Goal: Task Accomplishment & Management: Complete application form

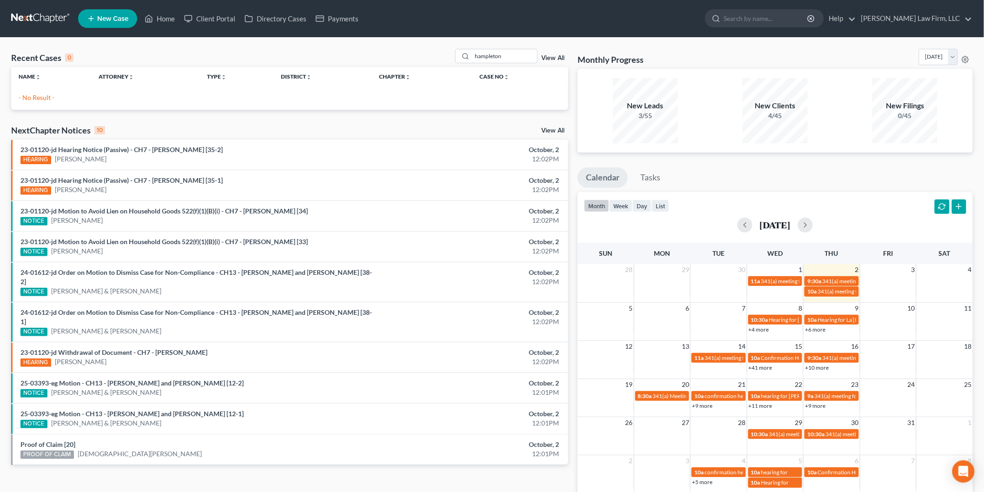
click at [507, 55] on input "hampleton" at bounding box center [504, 55] width 65 height 13
drag, startPoint x: 509, startPoint y: 53, endPoint x: 448, endPoint y: 47, distance: 61.3
click at [453, 49] on div "Recent Cases 0 hampleton View All" at bounding box center [289, 58] width 557 height 18
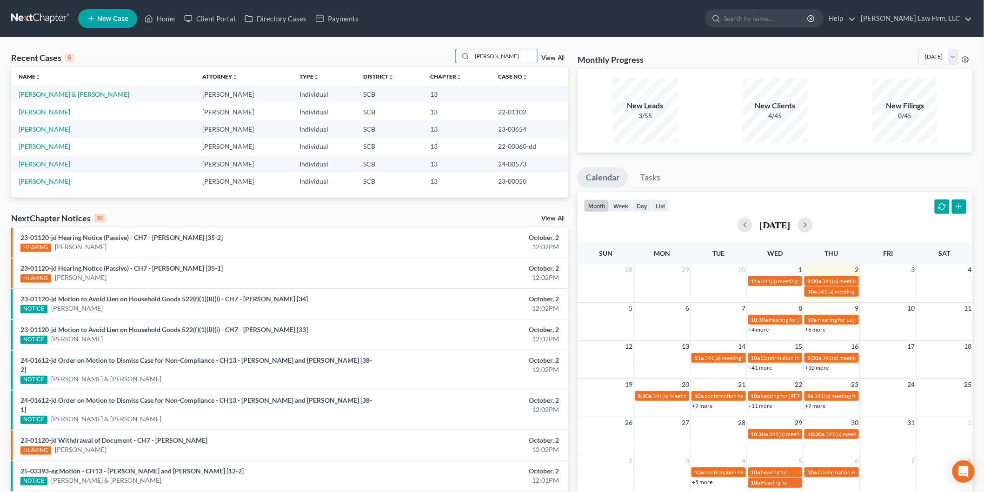
type input "[PERSON_NAME]"
click at [54, 91] on link "[PERSON_NAME] & [PERSON_NAME]" at bounding box center [74, 94] width 111 height 8
select select "8"
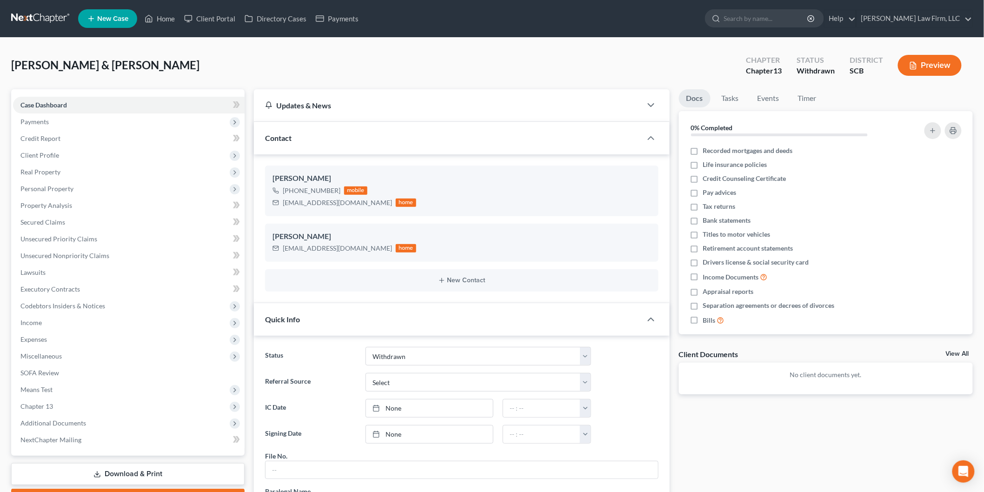
click at [943, 67] on button "Preview" at bounding box center [930, 65] width 64 height 21
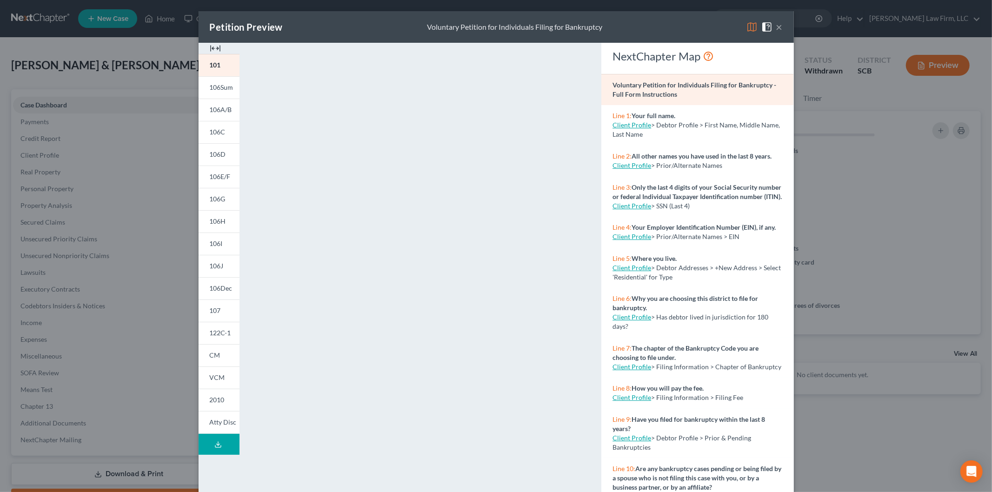
click at [210, 48] on img at bounding box center [215, 48] width 11 height 11
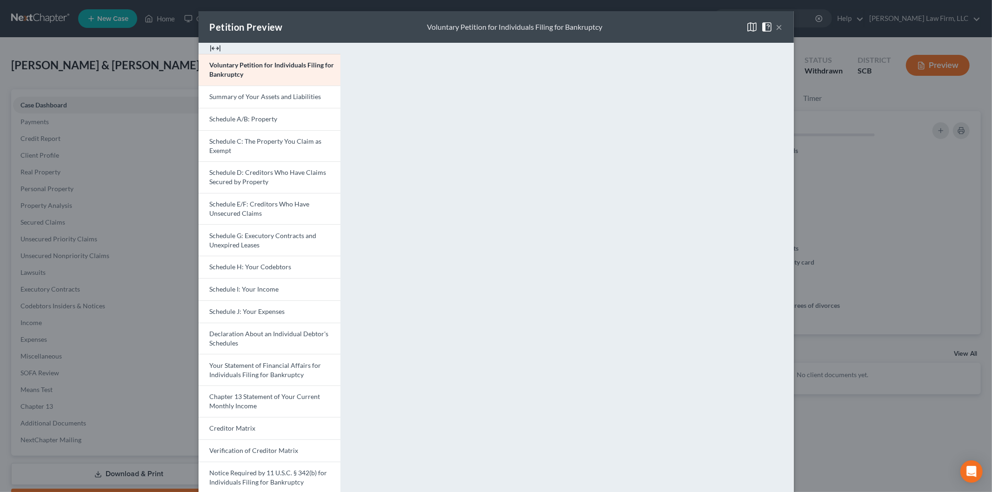
click at [261, 175] on span "Schedule D: Creditors Who Have Claims Secured by Property" at bounding box center [268, 176] width 117 height 17
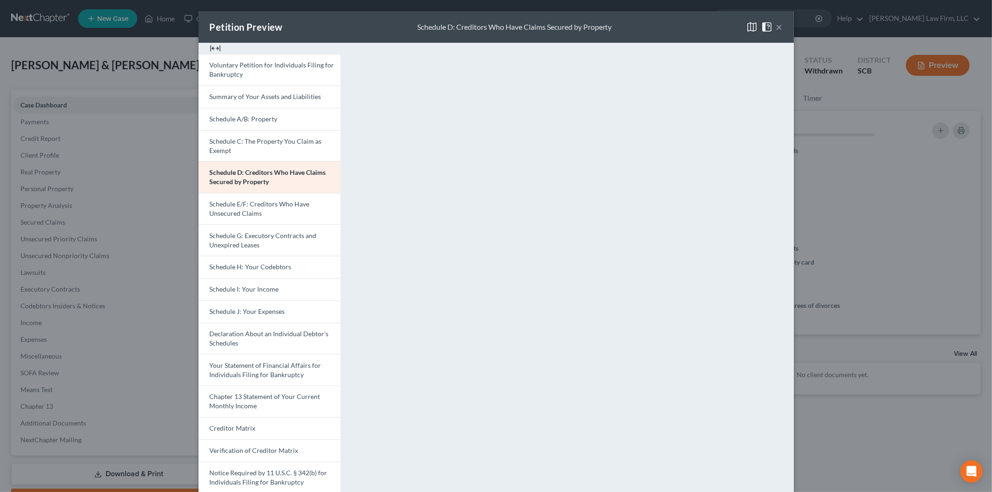
click at [777, 24] on button "×" at bounding box center [779, 26] width 7 height 11
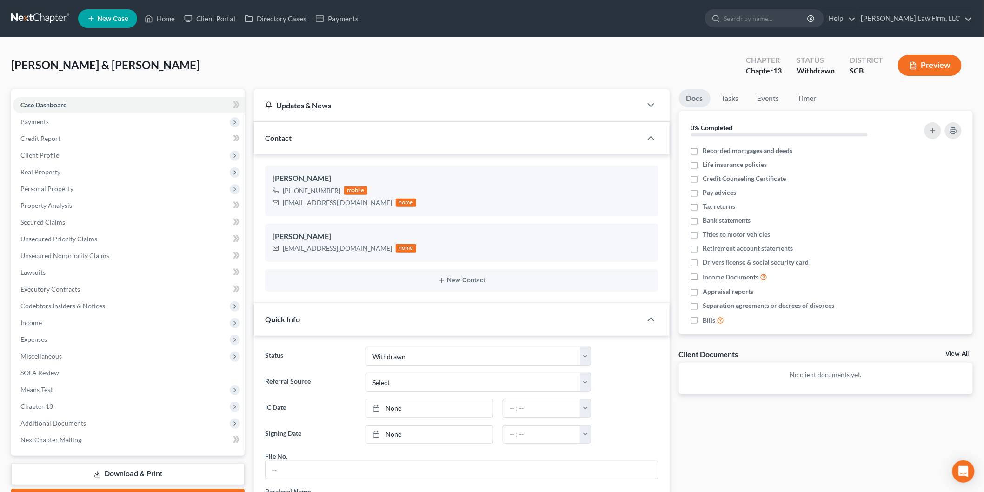
click at [46, 116] on span "Payments" at bounding box center [129, 121] width 232 height 17
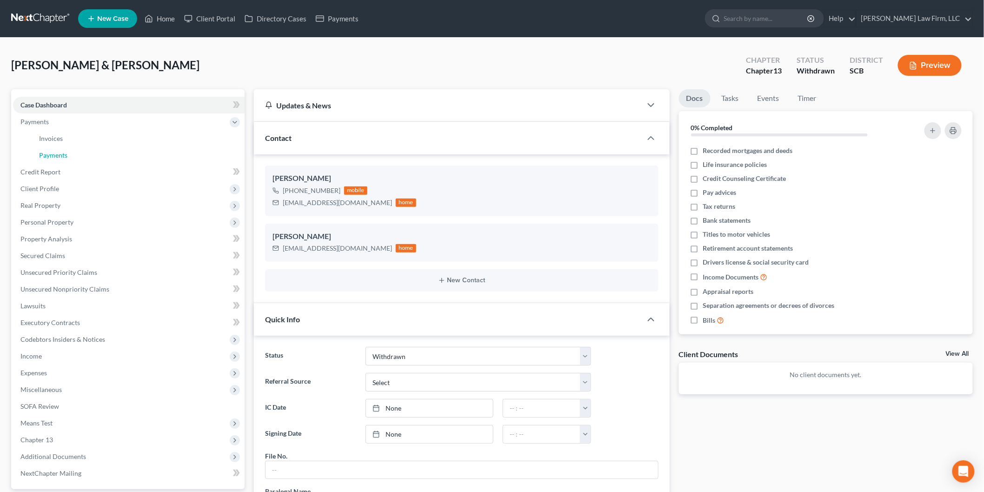
click at [61, 153] on span "Payments" at bounding box center [53, 155] width 28 height 8
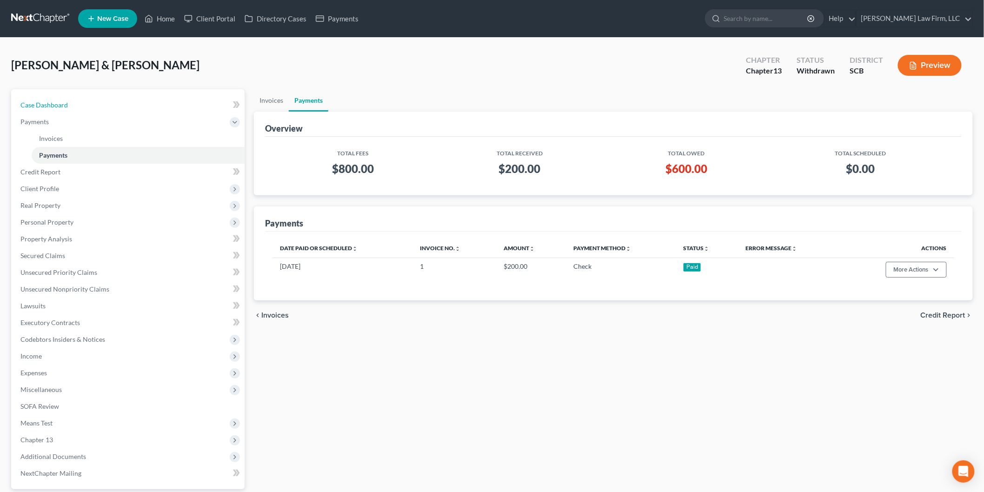
click at [105, 104] on link "Case Dashboard" at bounding box center [129, 105] width 232 height 17
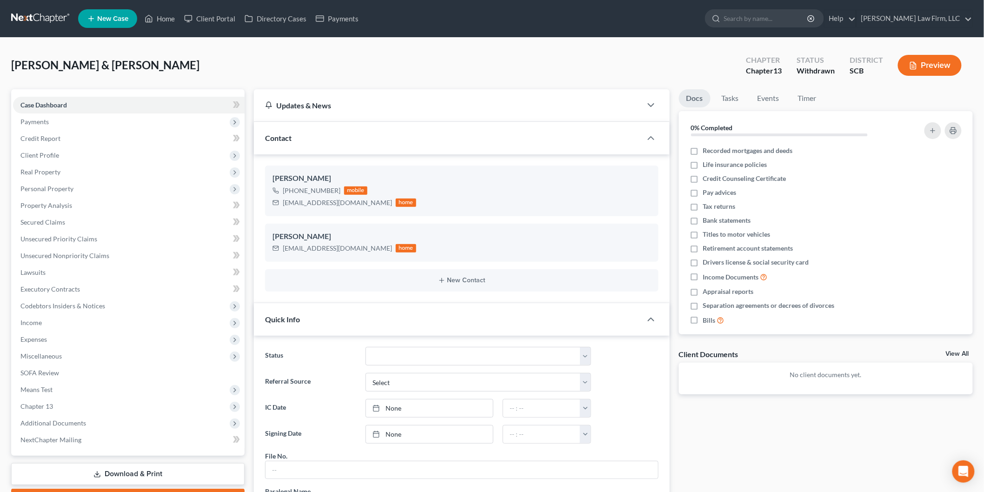
scroll to position [353, 0]
click at [286, 207] on div "[EMAIL_ADDRESS][DOMAIN_NAME] home" at bounding box center [345, 203] width 144 height 12
drag, startPoint x: 282, startPoint y: 202, endPoint x: 356, endPoint y: 206, distance: 74.1
click at [356, 206] on div "[EMAIL_ADDRESS][DOMAIN_NAME]" at bounding box center [337, 202] width 109 height 9
copy div "[EMAIL_ADDRESS][DOMAIN_NAME]"
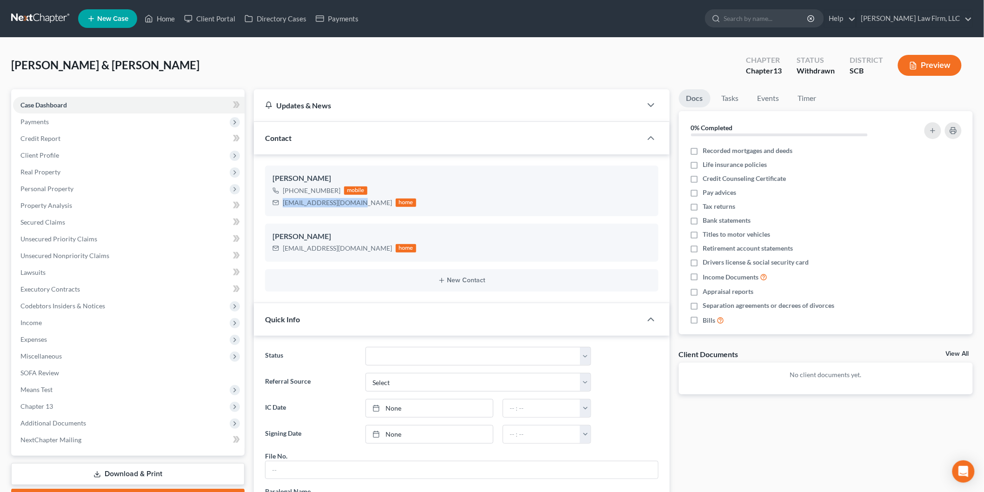
click at [59, 154] on span "Client Profile" at bounding box center [129, 155] width 232 height 17
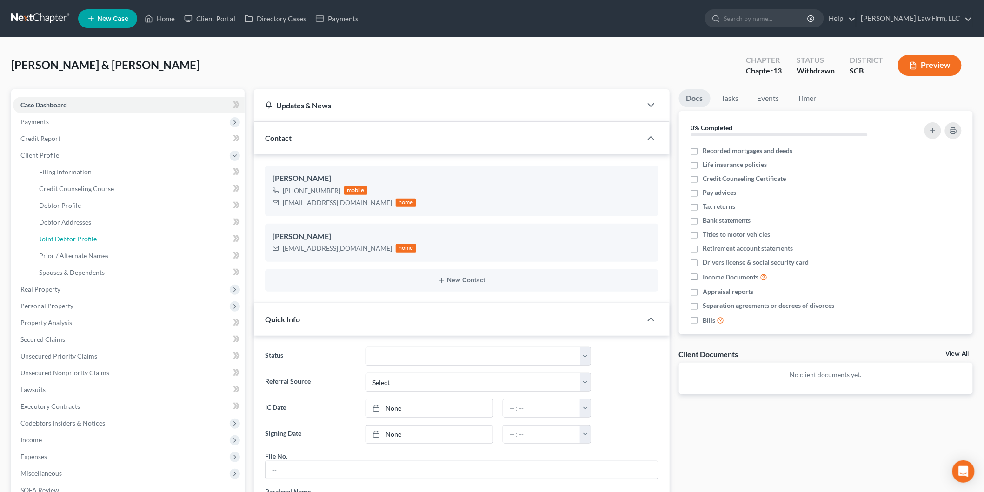
click at [76, 238] on span "Joint Debtor Profile" at bounding box center [68, 239] width 58 height 8
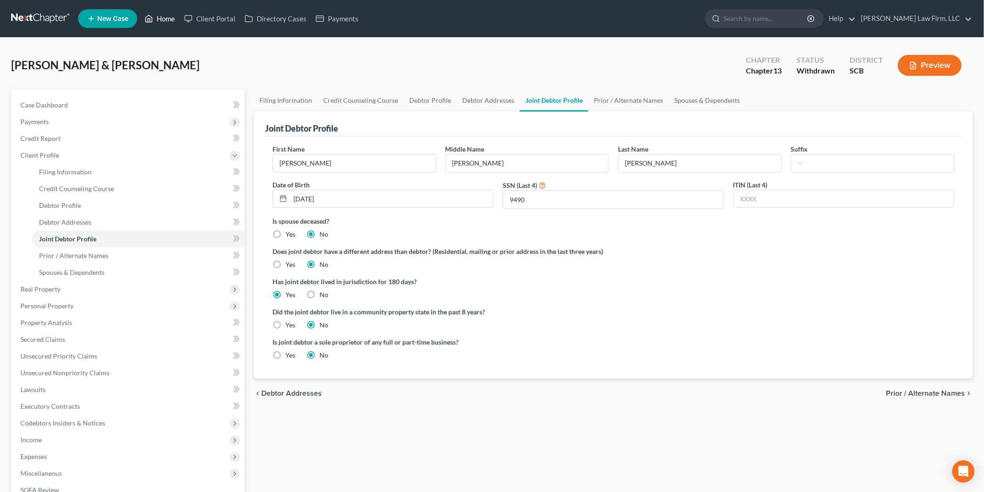
click at [164, 20] on link "Home" at bounding box center [160, 18] width 40 height 17
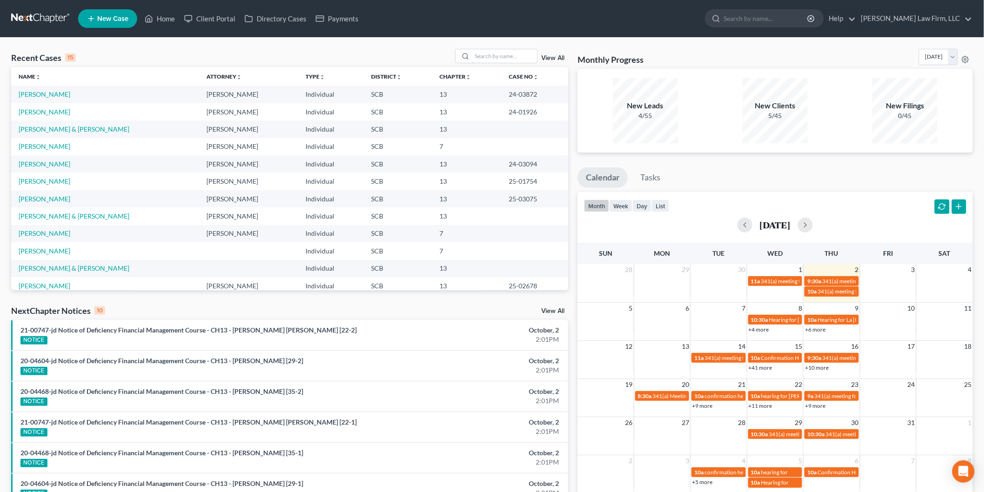
click at [503, 51] on input "search" at bounding box center [504, 55] width 65 height 13
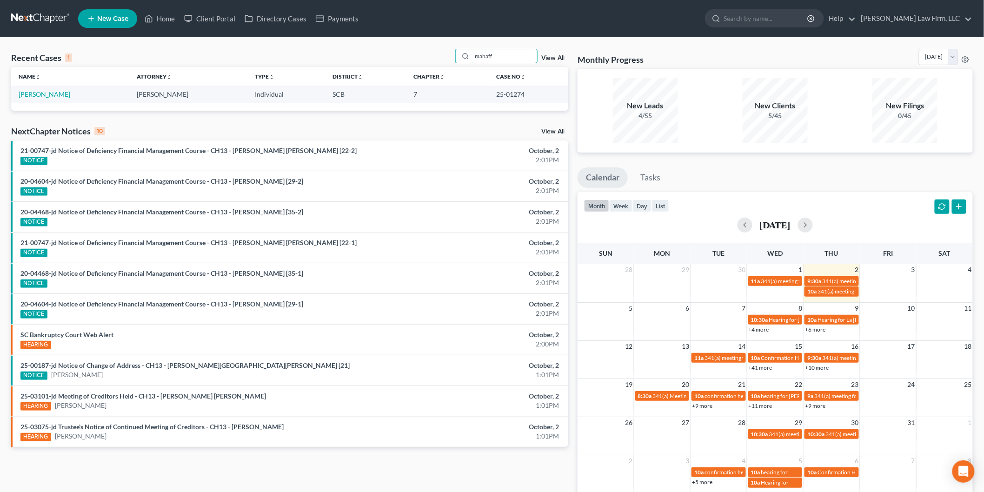
type input "mahaff"
click at [38, 94] on link "[PERSON_NAME]" at bounding box center [45, 94] width 52 height 8
select select "2"
select select "4"
select select "3"
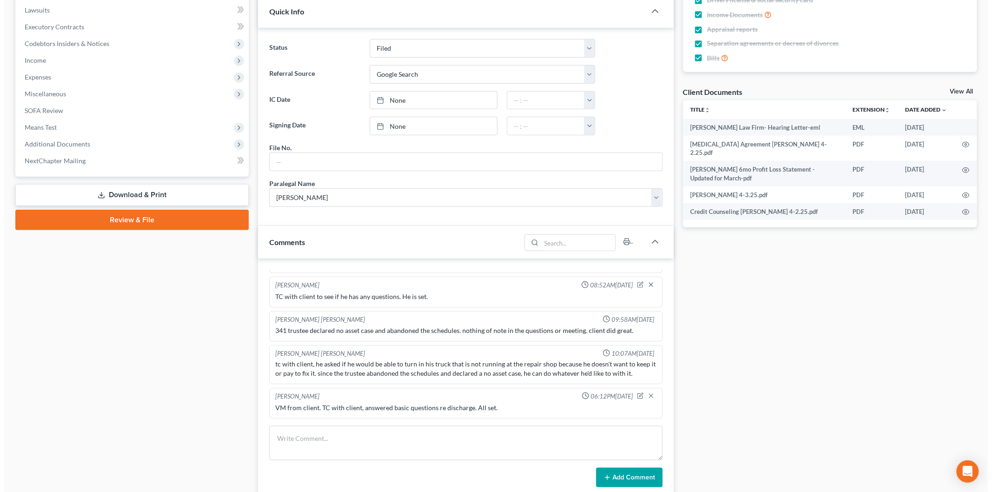
scroll to position [41, 0]
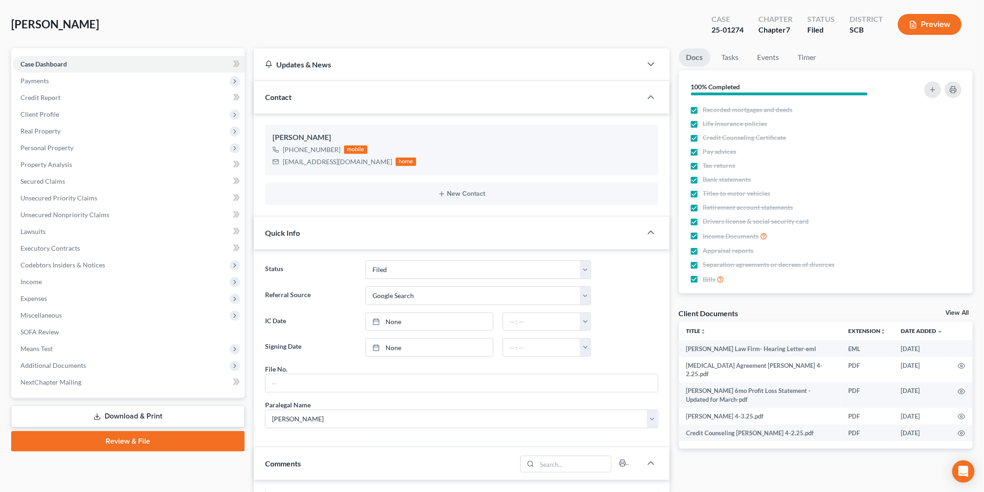
click at [936, 26] on button "Preview" at bounding box center [930, 24] width 64 height 21
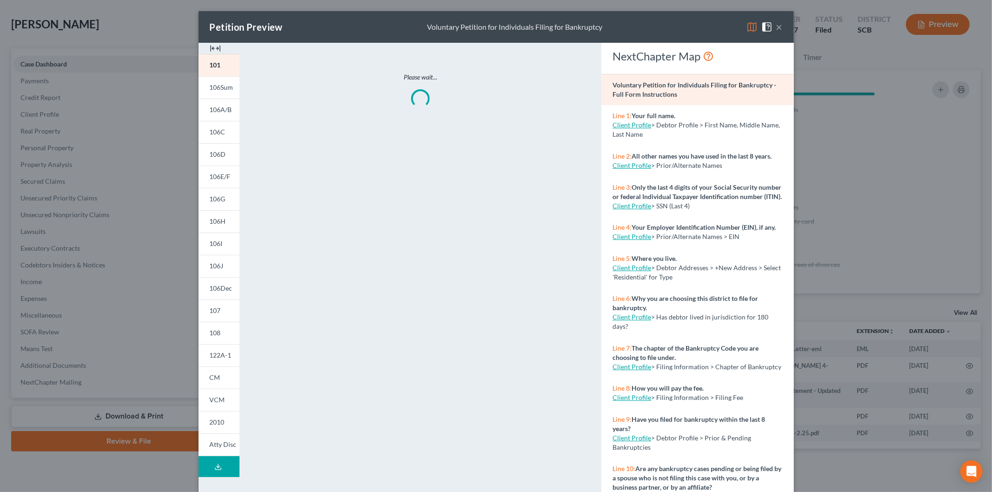
click at [210, 48] on img at bounding box center [215, 48] width 11 height 11
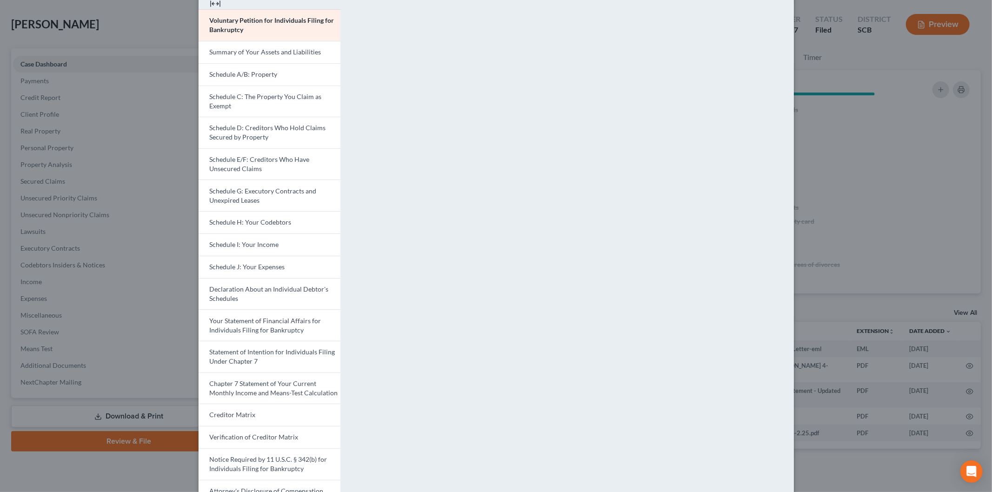
scroll to position [94, 0]
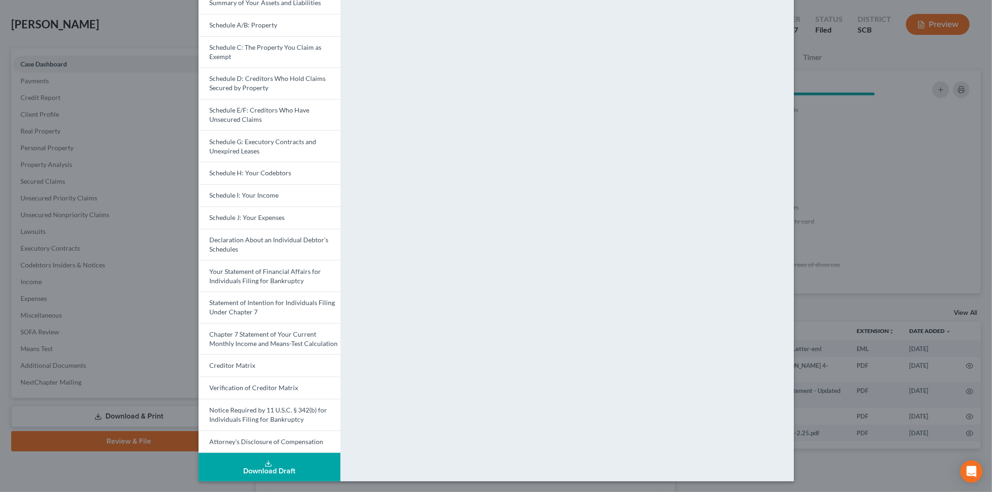
click at [259, 310] on link "Statement of Intention for Individuals Filing Under Chapter 7" at bounding box center [270, 308] width 142 height 32
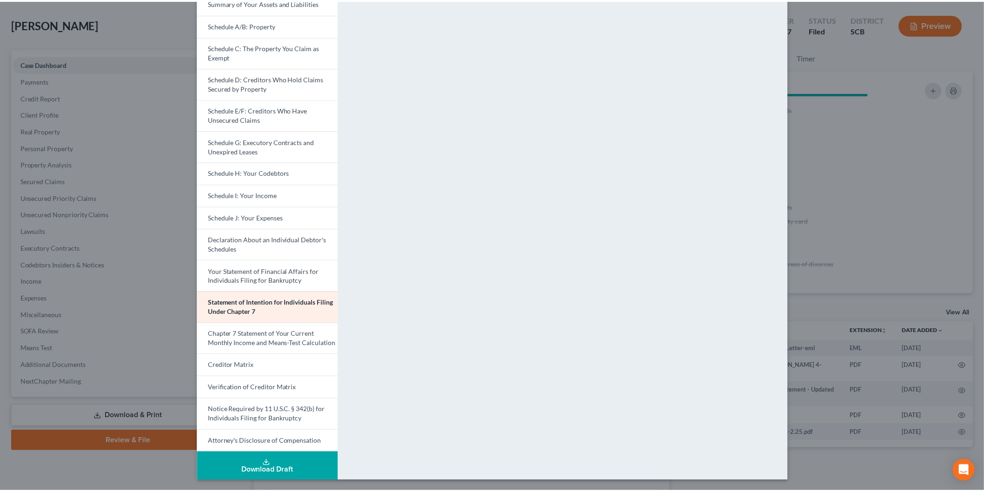
scroll to position [0, 0]
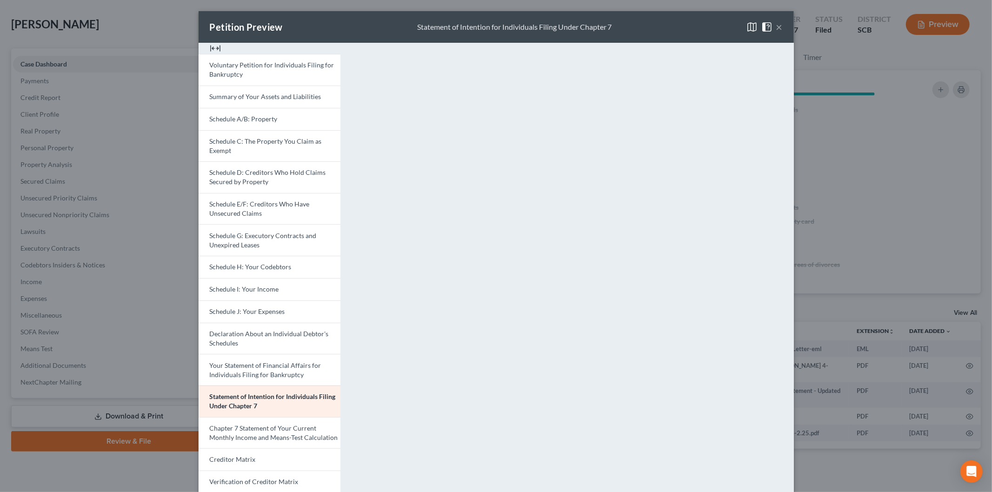
drag, startPoint x: 778, startPoint y: 25, endPoint x: 705, endPoint y: 29, distance: 72.7
click at [778, 25] on button "×" at bounding box center [779, 26] width 7 height 11
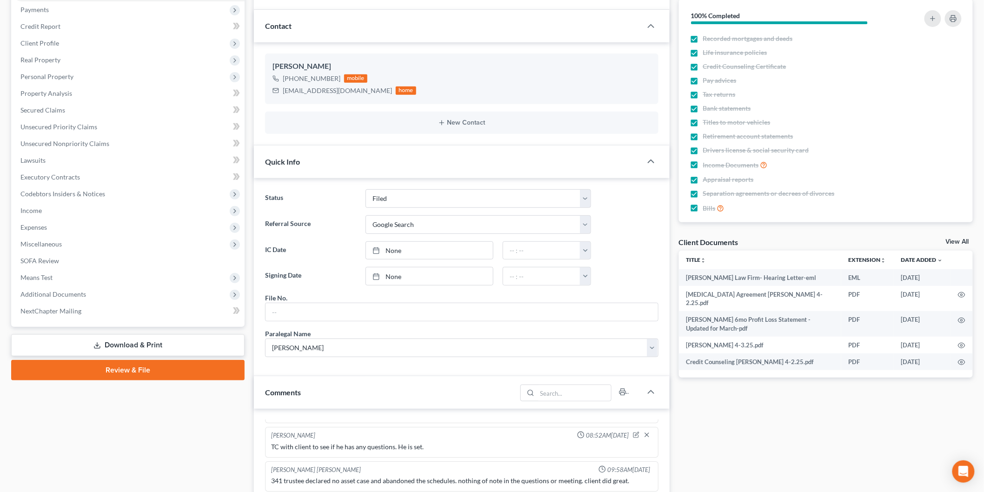
scroll to position [196, 0]
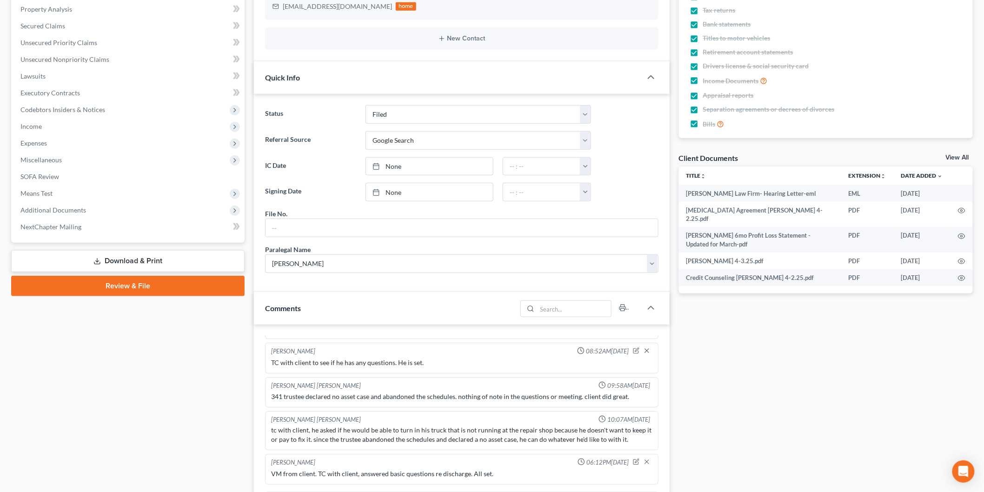
click at [960, 152] on div "Docs Tasks Events Timer 100% Completed Nothing here yet! Recorded mortgages and…" at bounding box center [826, 278] width 304 height 770
click at [956, 155] on link "View All" at bounding box center [957, 157] width 23 height 7
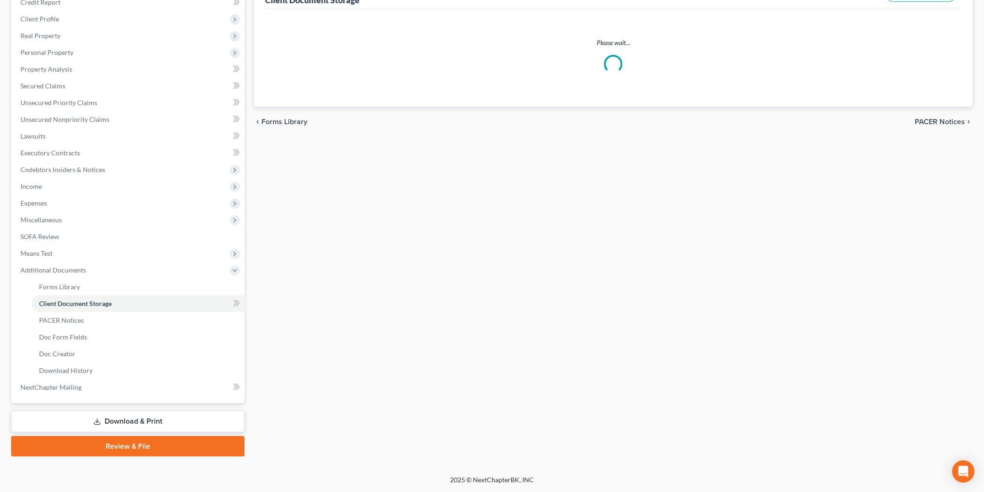
scroll to position [33, 0]
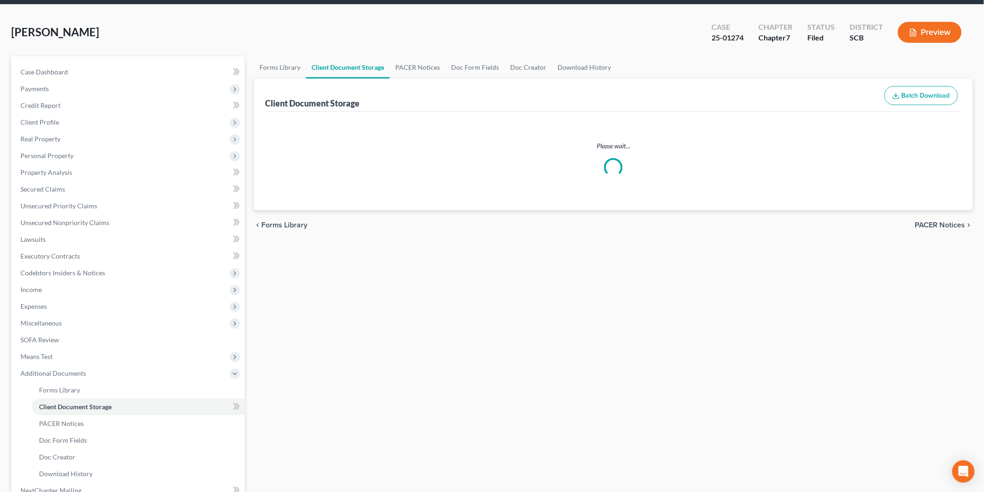
select select "6"
select select "16"
select select "15"
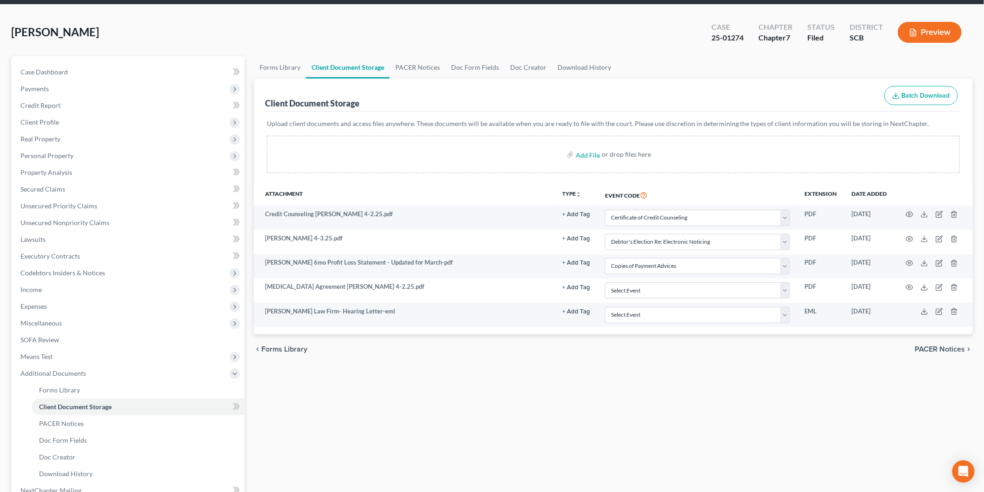
scroll to position [0, 0]
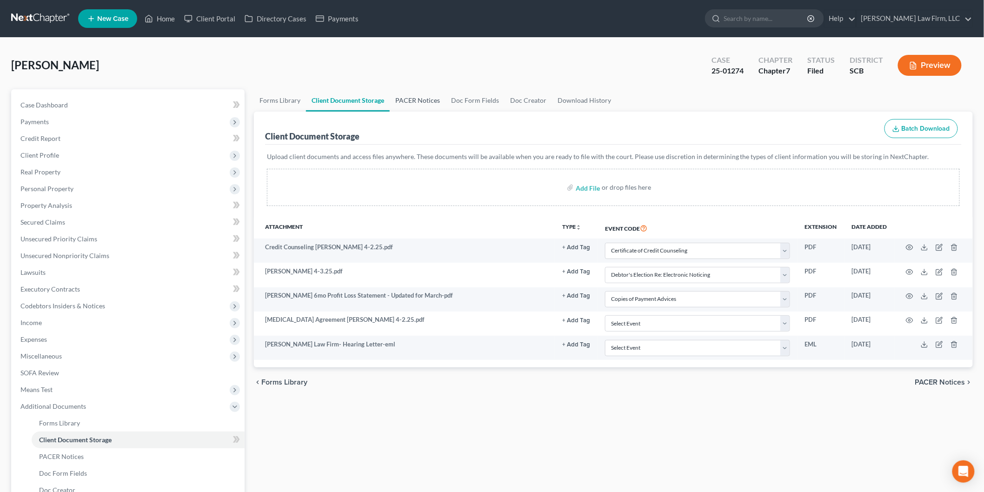
click at [420, 99] on link "PACER Notices" at bounding box center [418, 100] width 56 height 22
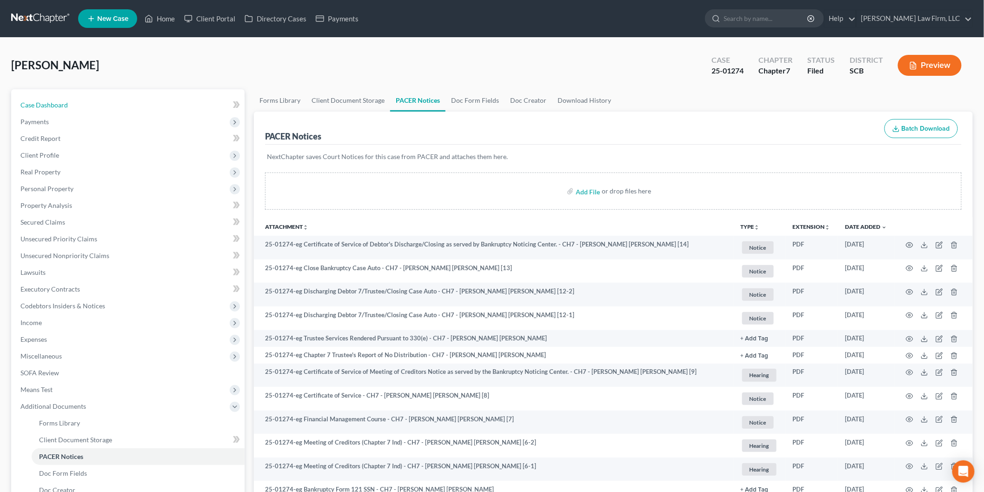
click at [81, 101] on link "Case Dashboard" at bounding box center [129, 105] width 232 height 17
select select "4"
select select "3"
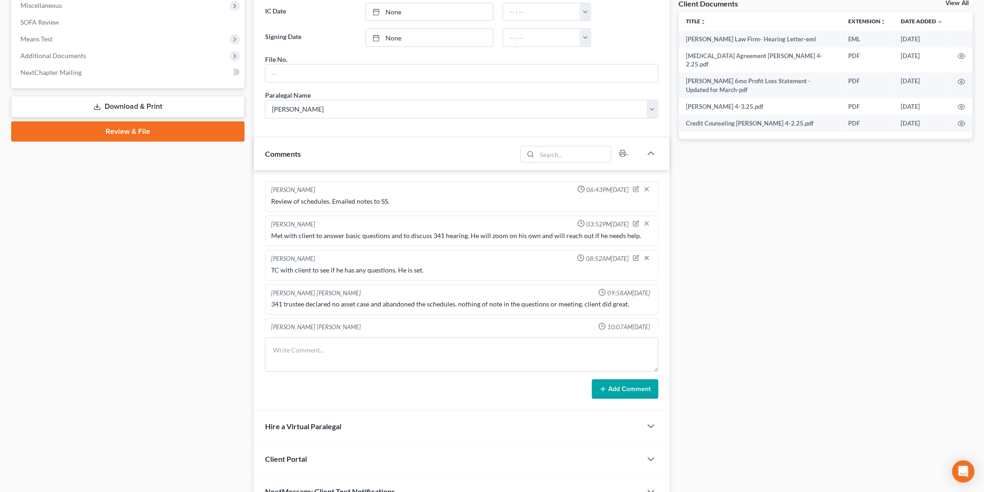
scroll to position [62, 0]
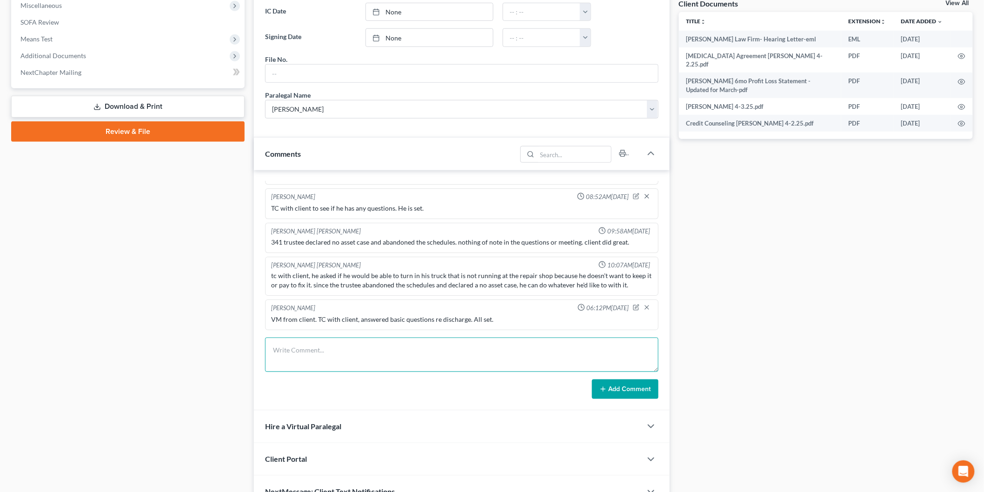
click at [348, 357] on textarea at bounding box center [461, 355] width 393 height 34
type textarea "Met with client to answer very basic questions and he is set."
click at [625, 393] on button "Add Comment" at bounding box center [625, 389] width 67 height 20
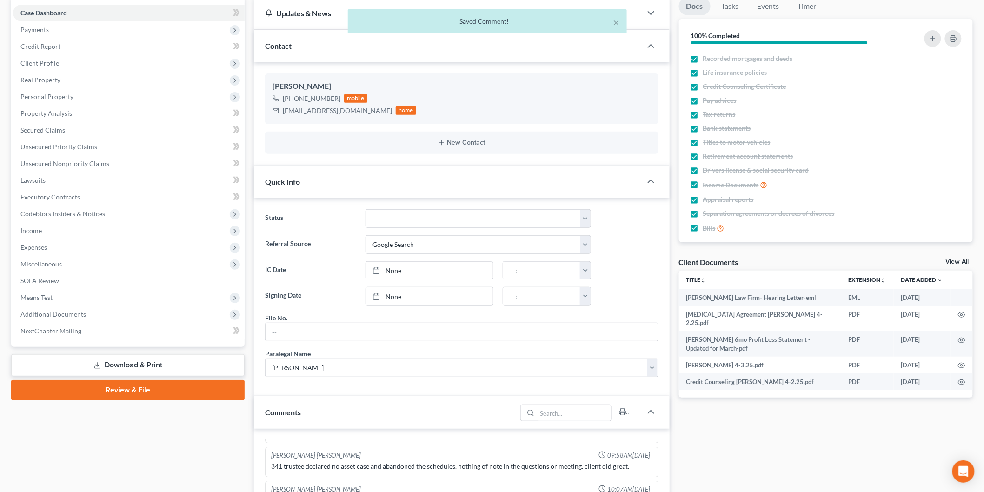
scroll to position [0, 0]
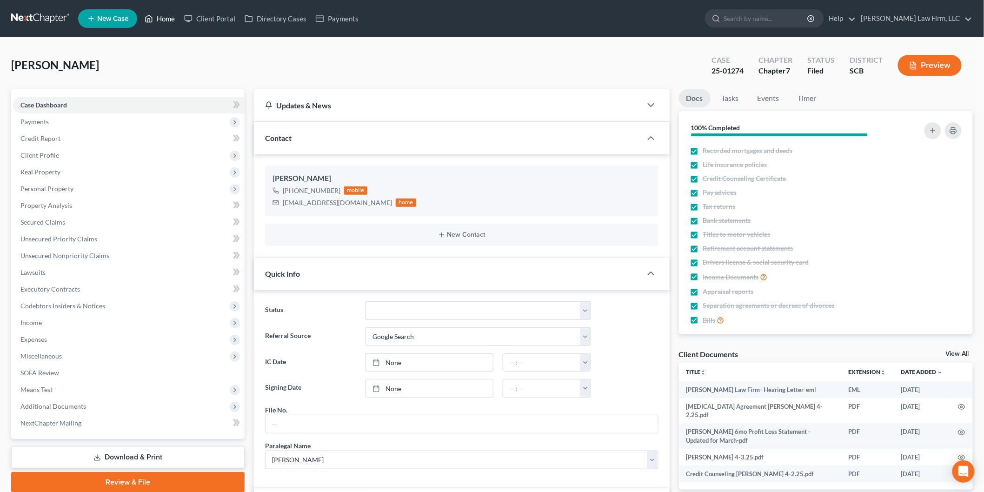
click at [163, 19] on link "Home" at bounding box center [160, 18] width 40 height 17
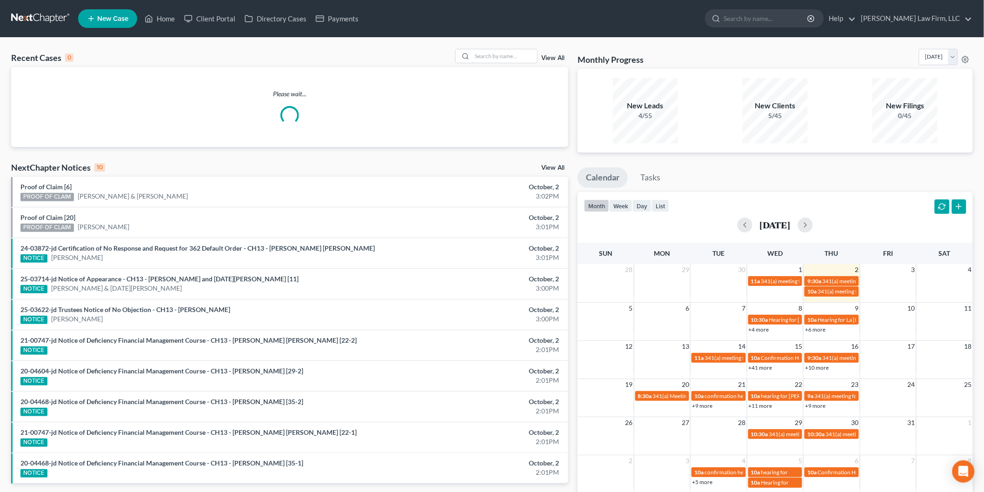
click at [509, 56] on input "search" at bounding box center [504, 55] width 65 height 13
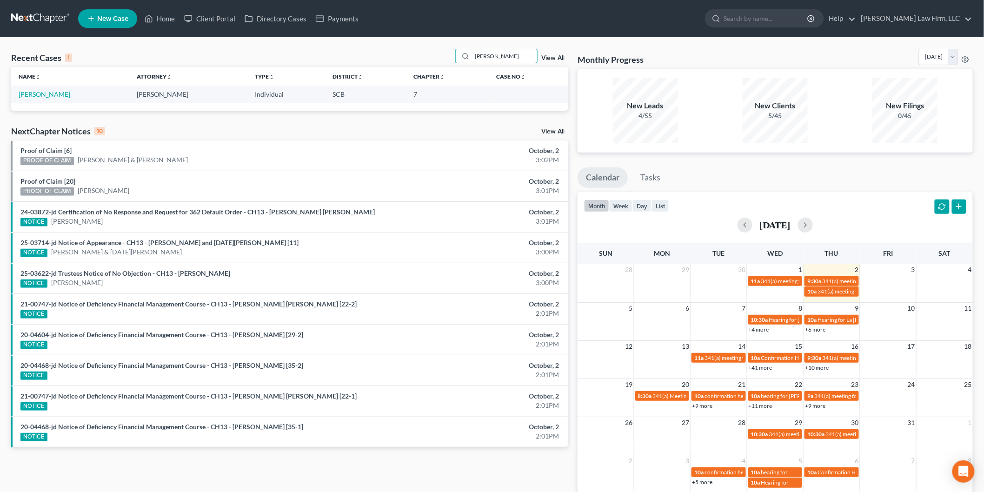
type input "[PERSON_NAME]"
click at [44, 94] on link "[PERSON_NAME]" at bounding box center [45, 94] width 52 height 8
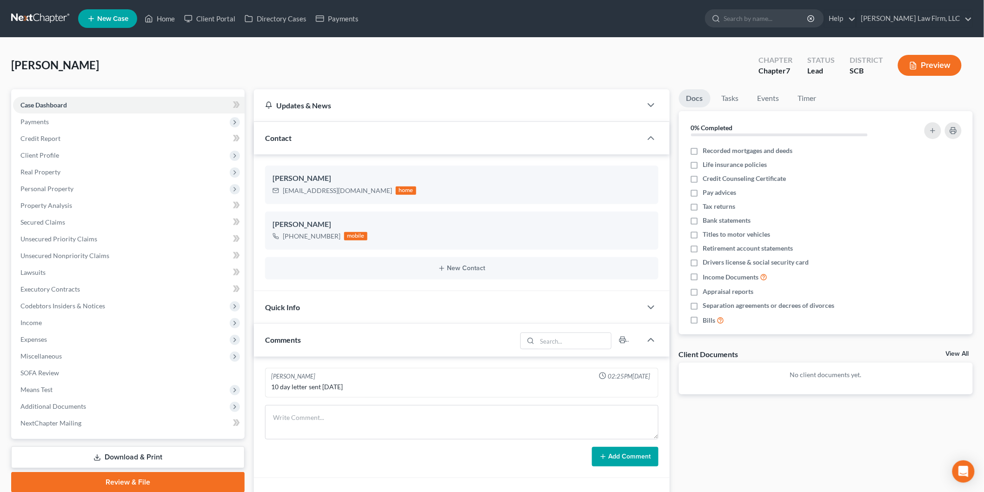
click at [940, 60] on button "Preview" at bounding box center [930, 65] width 64 height 21
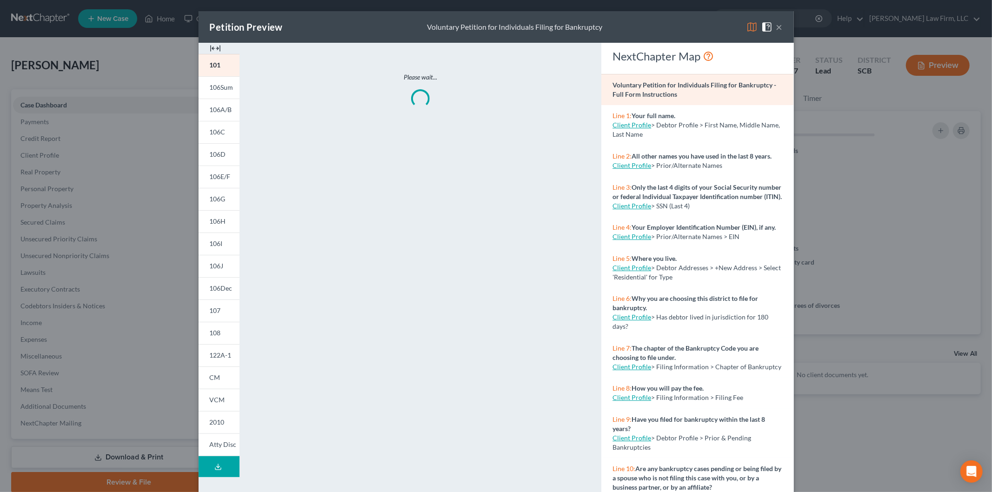
click at [210, 45] on img at bounding box center [215, 48] width 11 height 11
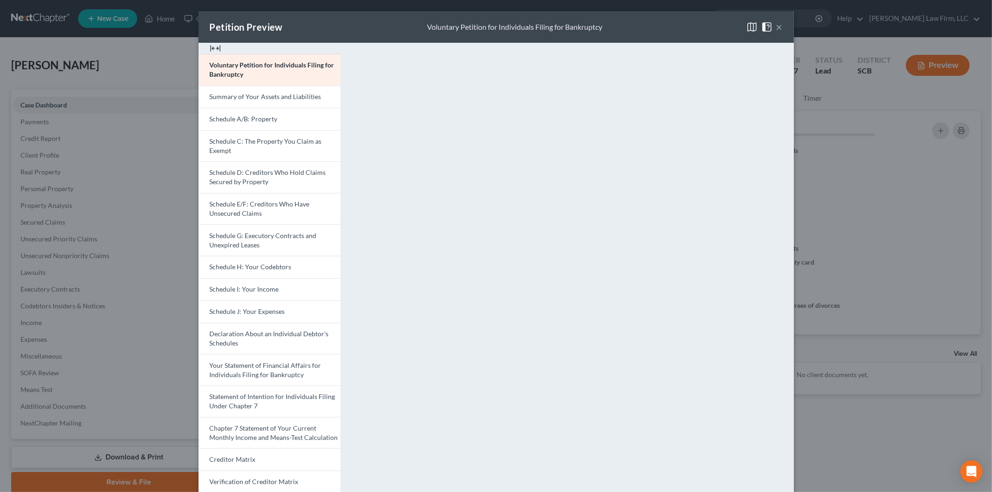
click at [236, 108] on link "Schedule A/B: Property" at bounding box center [270, 119] width 142 height 22
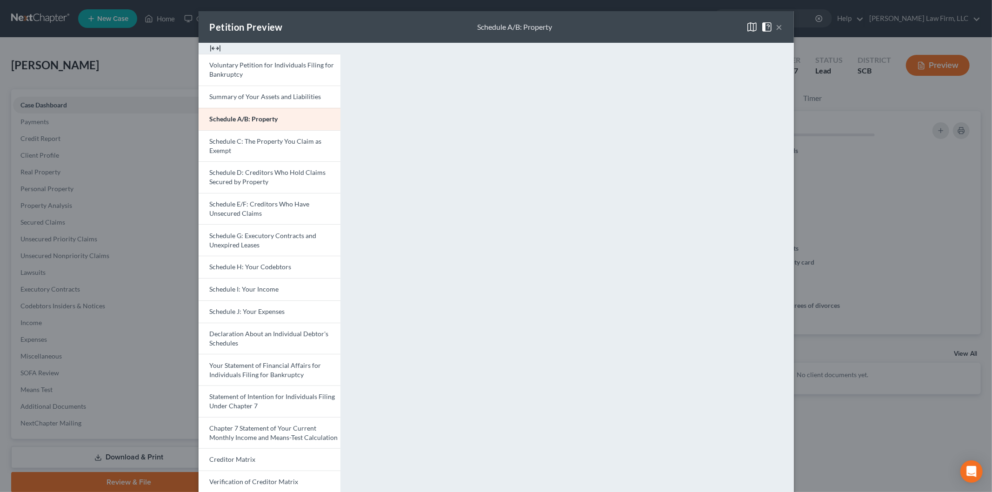
click at [239, 161] on link "Schedule D: Creditors Who Hold Claims Secured by Property" at bounding box center [270, 177] width 142 height 32
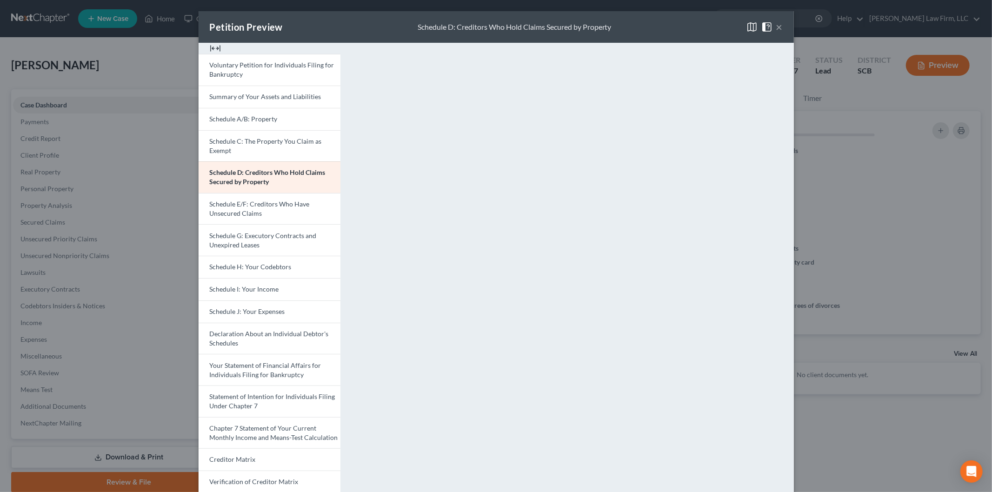
click at [239, 196] on link "Schedule E/F: Creditors Who Have Unsecured Claims" at bounding box center [270, 209] width 142 height 32
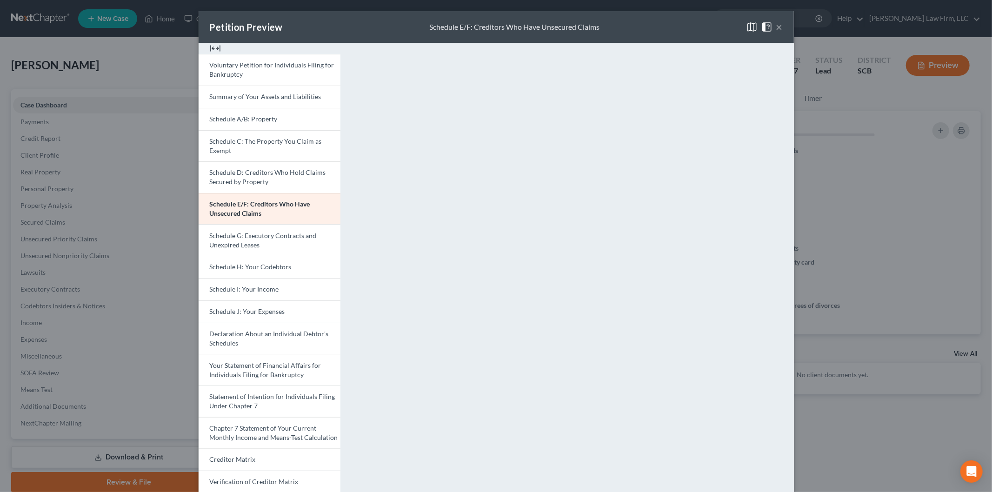
click at [776, 27] on button "×" at bounding box center [779, 26] width 7 height 11
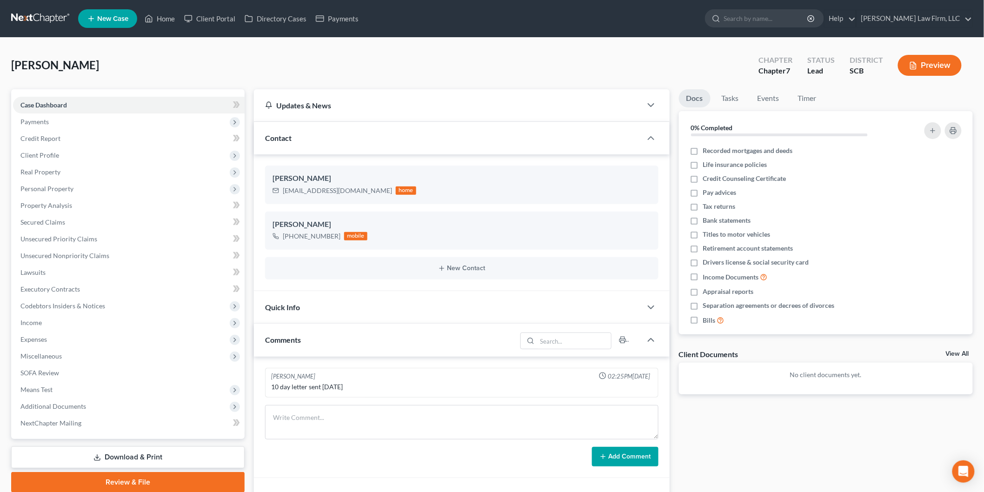
click at [50, 118] on span "Payments" at bounding box center [129, 121] width 232 height 17
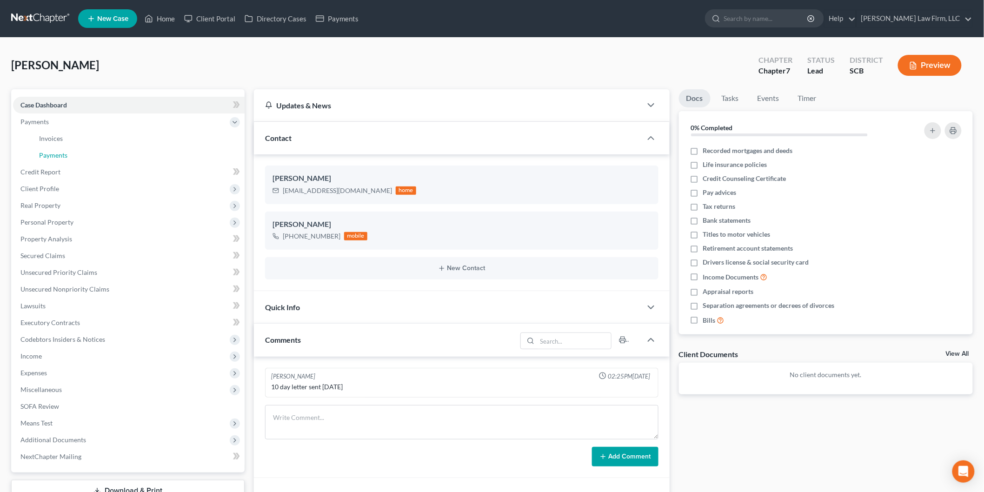
click at [70, 150] on link "Payments" at bounding box center [138, 155] width 213 height 17
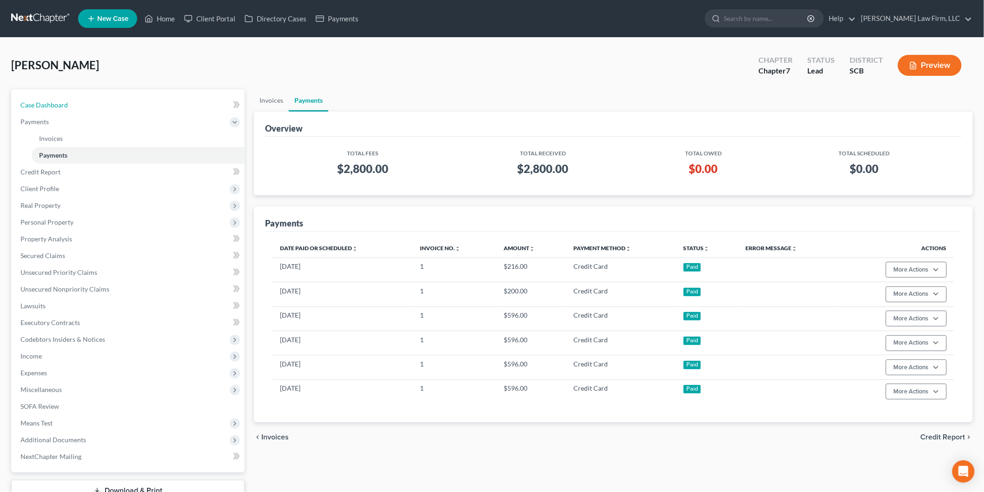
click at [66, 106] on span "Case Dashboard" at bounding box center [43, 105] width 47 height 8
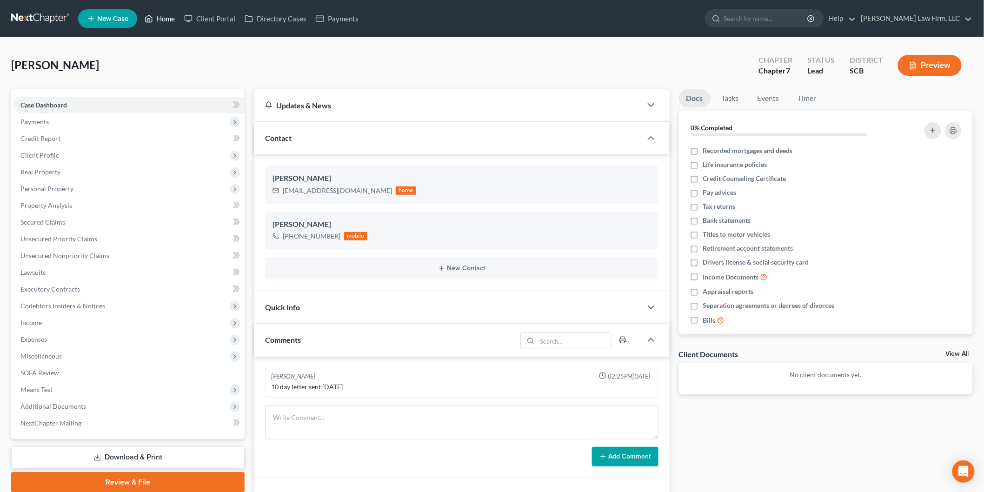
drag, startPoint x: 169, startPoint y: 17, endPoint x: 407, endPoint y: 84, distance: 246.8
click at [169, 17] on link "Home" at bounding box center [160, 18] width 40 height 17
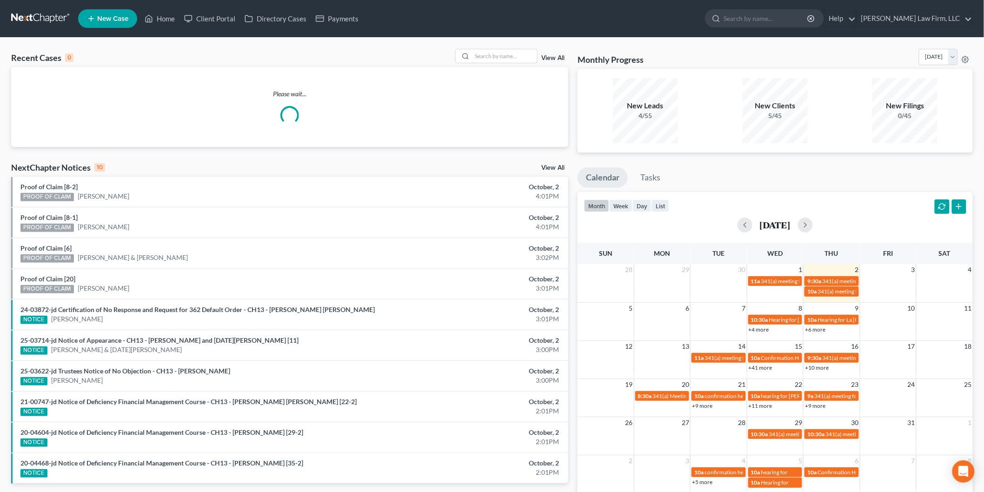
click at [504, 53] on input "search" at bounding box center [504, 55] width 65 height 13
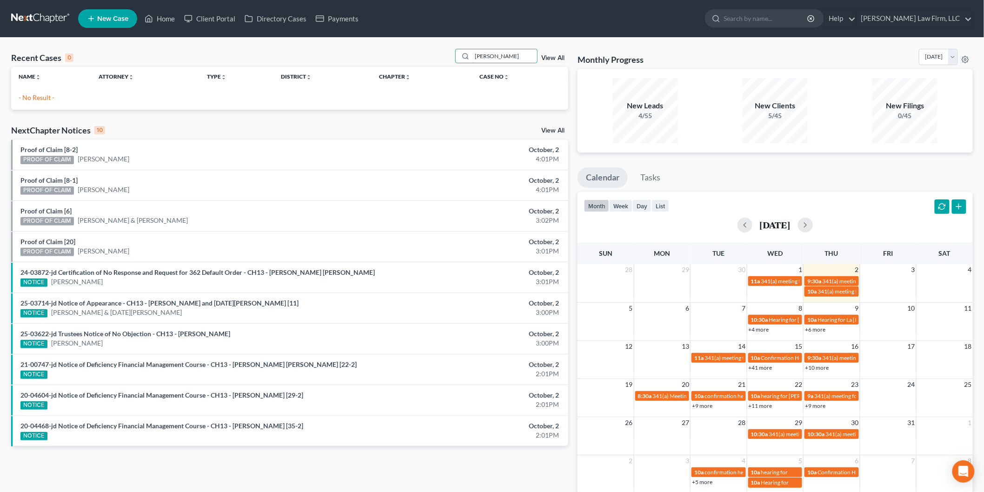
drag, startPoint x: 510, startPoint y: 59, endPoint x: 463, endPoint y: 60, distance: 46.5
click at [466, 61] on div "[PERSON_NAME]" at bounding box center [496, 56] width 83 height 14
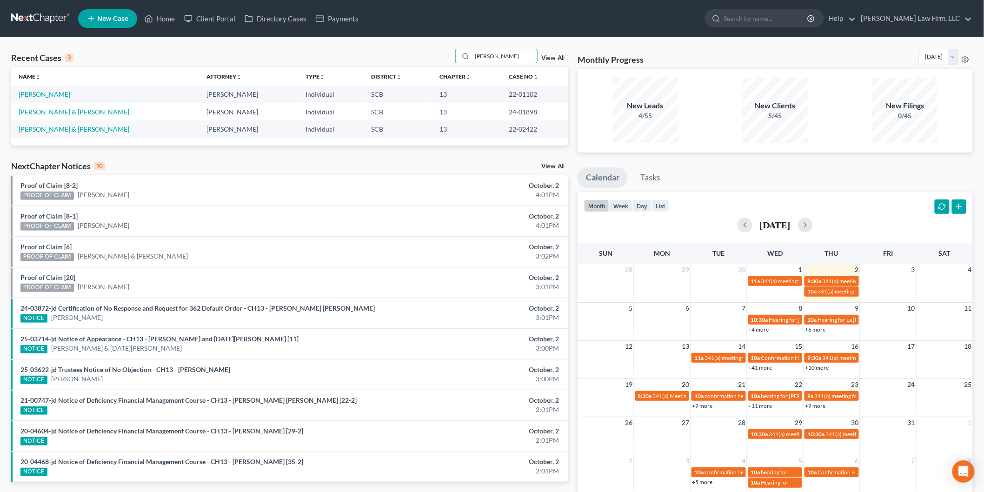
type input "[PERSON_NAME]"
click at [45, 95] on link "[PERSON_NAME]" at bounding box center [45, 94] width 52 height 8
select select "2"
select select "4"
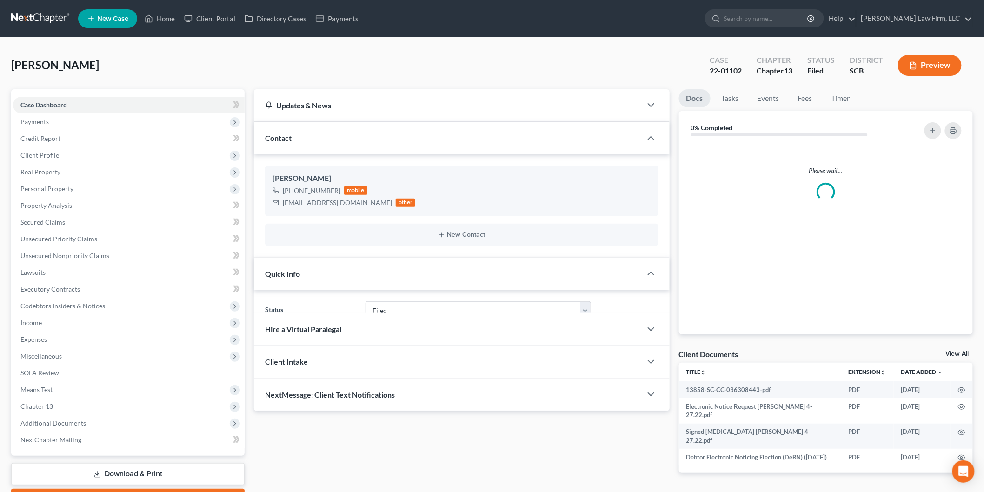
select select "3"
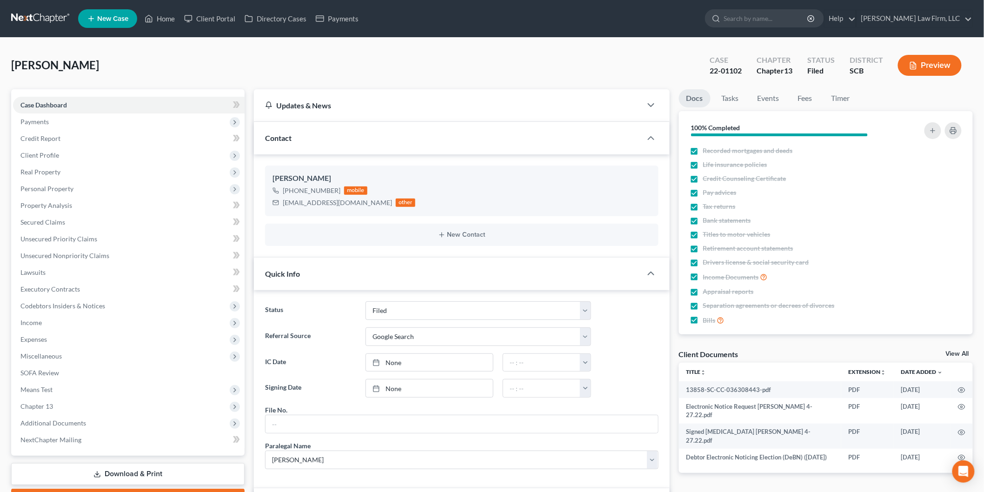
scroll to position [763, 0]
click at [962, 352] on link "View All" at bounding box center [957, 354] width 23 height 7
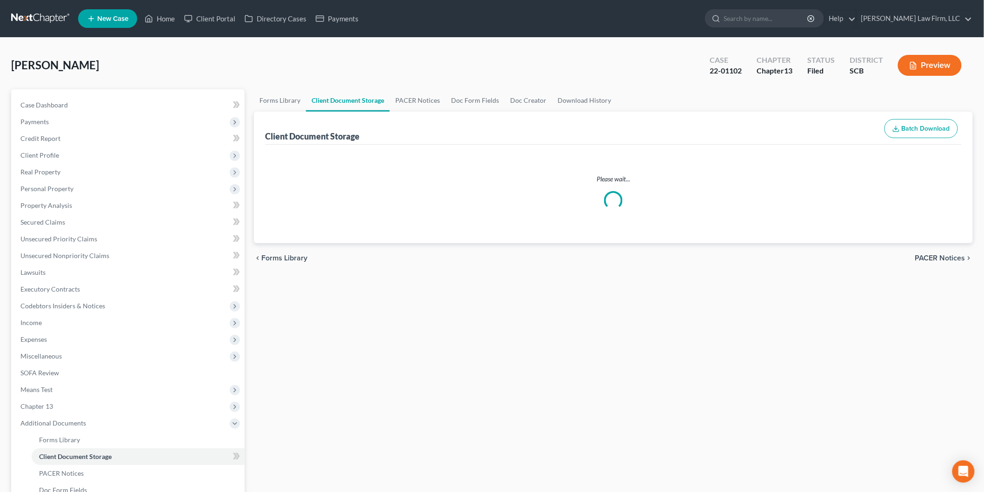
select select "16"
select select "6"
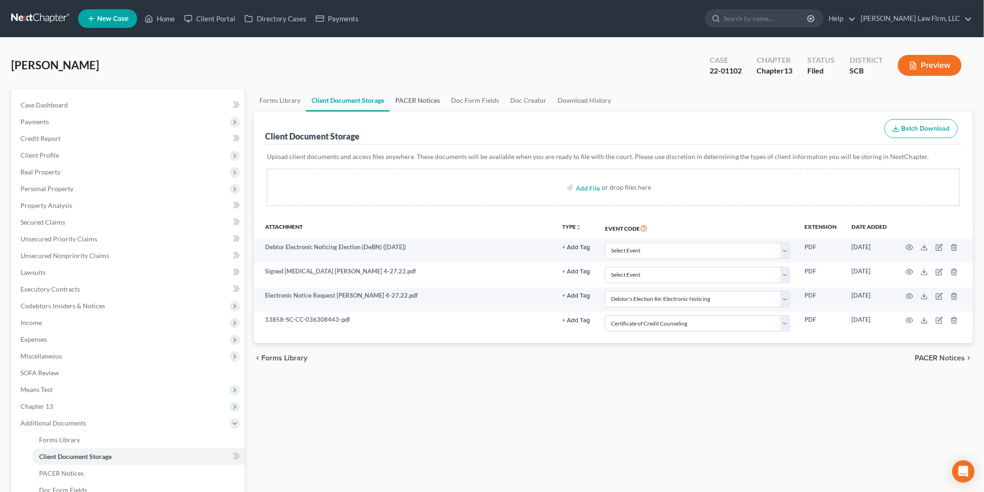
click at [425, 94] on link "PACER Notices" at bounding box center [418, 100] width 56 height 22
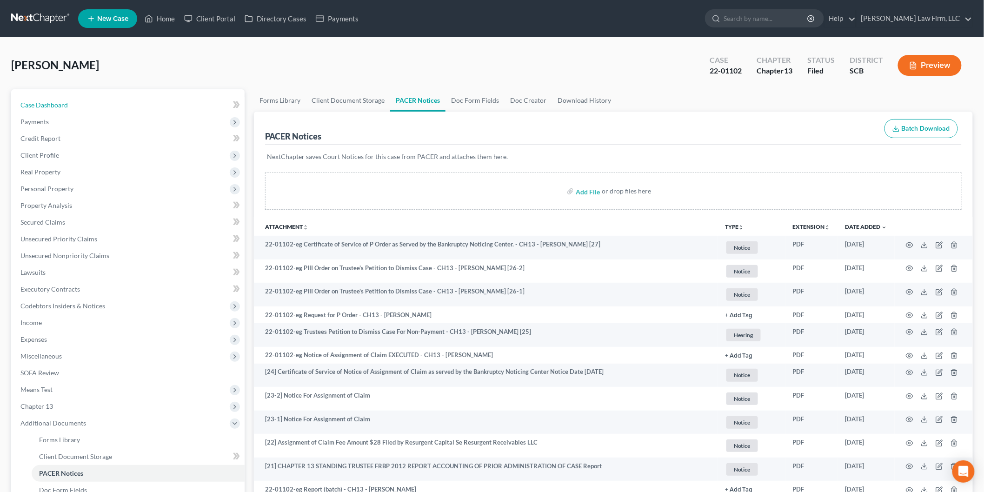
click at [91, 104] on link "Case Dashboard" at bounding box center [129, 105] width 232 height 17
select select "4"
select select "3"
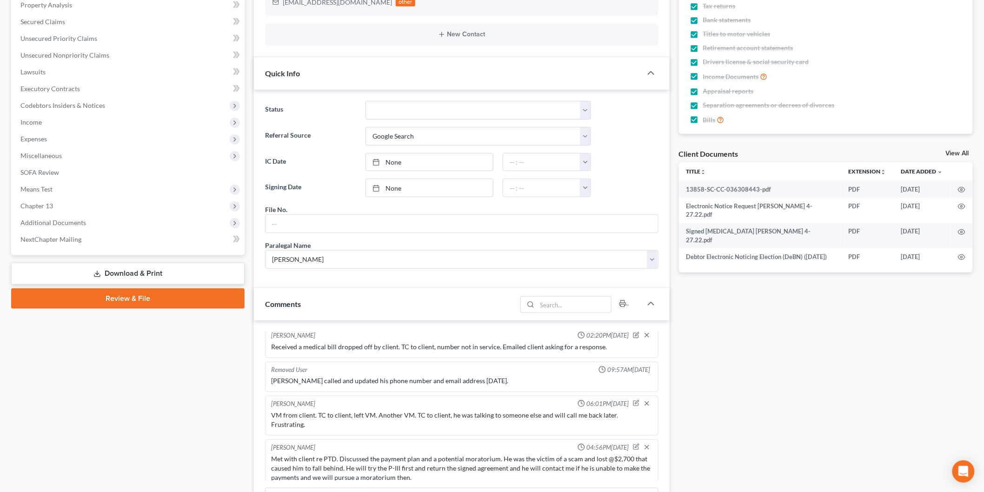
scroll to position [103, 0]
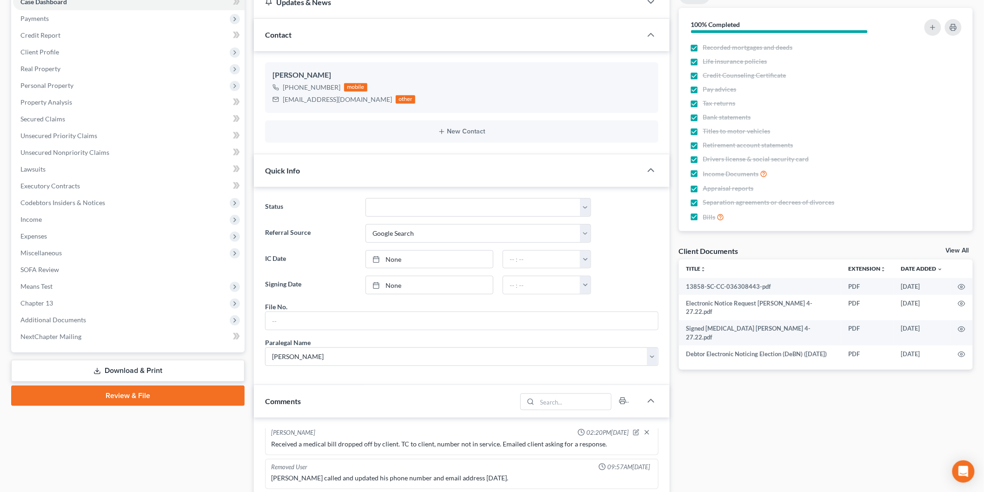
click at [952, 248] on link "View All" at bounding box center [957, 250] width 23 height 7
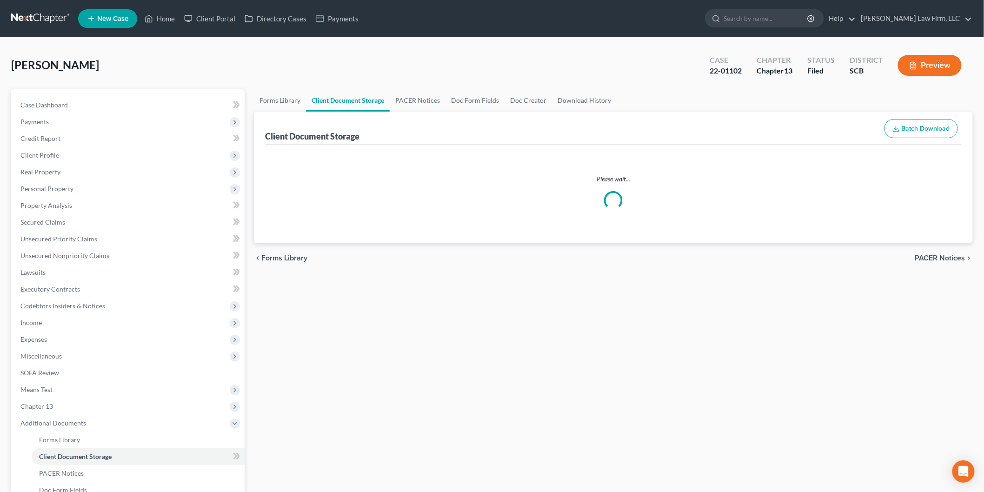
select select "16"
select select "6"
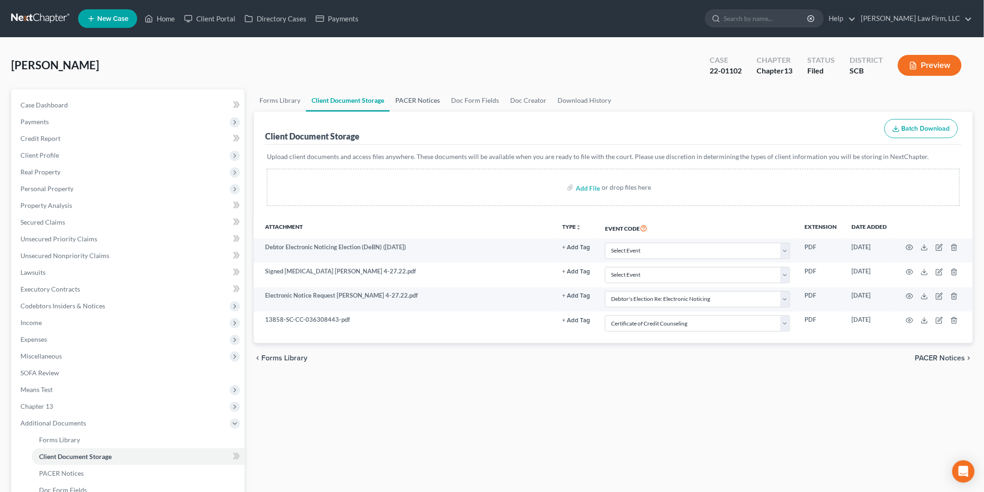
click at [403, 92] on link "PACER Notices" at bounding box center [418, 100] width 56 height 22
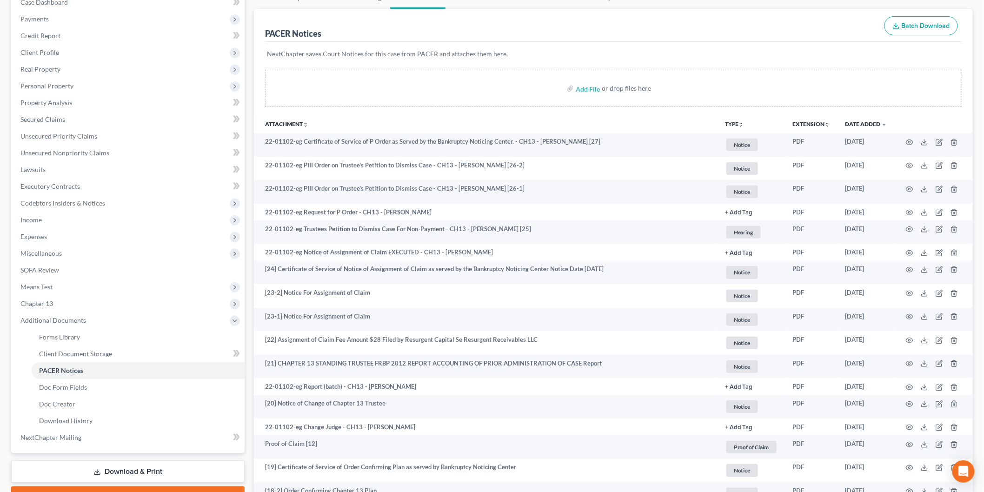
scroll to position [103, 0]
click at [908, 363] on icon "button" at bounding box center [909, 362] width 7 height 7
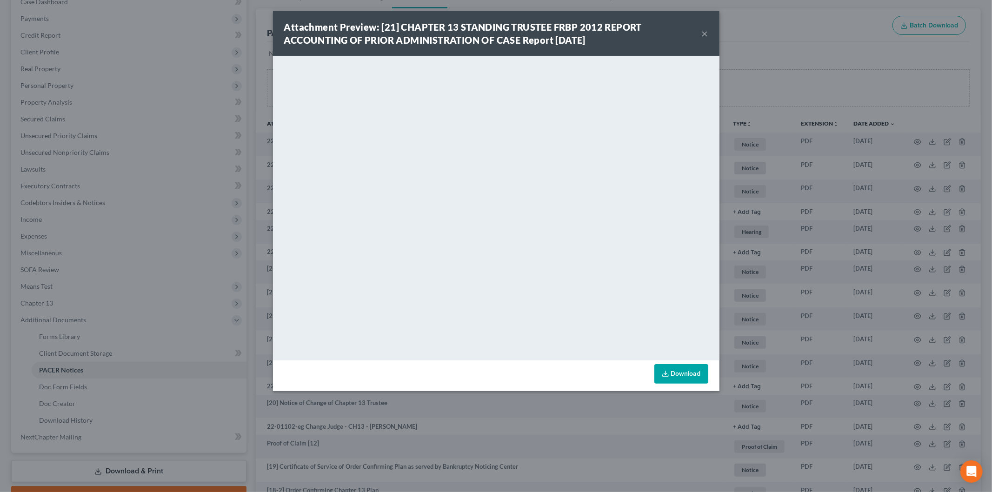
click at [705, 29] on button "×" at bounding box center [705, 33] width 7 height 11
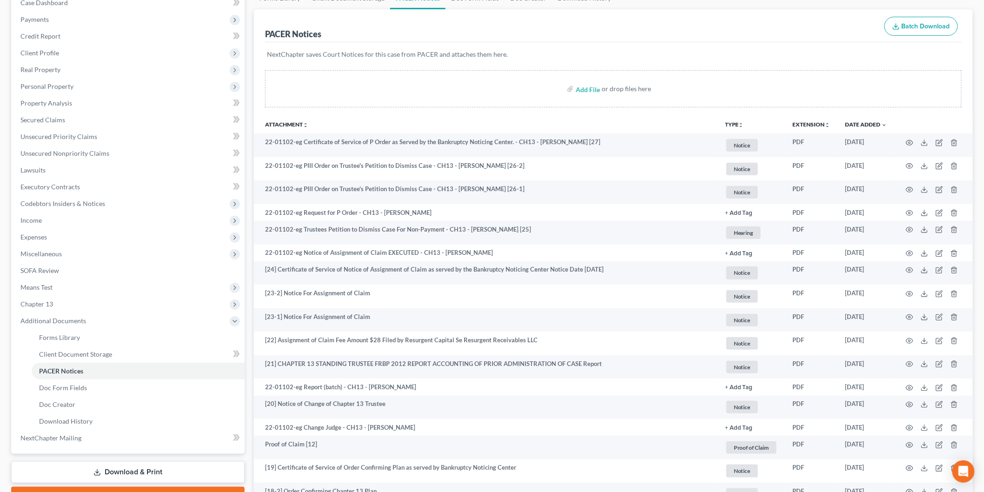
scroll to position [0, 0]
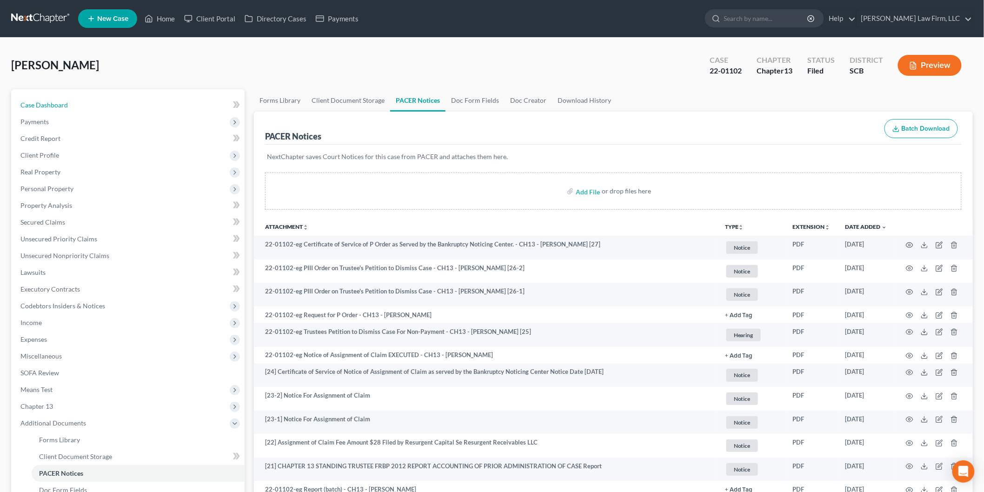
click at [40, 101] on span "Case Dashboard" at bounding box center [43, 105] width 47 height 8
select select "4"
select select "3"
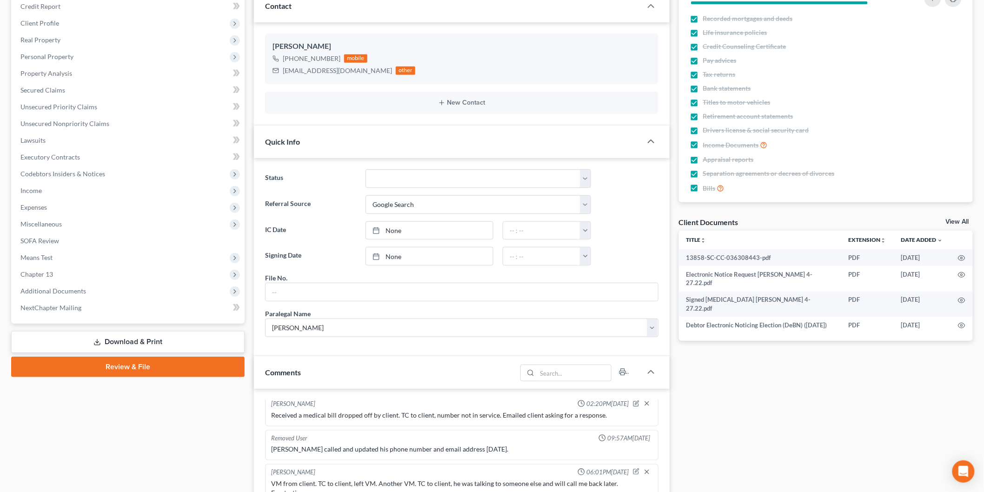
scroll to position [258, 0]
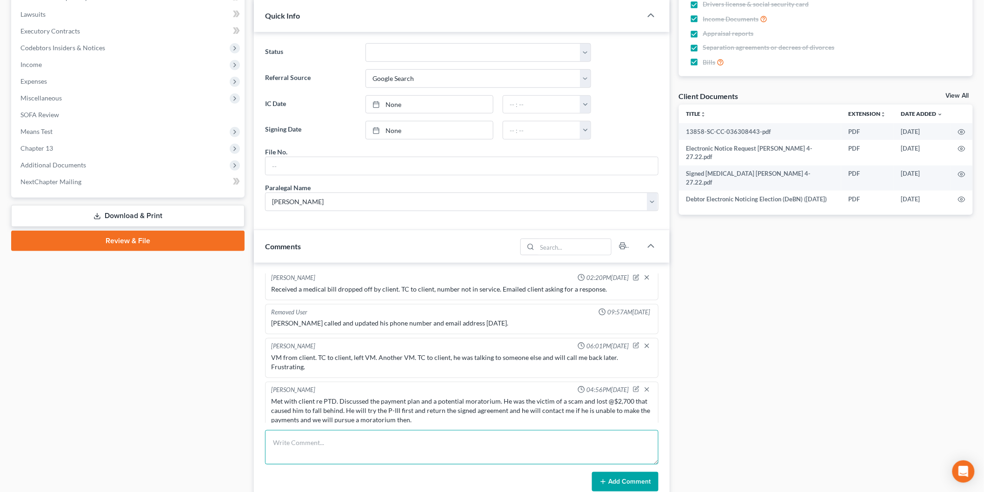
click at [420, 449] on textarea at bounding box center [461, 447] width 393 height 34
type textarea "VM from client concerned about P-III order. TC with client. Explained the order…"
click at [616, 481] on button "Add Comment" at bounding box center [625, 482] width 67 height 20
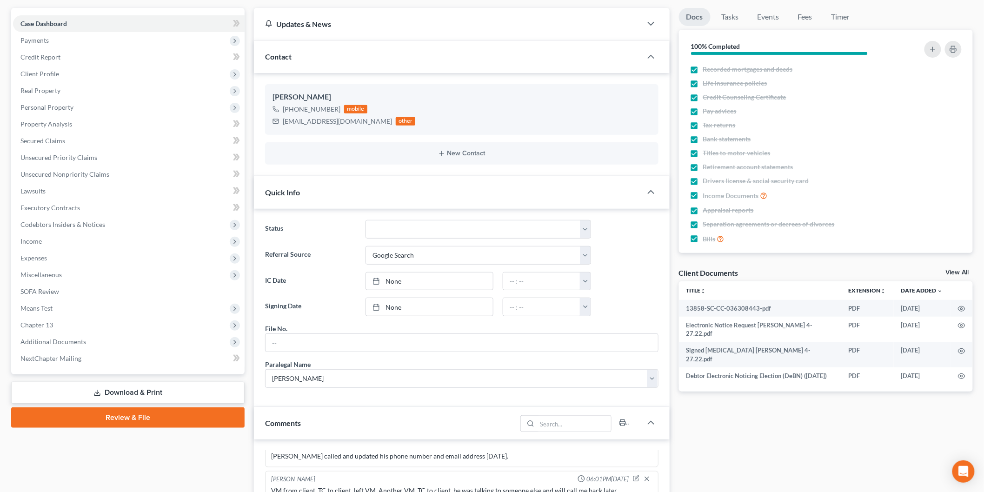
scroll to position [0, 0]
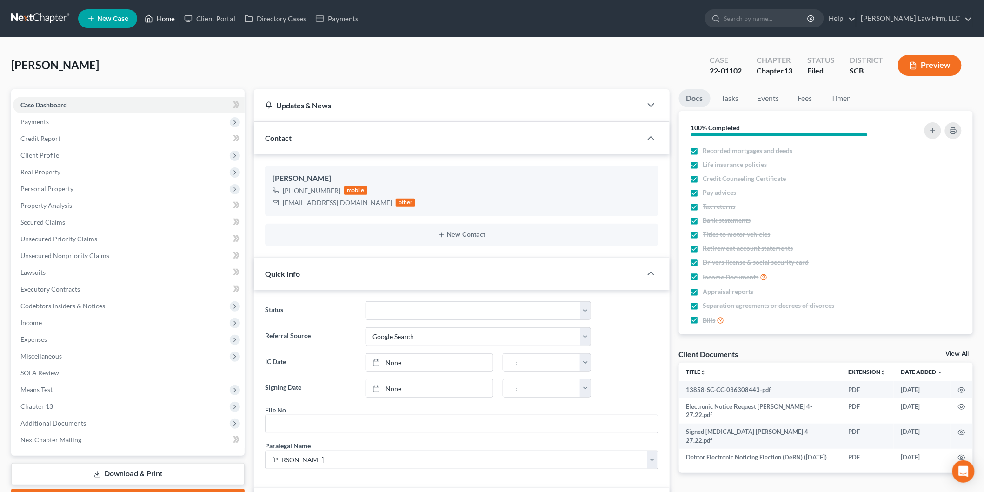
click at [168, 14] on link "Home" at bounding box center [160, 18] width 40 height 17
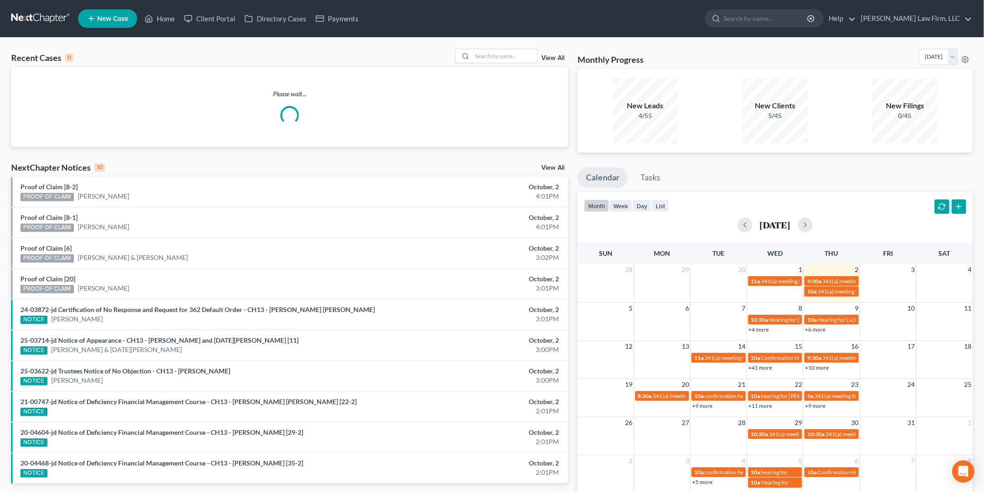
click at [522, 52] on input "search" at bounding box center [504, 55] width 65 height 13
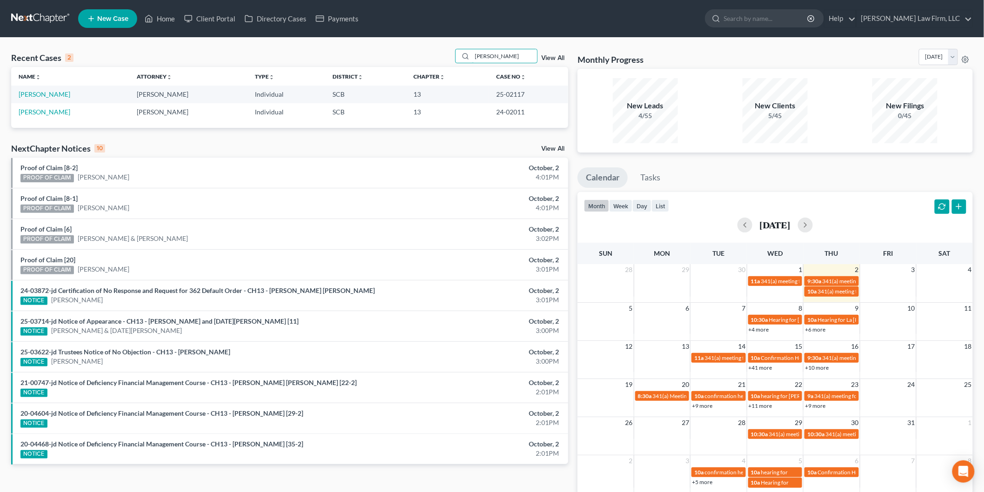
type input "[PERSON_NAME]"
click at [47, 110] on link "[PERSON_NAME]" at bounding box center [45, 112] width 52 height 8
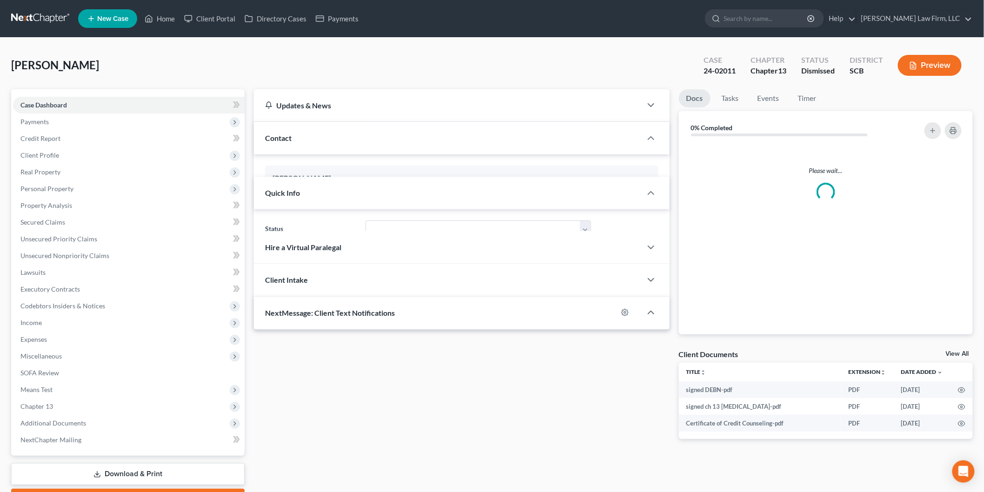
select select "0"
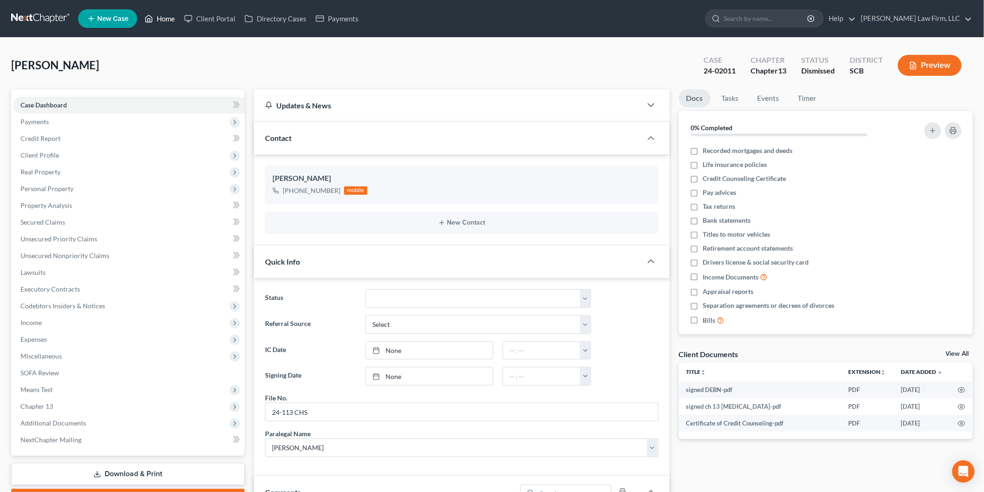
click at [162, 18] on link "Home" at bounding box center [160, 18] width 40 height 17
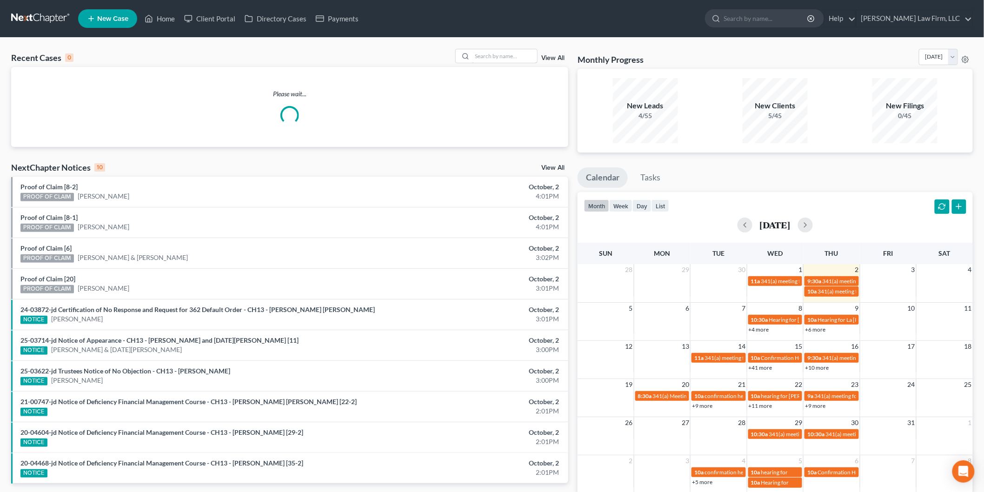
click at [489, 58] on input "search" at bounding box center [504, 55] width 65 height 13
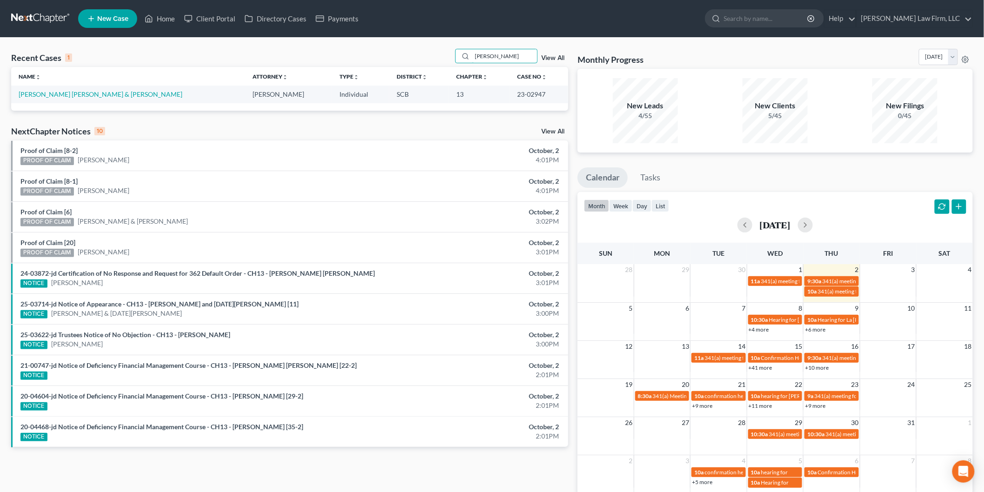
type input "[PERSON_NAME]"
click at [108, 94] on link "[PERSON_NAME] [PERSON_NAME] & [PERSON_NAME]" at bounding box center [101, 94] width 164 height 8
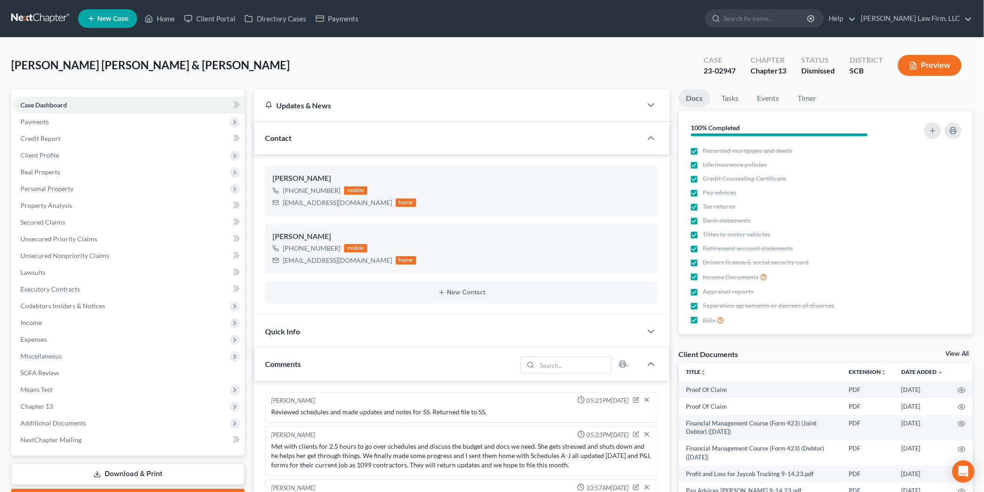
click at [961, 349] on div "Client Documents View All" at bounding box center [826, 355] width 294 height 13
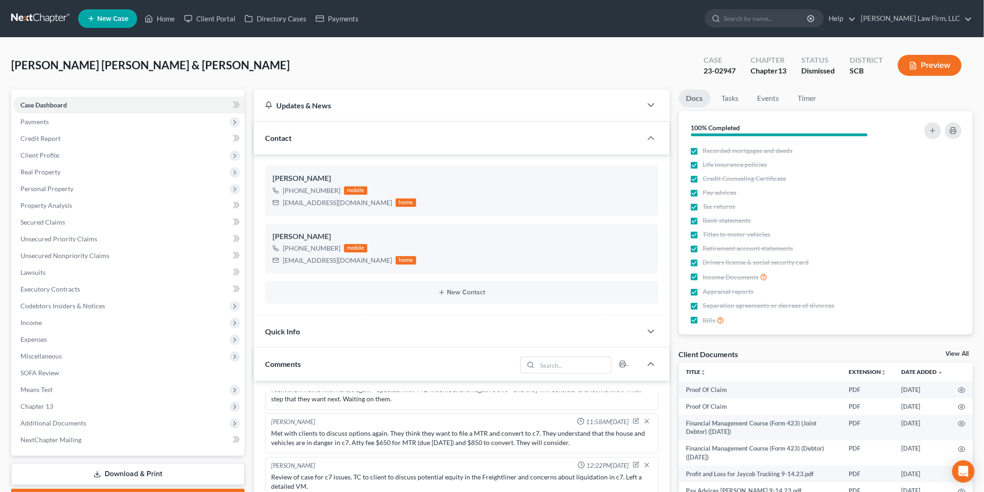
click at [952, 353] on link "View All" at bounding box center [957, 354] width 23 height 7
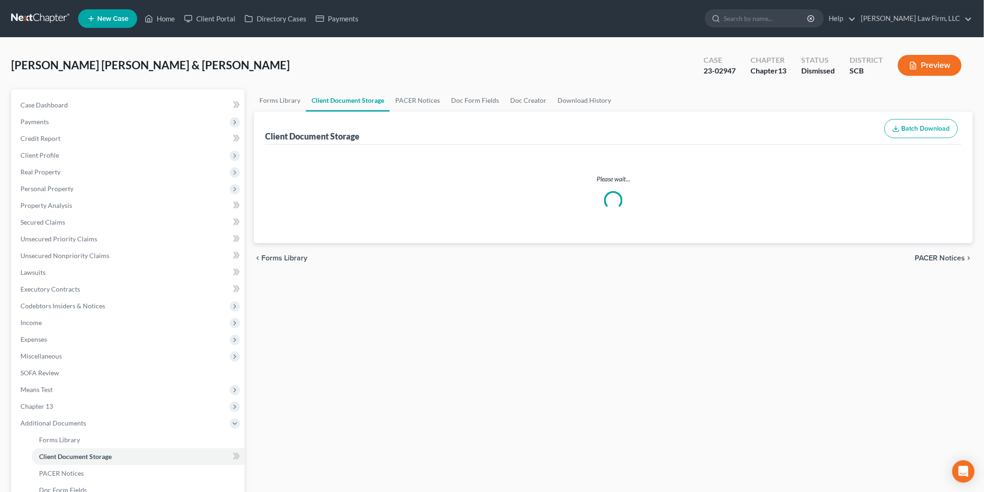
select select "16"
select select "6"
select select "15"
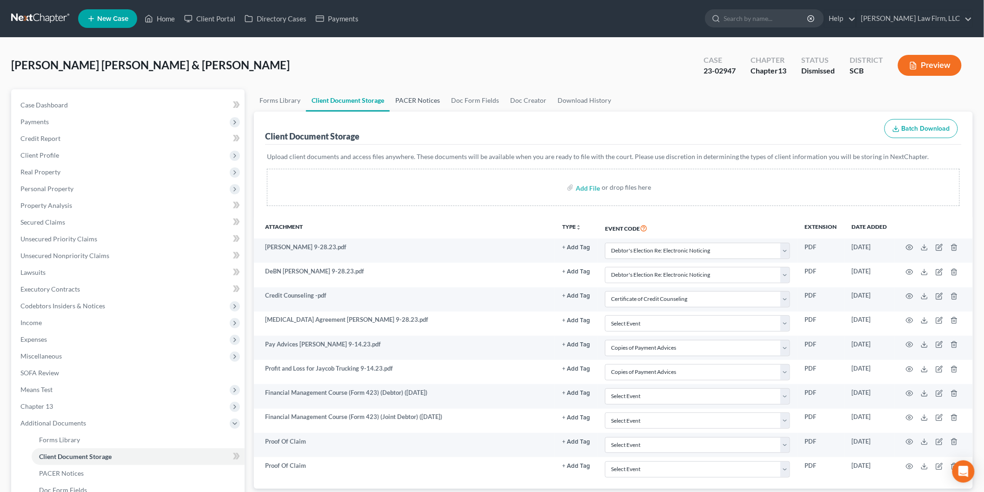
click at [403, 100] on link "PACER Notices" at bounding box center [418, 100] width 56 height 22
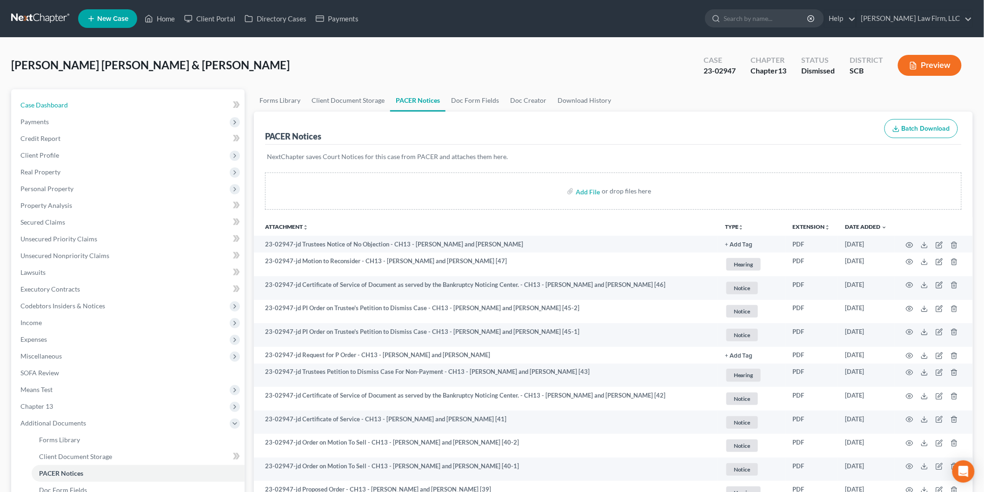
click at [65, 99] on link "Case Dashboard" at bounding box center [129, 105] width 232 height 17
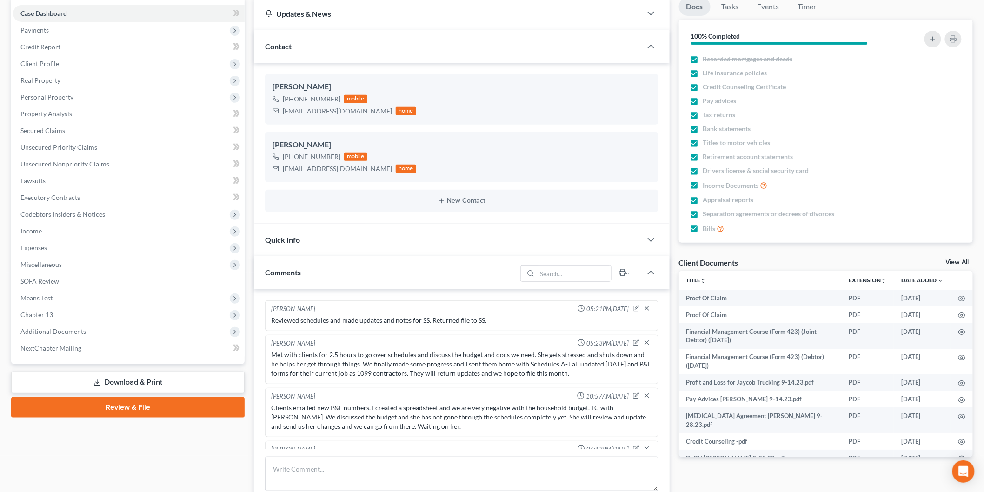
scroll to position [1607, 0]
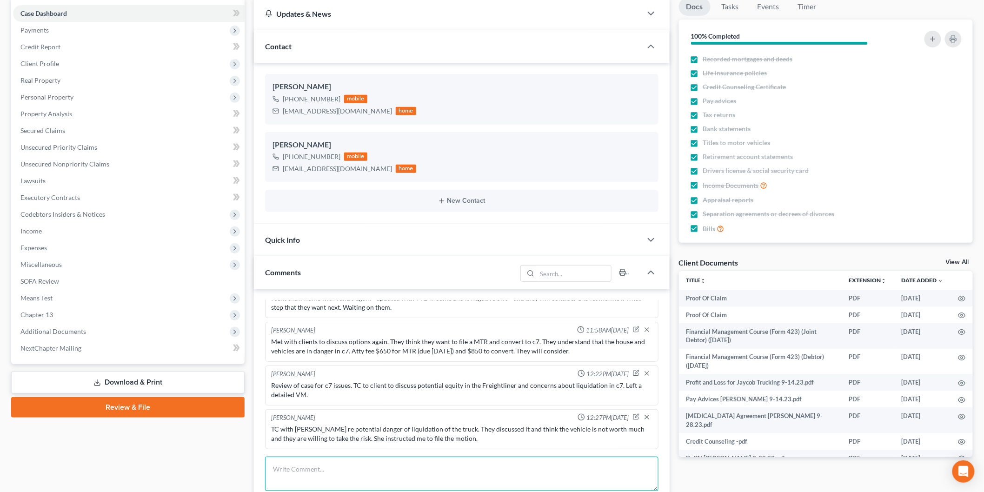
click at [373, 457] on textarea at bounding box center [461, 474] width 393 height 34
type textarea "T"
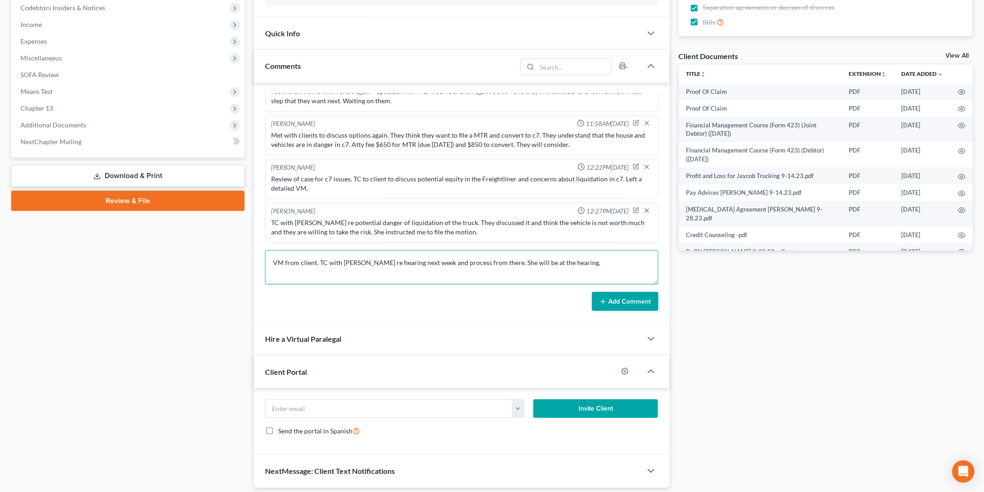
scroll to position [299, 0]
type textarea "VM from client. TC with [PERSON_NAME] re hearing next week and process from the…"
click at [627, 306] on button "Add Comment" at bounding box center [625, 302] width 67 height 20
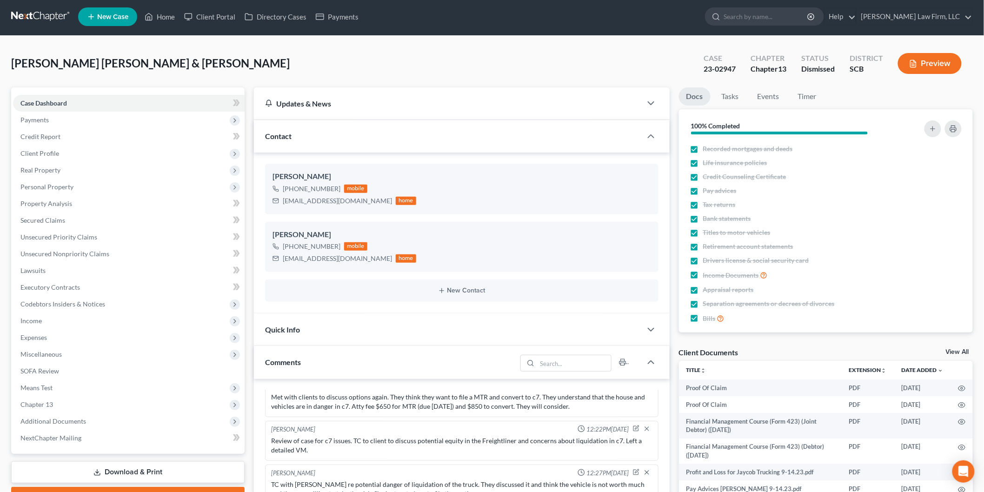
scroll to position [0, 0]
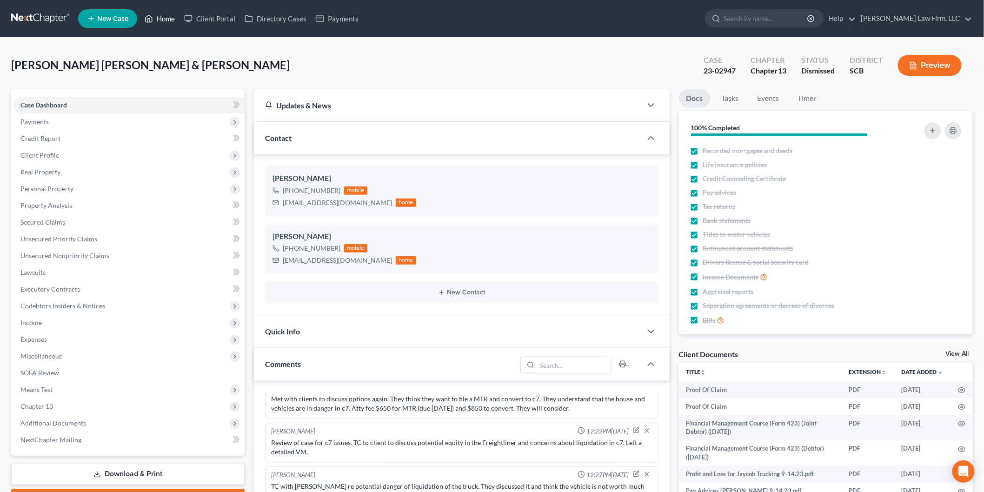
click at [166, 18] on link "Home" at bounding box center [160, 18] width 40 height 17
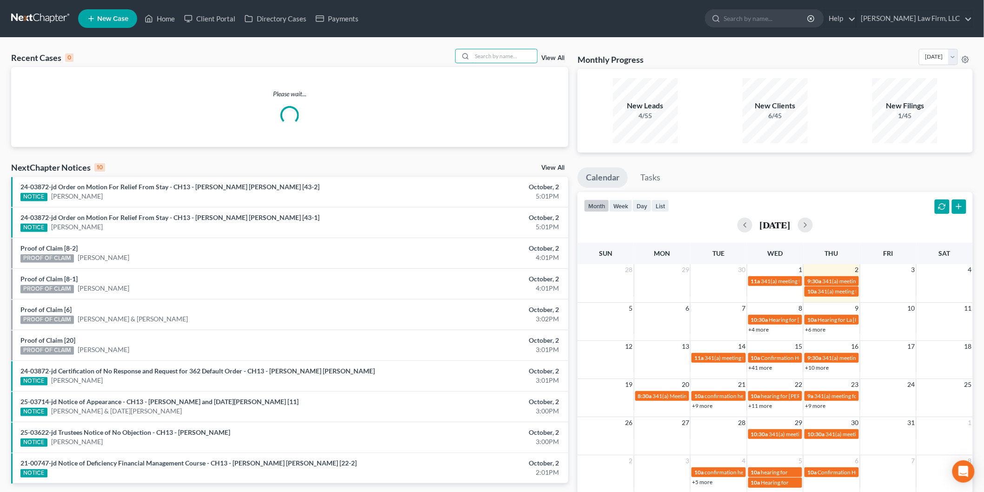
click at [507, 54] on input "search" at bounding box center [504, 55] width 65 height 13
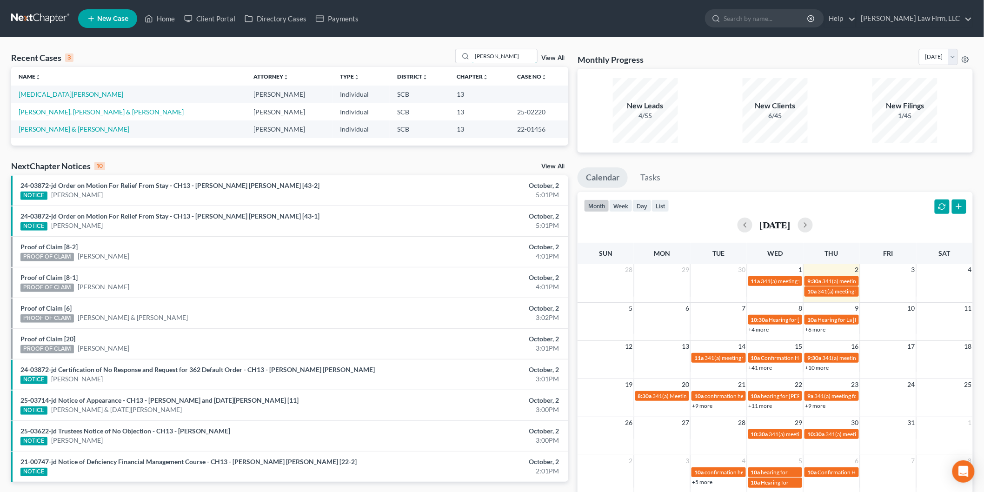
click at [511, 53] on input "[PERSON_NAME]" at bounding box center [504, 55] width 65 height 13
drag, startPoint x: 461, startPoint y: 51, endPoint x: 439, endPoint y: 53, distance: 22.9
click at [440, 54] on div "Recent Cases 3 [PERSON_NAME] View All" at bounding box center [289, 58] width 557 height 18
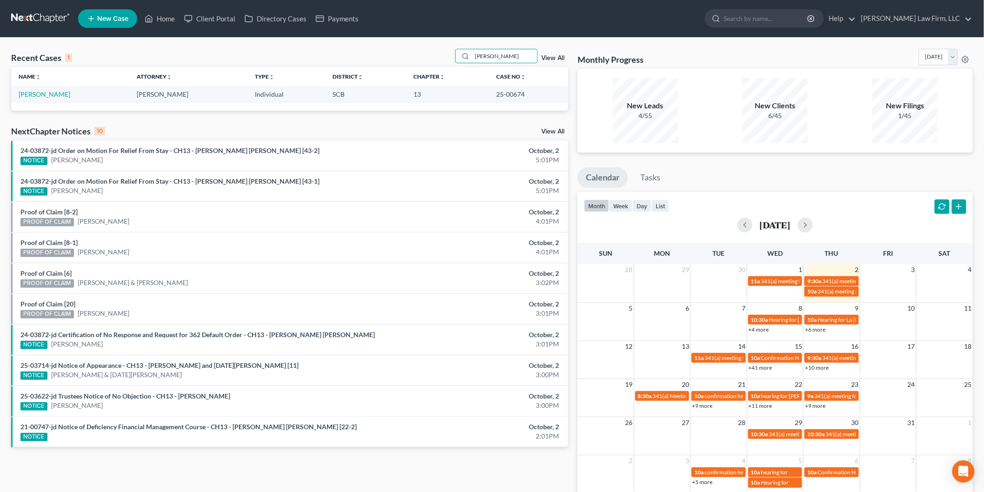
type input "[PERSON_NAME]"
click at [42, 93] on link "[PERSON_NAME]" at bounding box center [45, 94] width 52 height 8
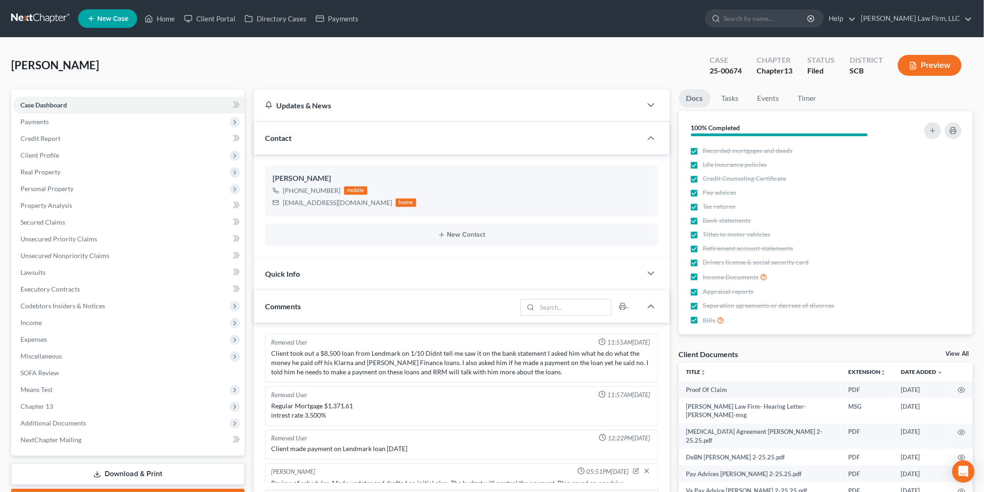
scroll to position [486, 0]
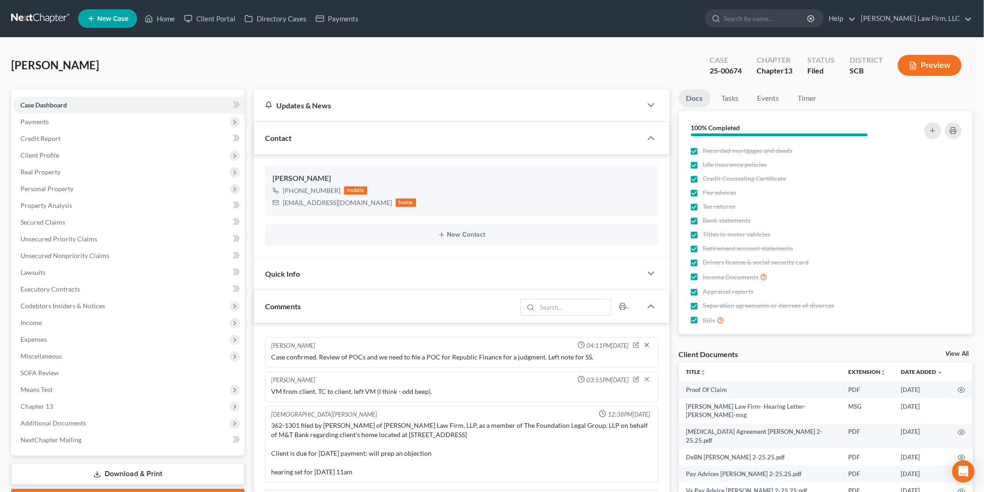
click at [964, 354] on link "View All" at bounding box center [957, 354] width 23 height 7
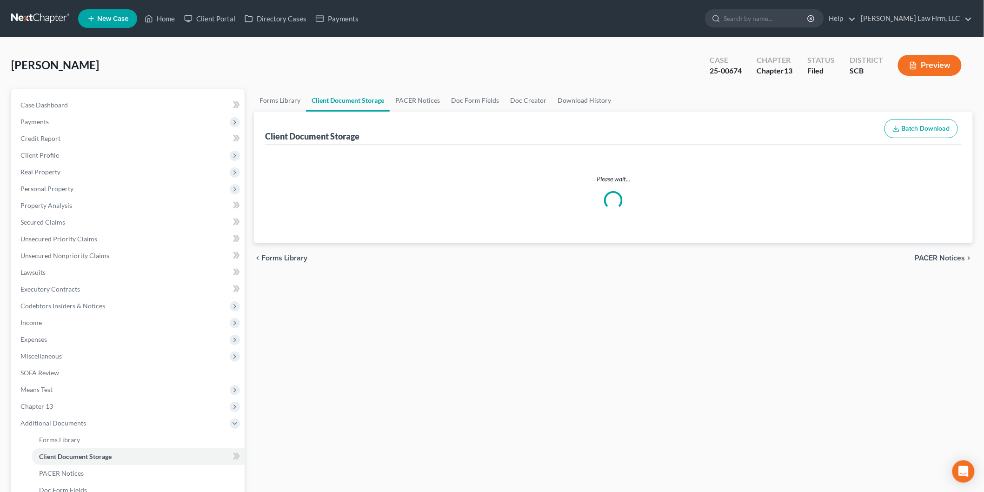
select select "6"
select select "15"
select select "16"
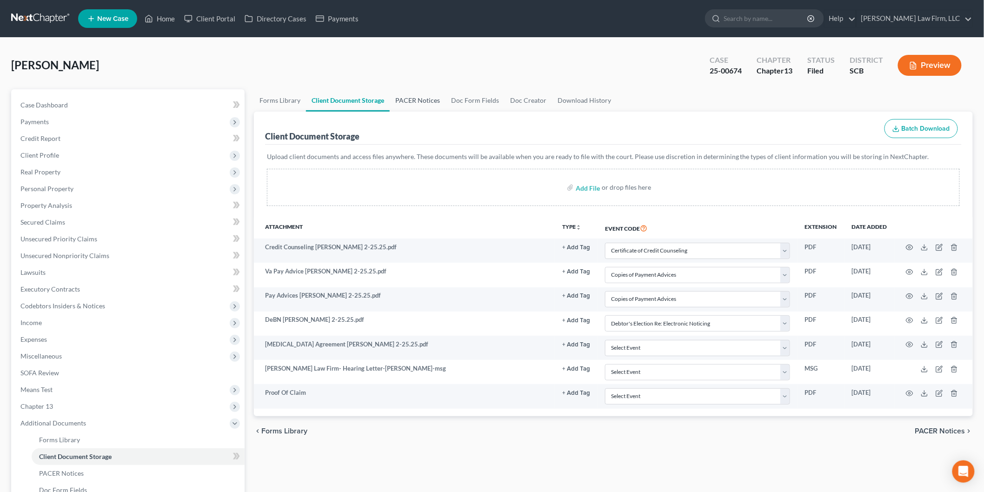
click at [412, 97] on link "PACER Notices" at bounding box center [418, 100] width 56 height 22
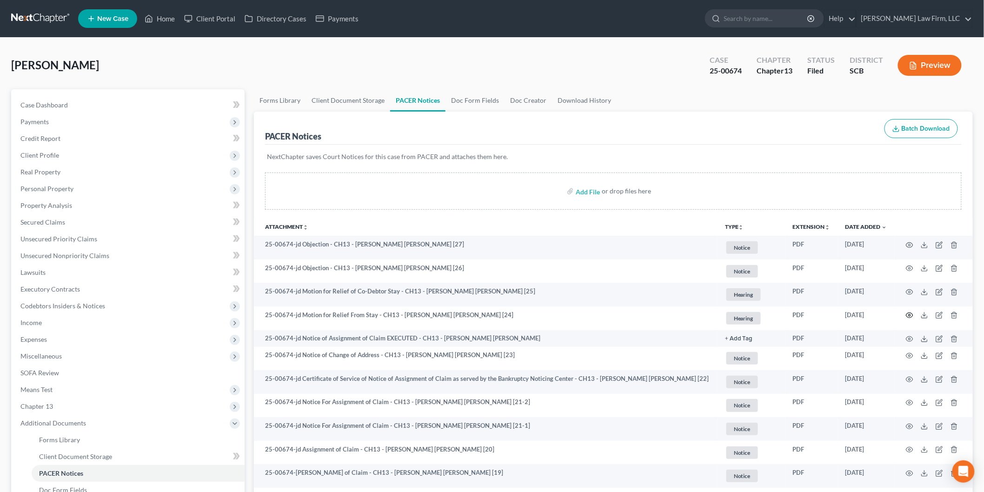
click at [909, 313] on icon "button" at bounding box center [909, 315] width 7 height 7
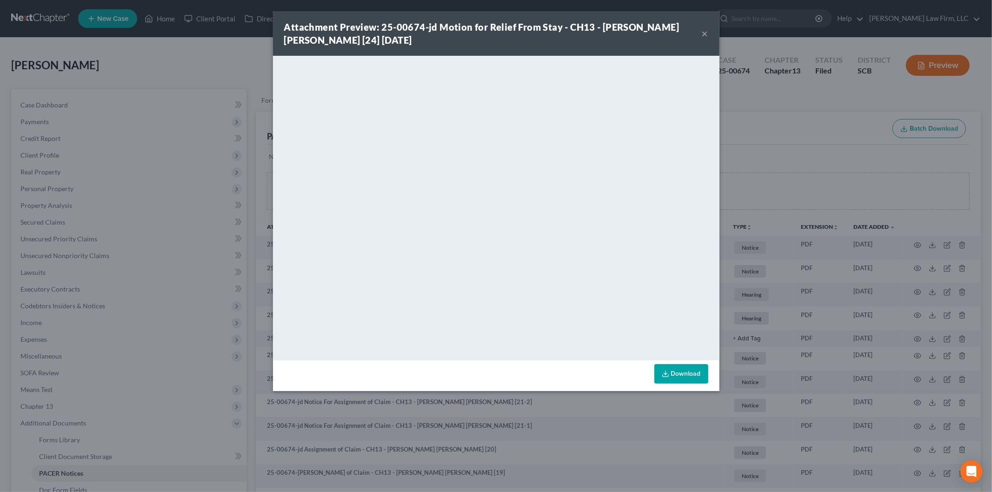
click at [705, 33] on button "×" at bounding box center [705, 33] width 7 height 11
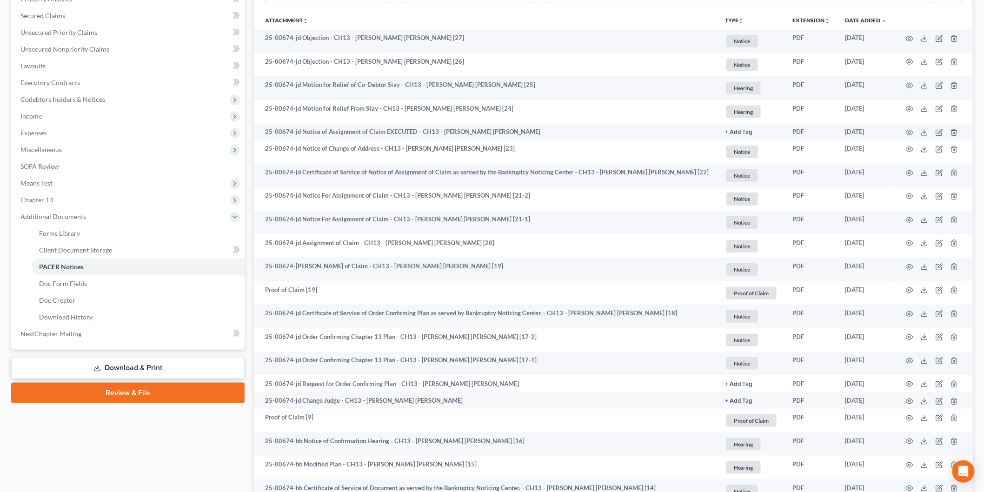
scroll to position [413, 0]
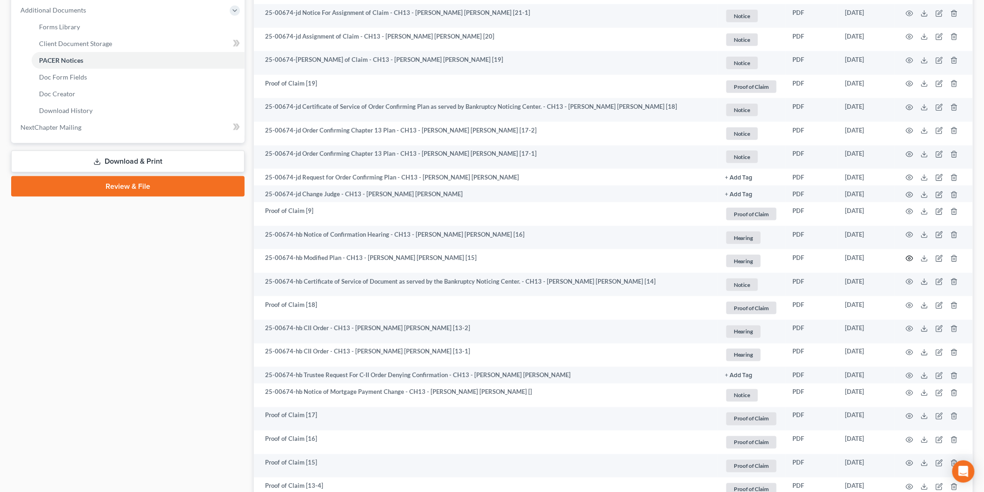
click at [912, 257] on icon "button" at bounding box center [909, 258] width 7 height 5
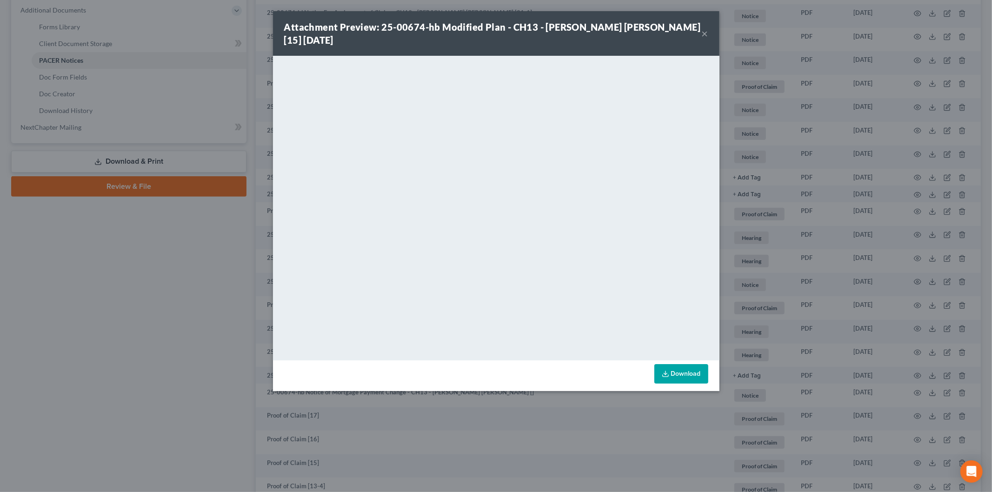
click at [705, 30] on button "×" at bounding box center [705, 33] width 7 height 11
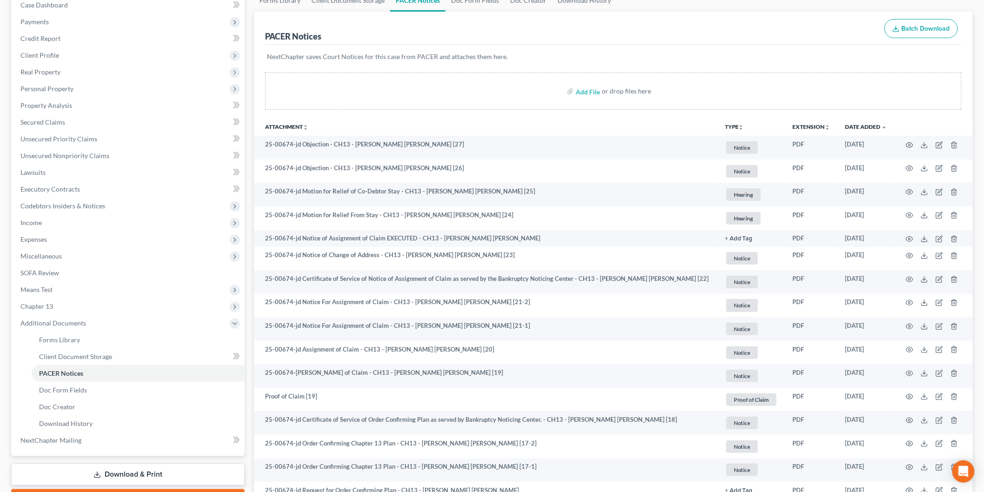
scroll to position [0, 0]
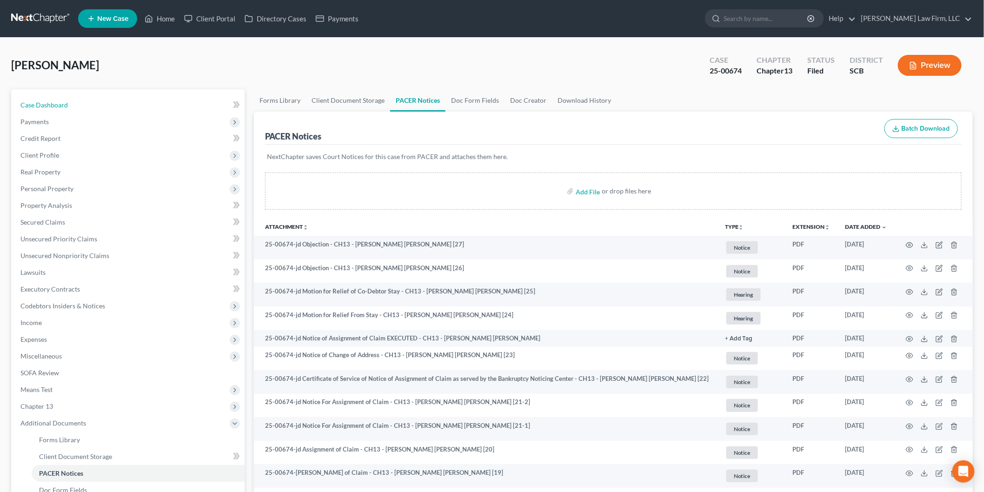
click at [91, 100] on link "Case Dashboard" at bounding box center [129, 105] width 232 height 17
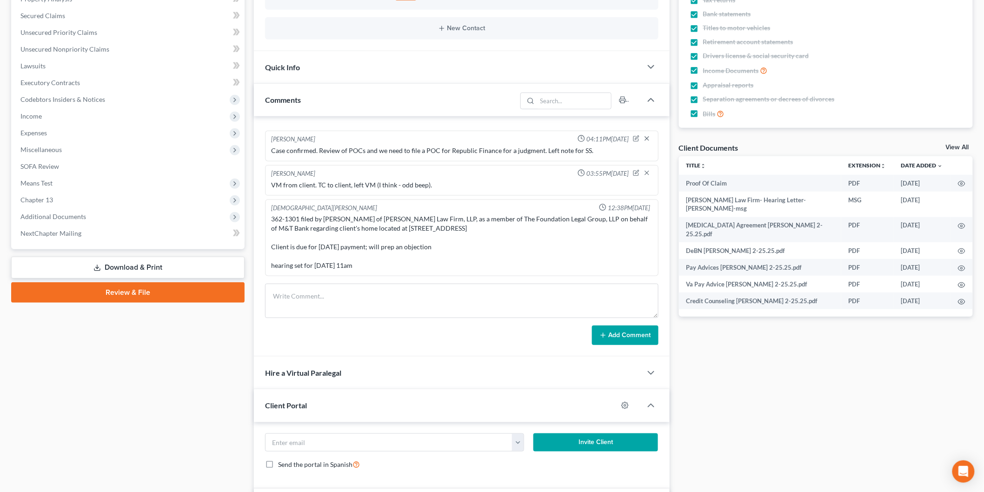
scroll to position [486, 0]
click at [957, 146] on link "View All" at bounding box center [957, 147] width 23 height 7
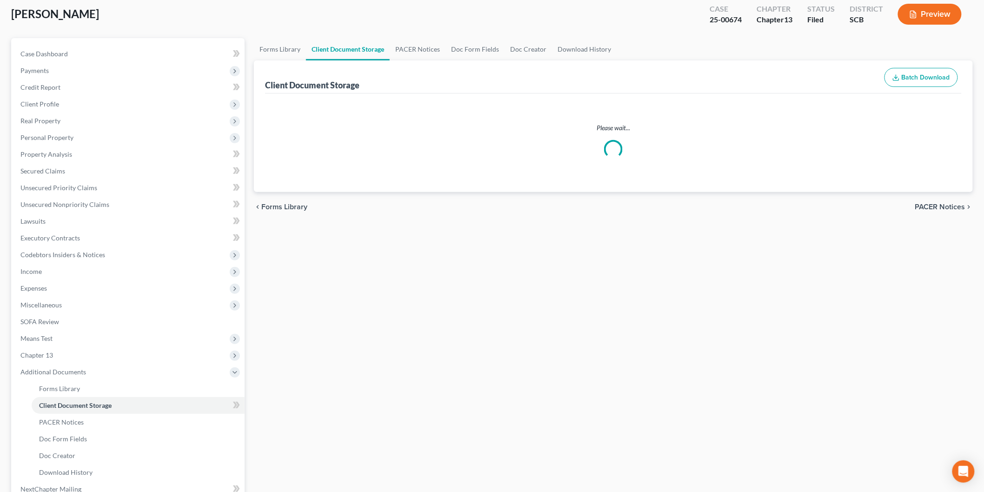
scroll to position [3, 0]
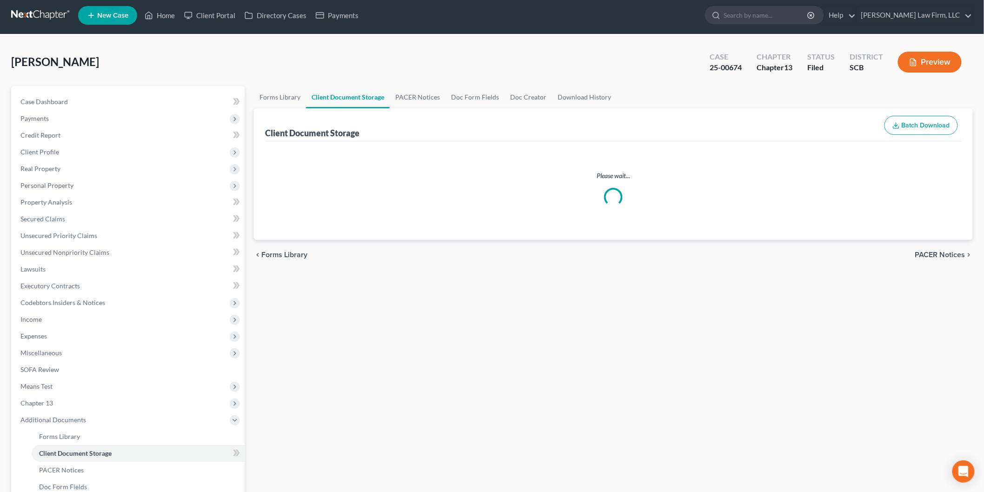
select select "6"
select select "15"
select select "16"
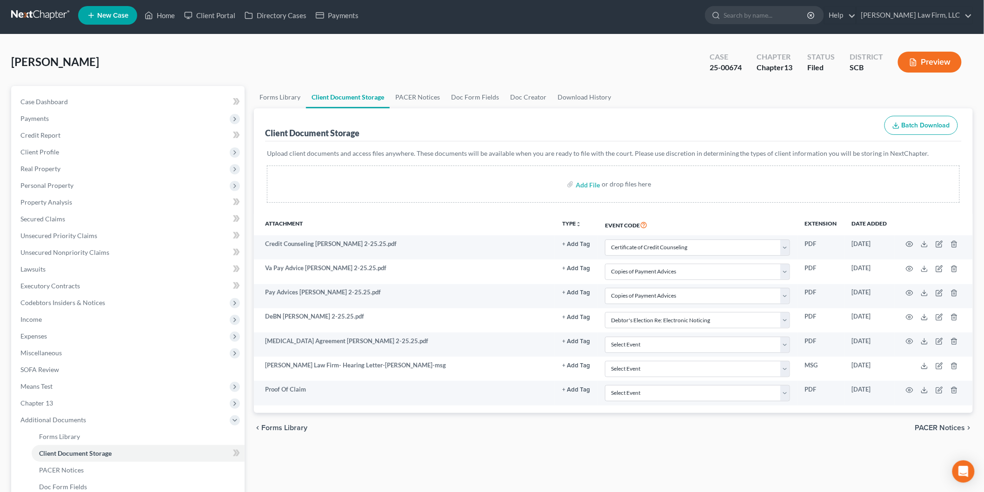
scroll to position [0, 0]
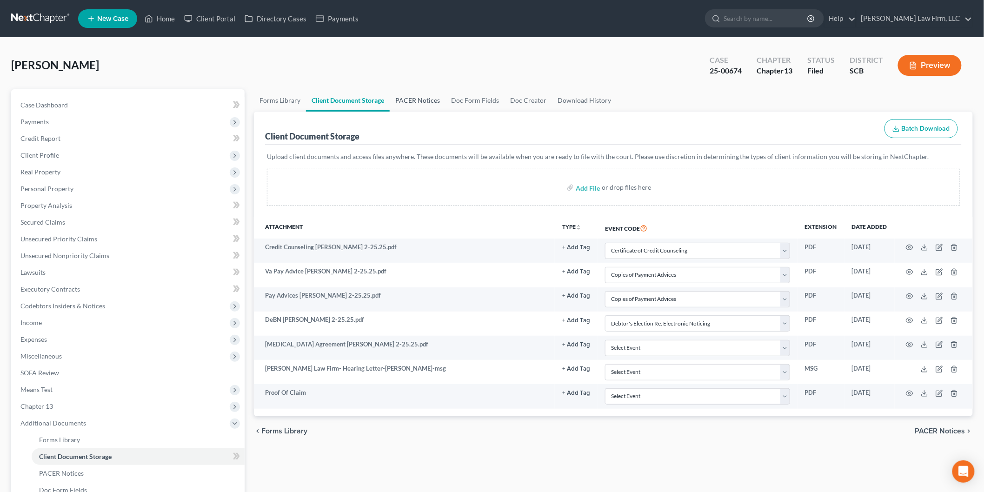
click at [422, 96] on link "PACER Notices" at bounding box center [418, 100] width 56 height 22
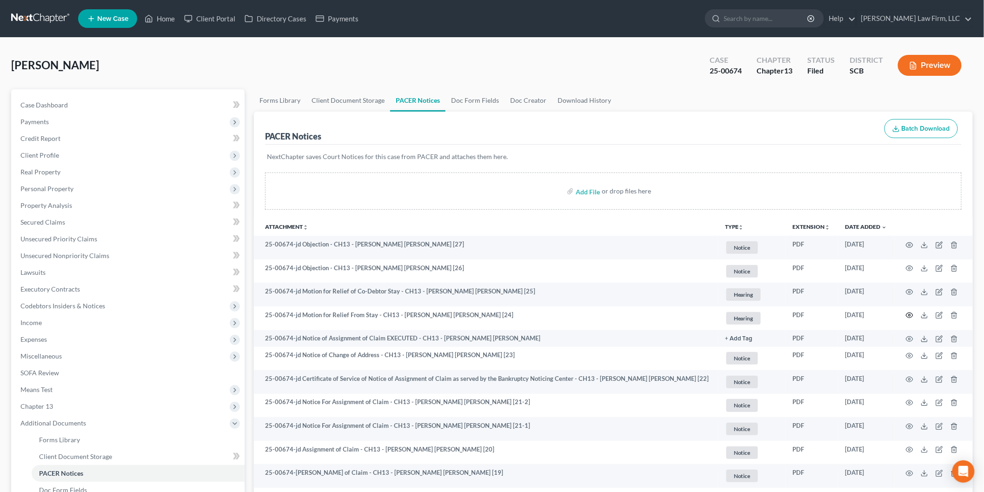
click at [909, 312] on icon "button" at bounding box center [909, 315] width 7 height 7
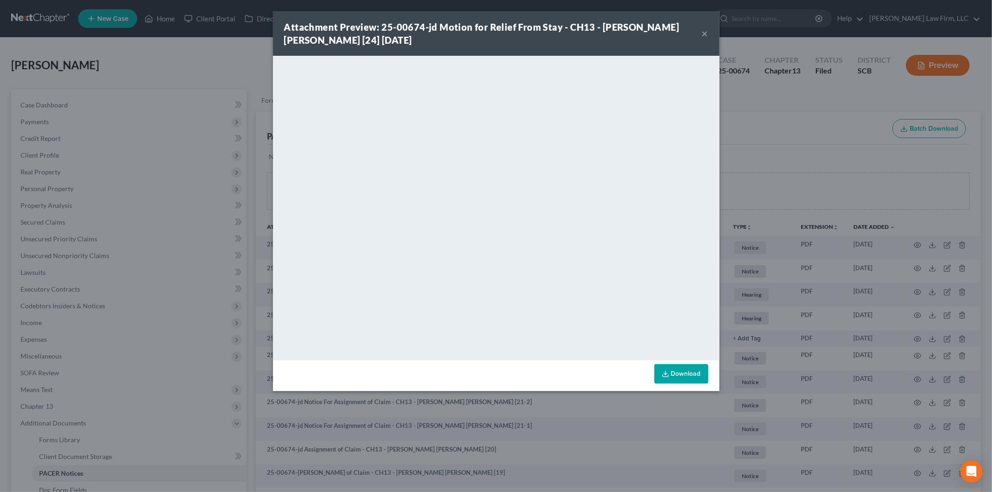
click at [705, 30] on button "×" at bounding box center [705, 33] width 7 height 11
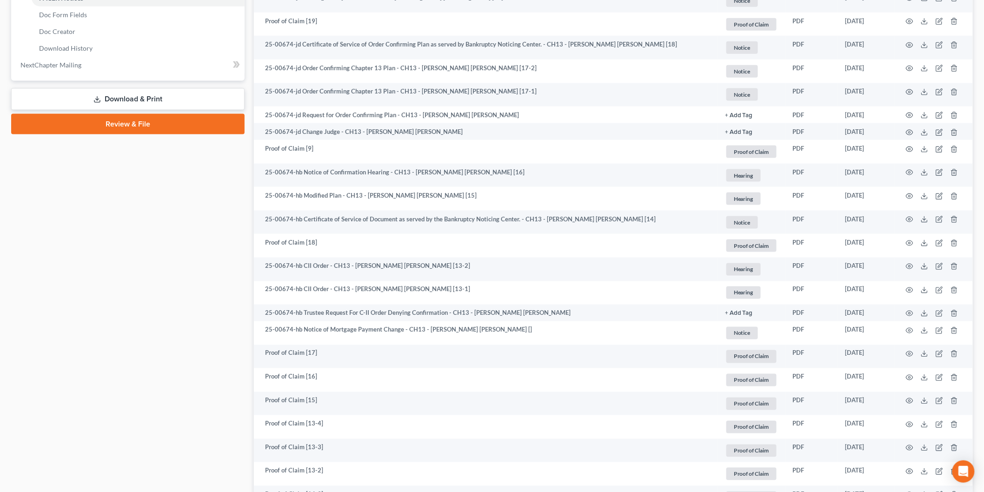
scroll to position [465, 0]
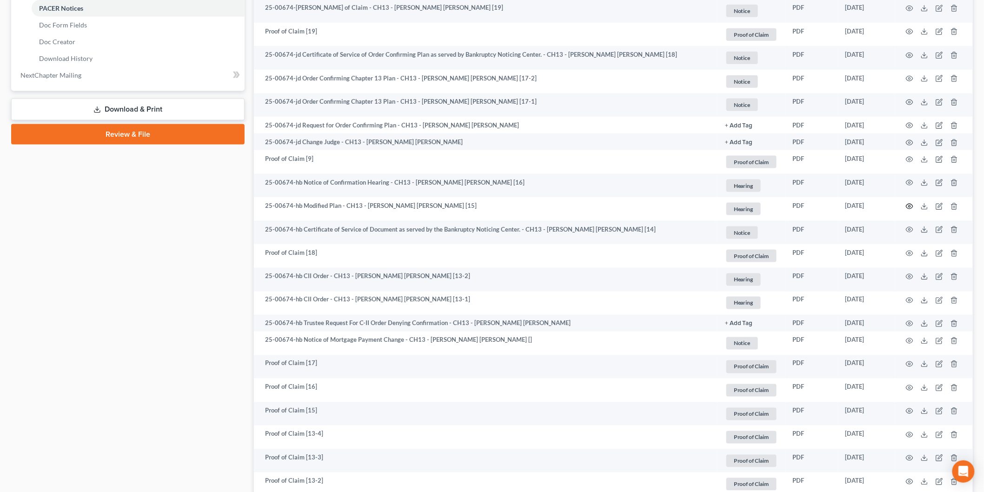
click at [908, 203] on icon "button" at bounding box center [909, 206] width 7 height 7
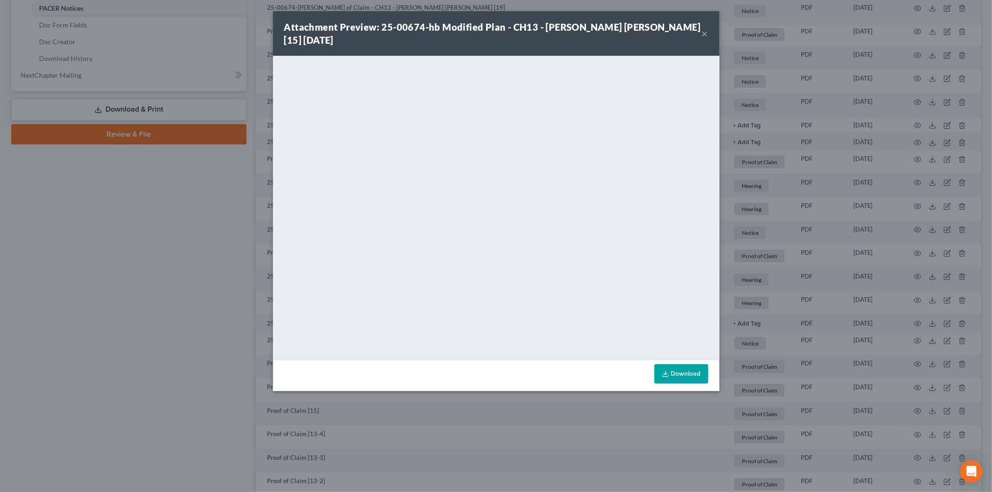
click at [706, 30] on button "×" at bounding box center [705, 33] width 7 height 11
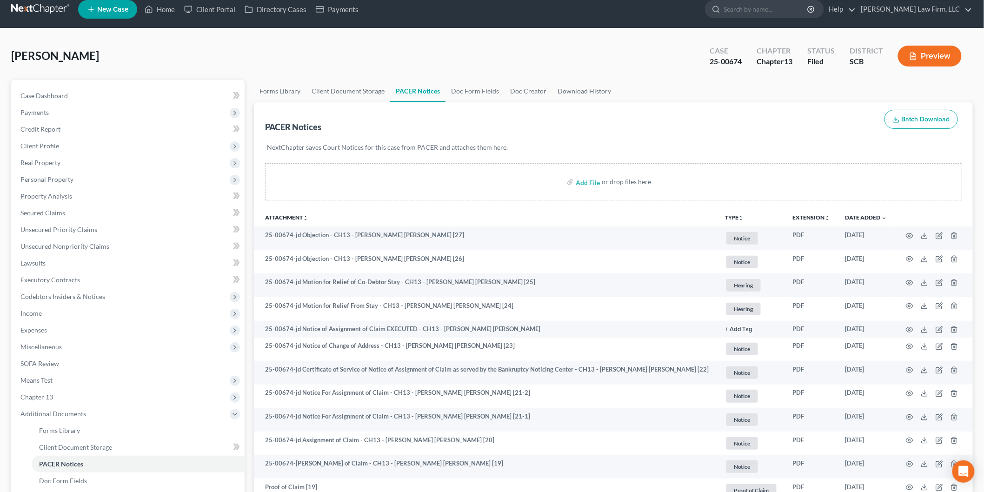
scroll to position [0, 0]
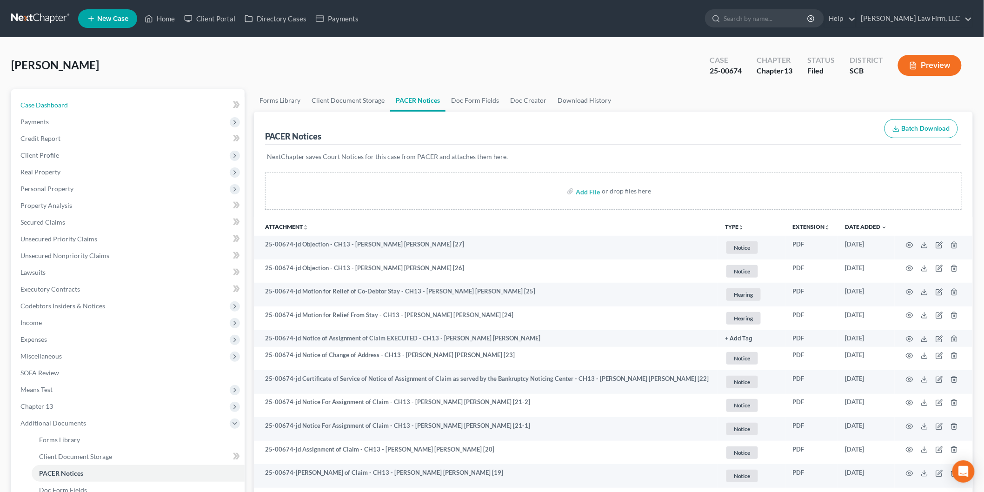
click at [63, 106] on span "Case Dashboard" at bounding box center [43, 105] width 47 height 8
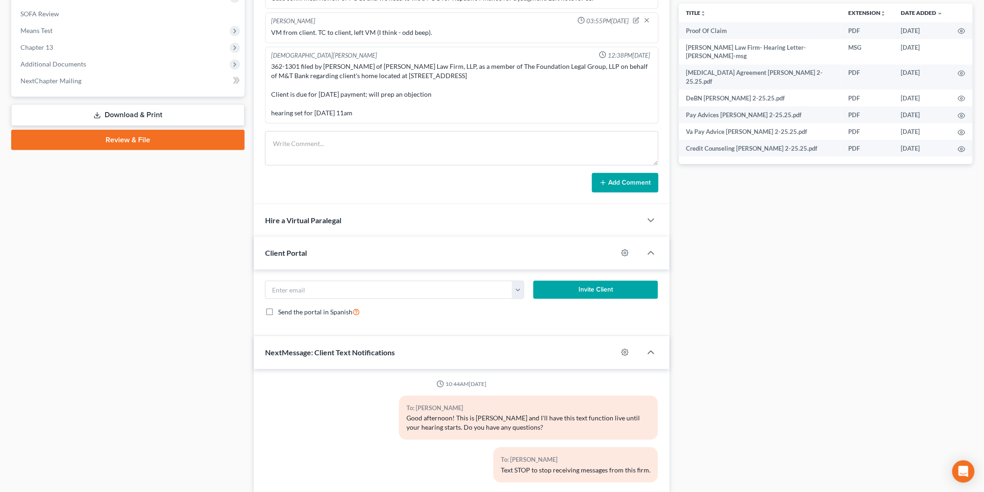
scroll to position [361, 0]
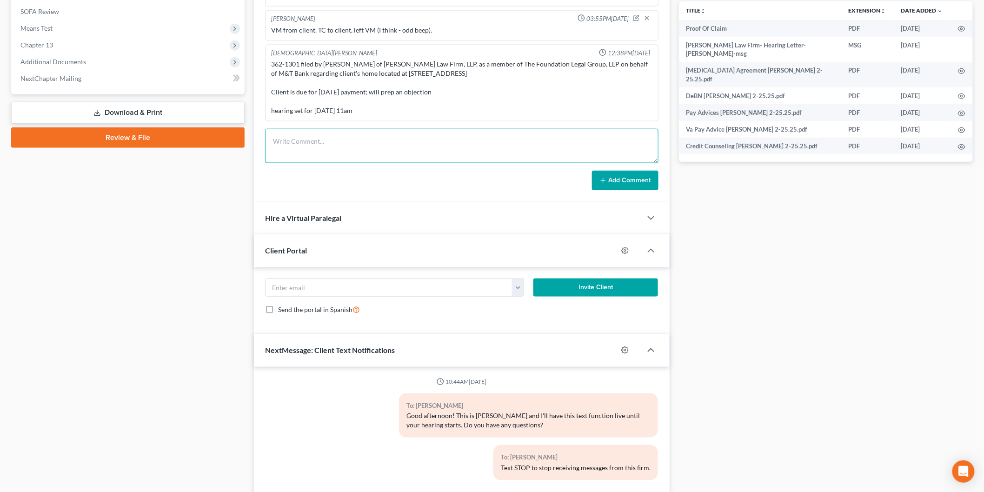
click at [316, 138] on textarea at bounding box center [461, 146] width 393 height 34
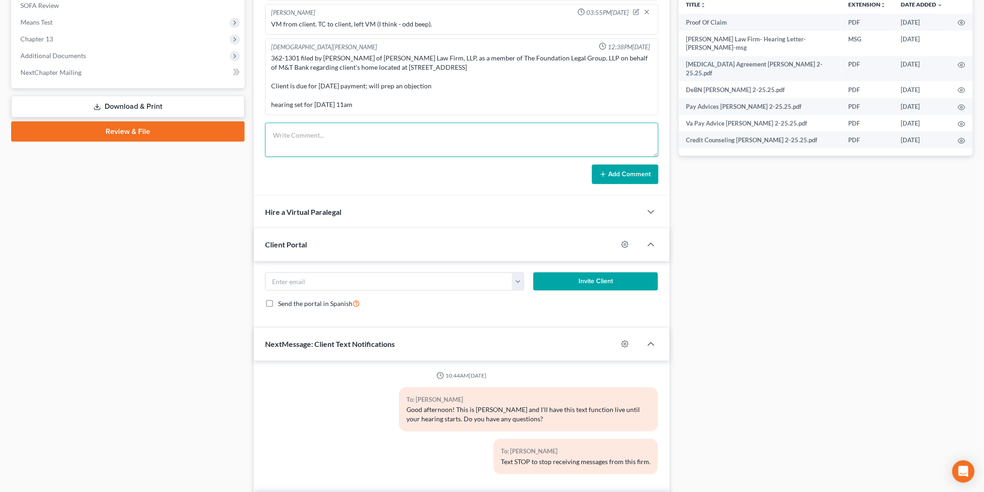
scroll to position [271, 0]
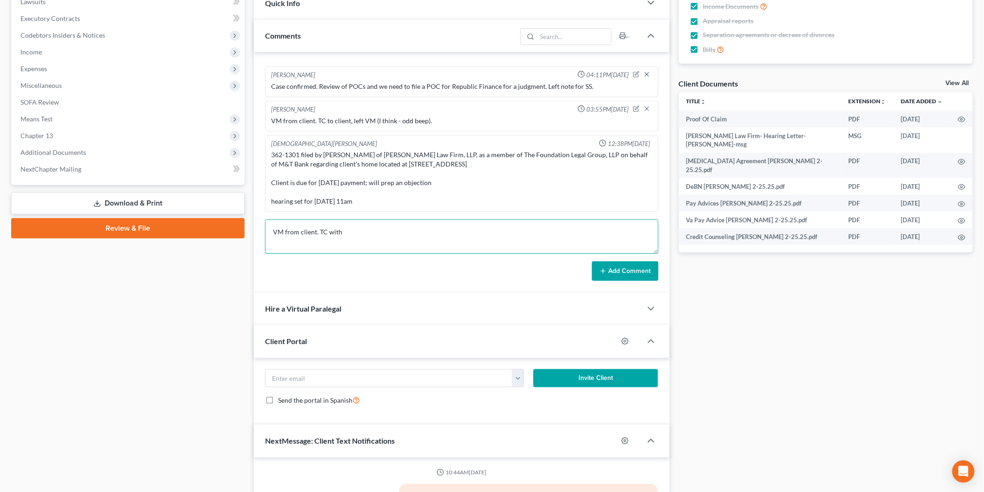
click at [387, 232] on textarea "VM from client. TC with" at bounding box center [461, 237] width 393 height 34
type textarea "VM from client. TC with client to discuss 362 motion. He understands the usual …"
click at [625, 286] on div "Removed User 11:55AM[DATE] Client took out a $8,500 loan from Lendmark on 1/10 …" at bounding box center [462, 172] width 416 height 240
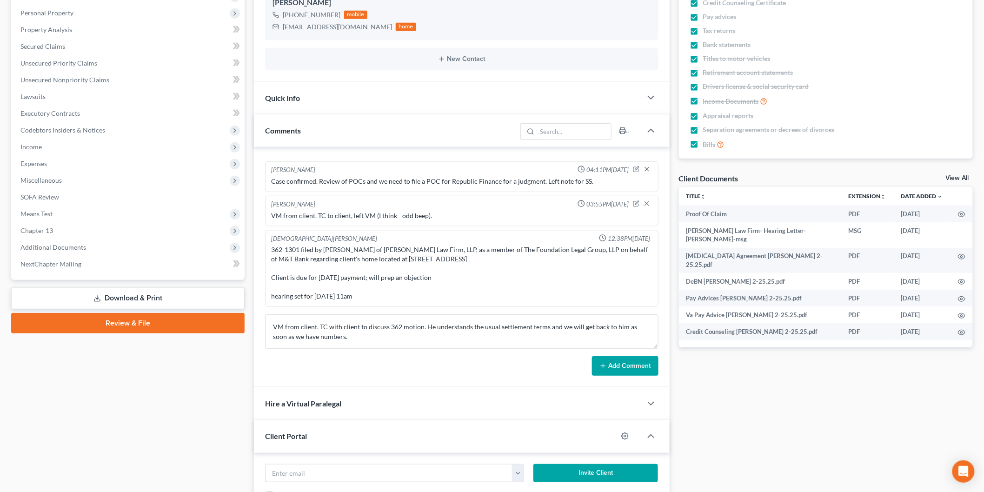
scroll to position [0, 0]
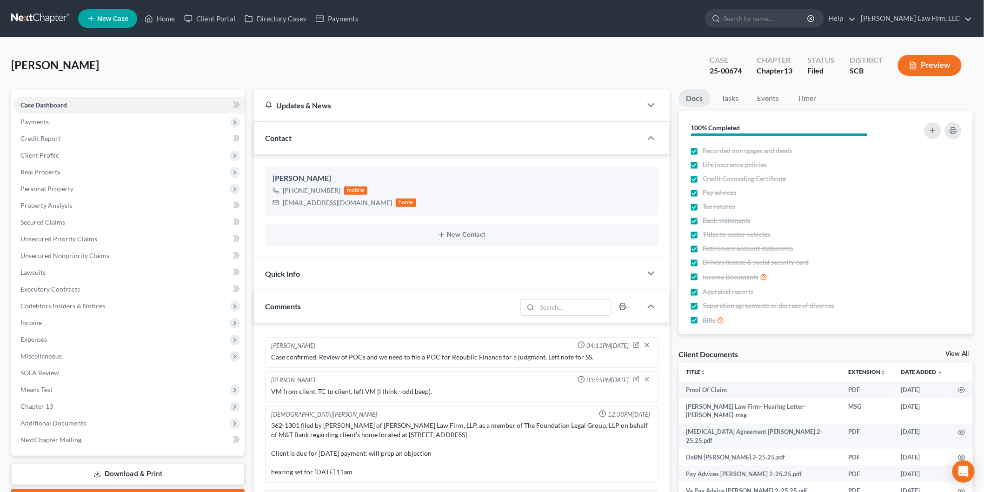
click at [95, 8] on li "New Case" at bounding box center [109, 18] width 62 height 21
click at [102, 16] on span "New Case" at bounding box center [112, 18] width 31 height 7
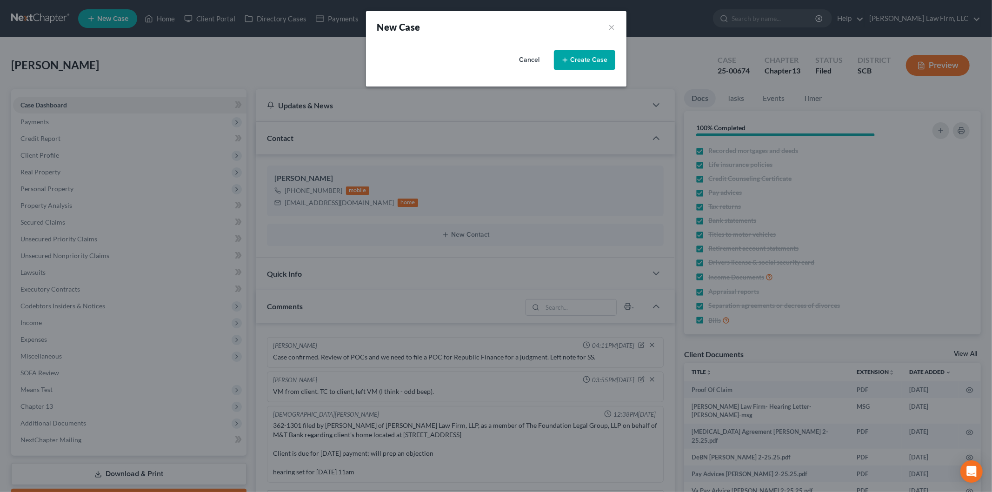
select select "72"
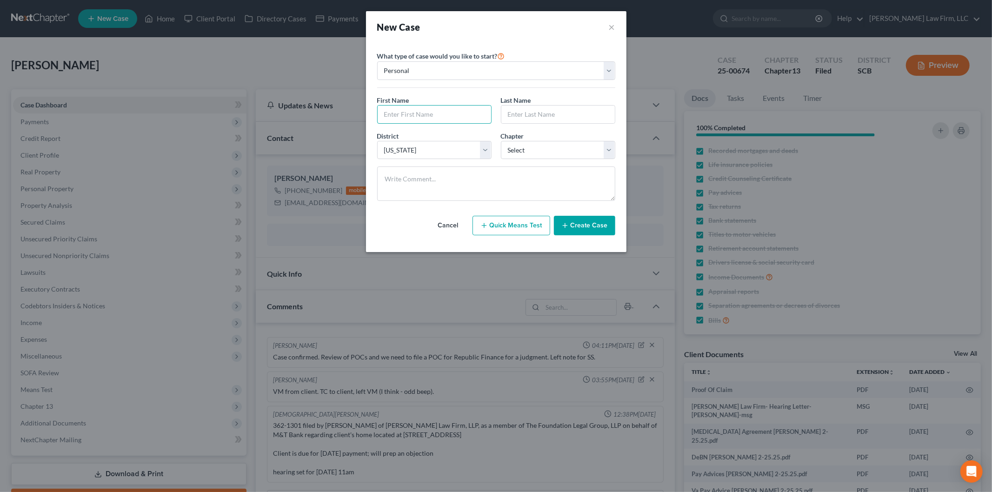
click at [391, 107] on input "text" at bounding box center [434, 115] width 113 height 18
type input "[PERSON_NAME]"
type input "Meriam"
click at [528, 159] on select "Select 7 11 12 13" at bounding box center [558, 150] width 114 height 19
select select "3"
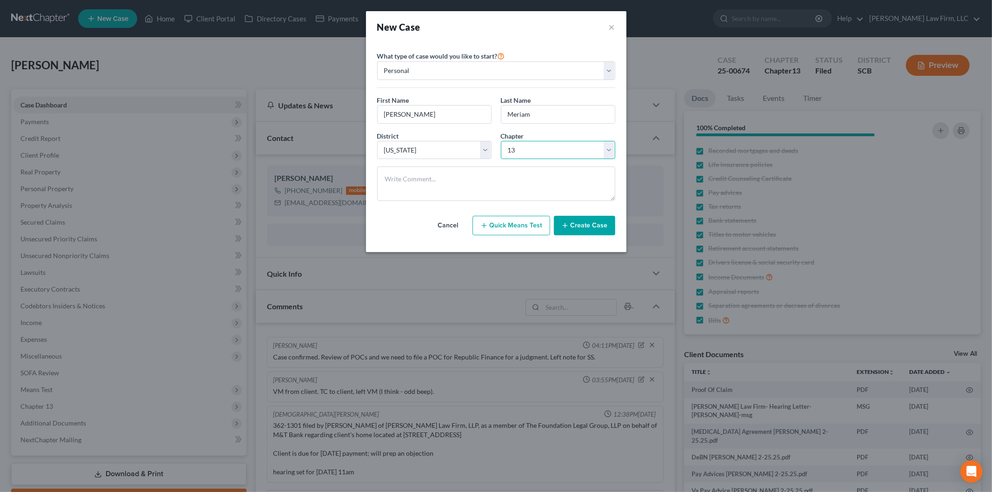
click at [501, 141] on select "Select 7 11 12 13" at bounding box center [558, 150] width 114 height 19
click at [301, 230] on div "New Case × Please select case type * Bankruptcy Bankruptcy What type of case wo…" at bounding box center [496, 246] width 992 height 492
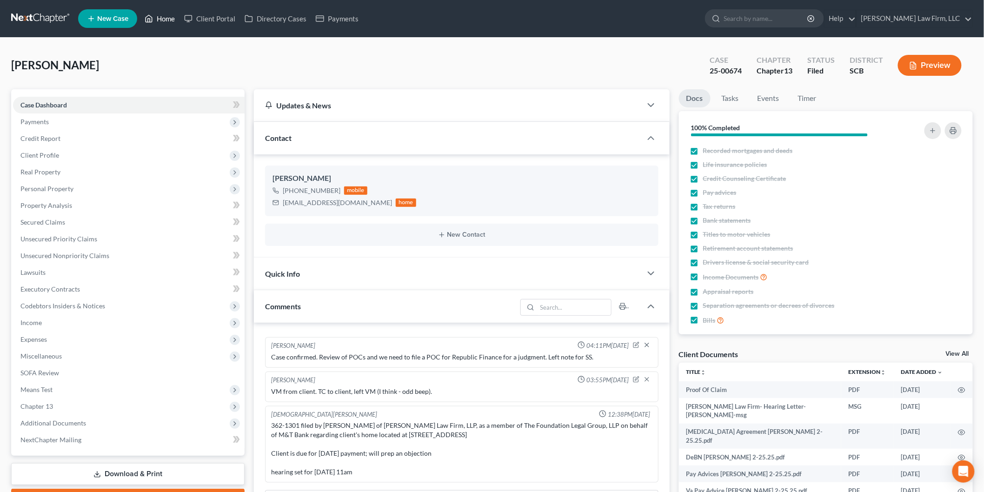
click at [165, 14] on link "Home" at bounding box center [160, 18] width 40 height 17
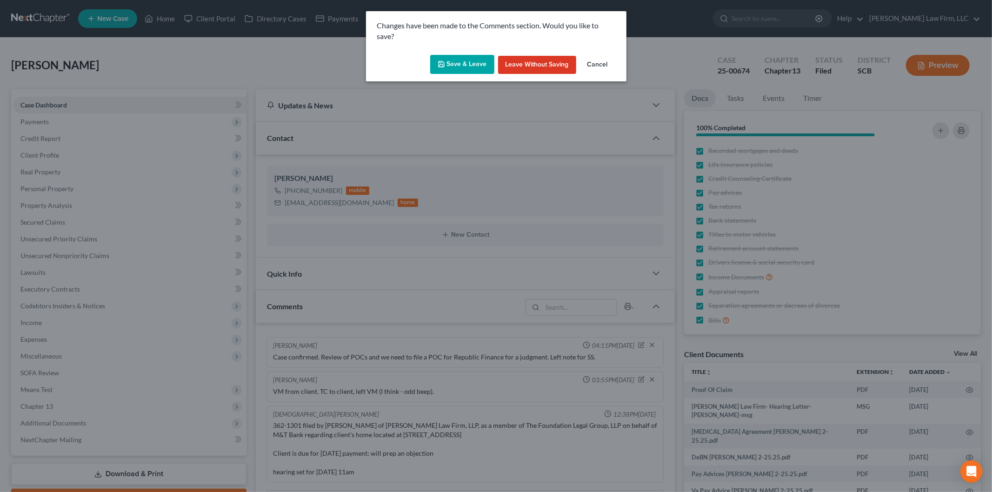
click at [450, 58] on button "Save & Leave" at bounding box center [462, 65] width 64 height 20
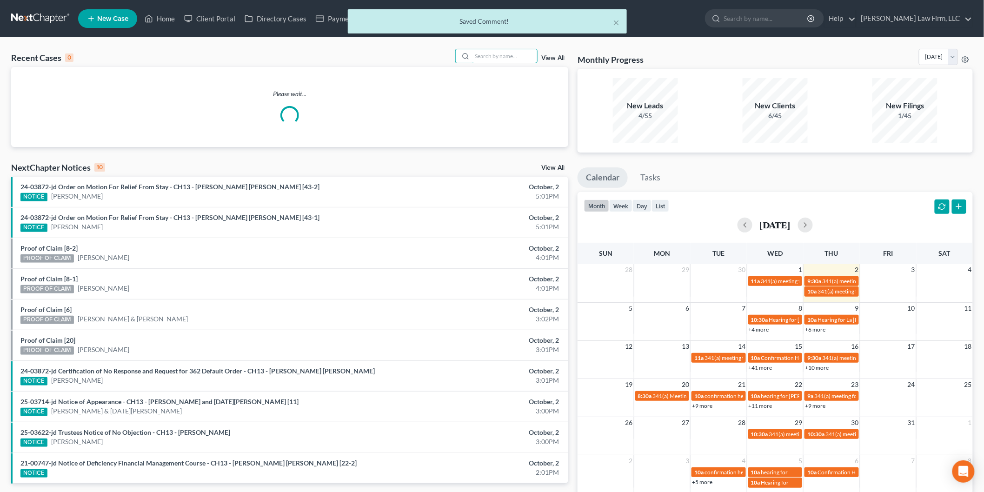
click at [484, 50] on input "search" at bounding box center [504, 55] width 65 height 13
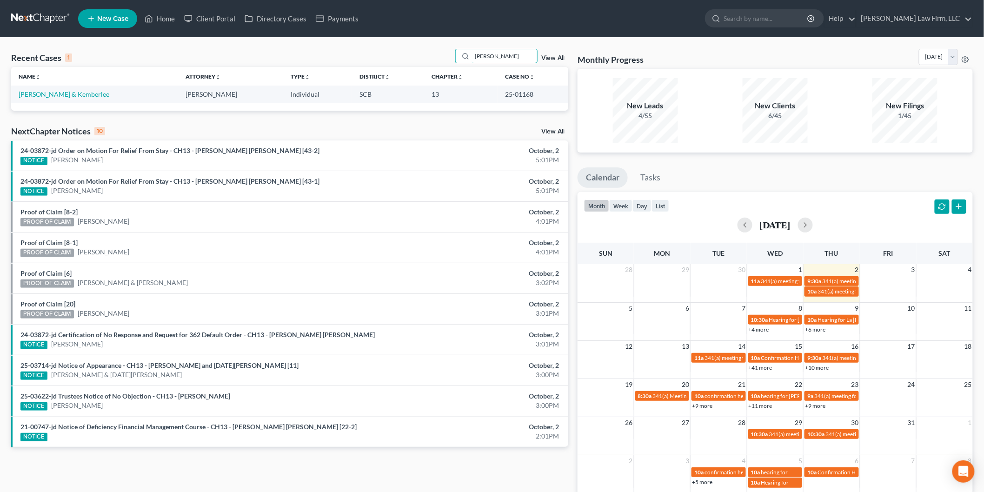
type input "[PERSON_NAME]"
click at [86, 93] on link "[PERSON_NAME] & Kemberlee" at bounding box center [64, 94] width 91 height 8
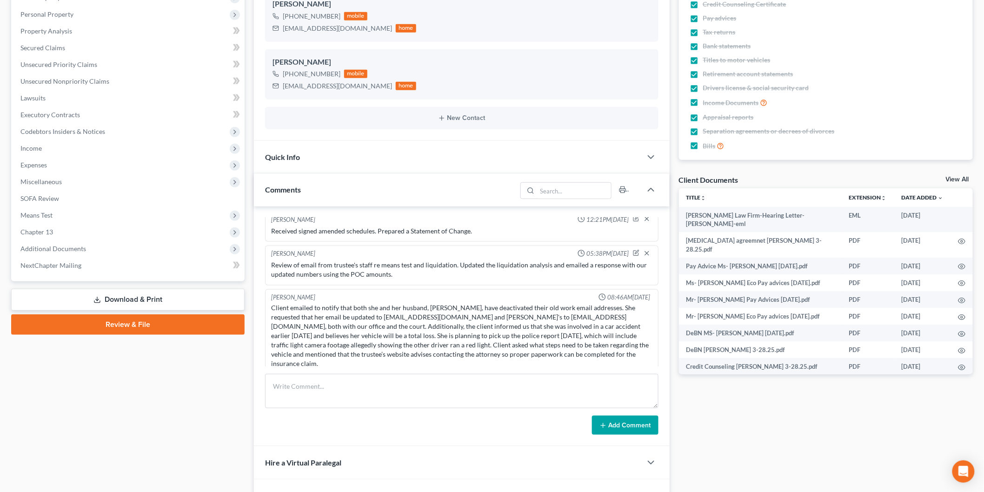
scroll to position [159, 0]
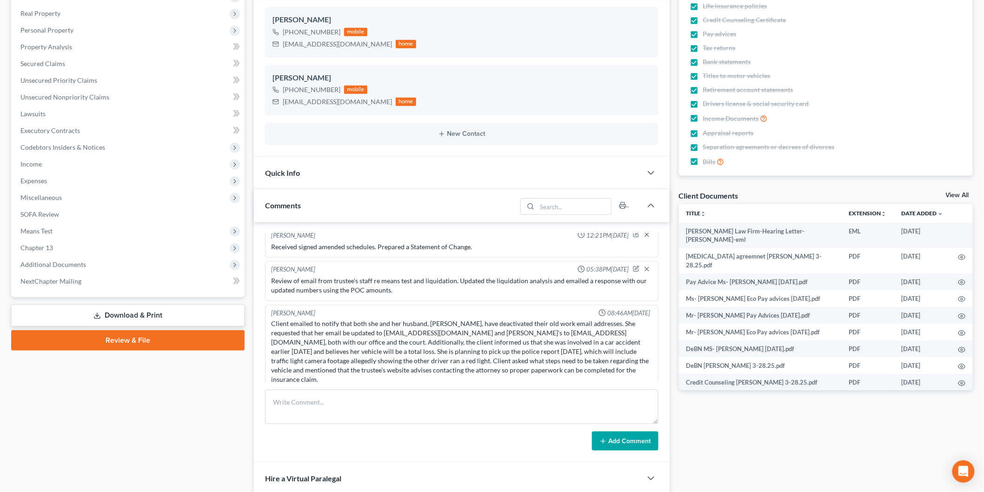
click at [958, 192] on link "View All" at bounding box center [957, 195] width 23 height 7
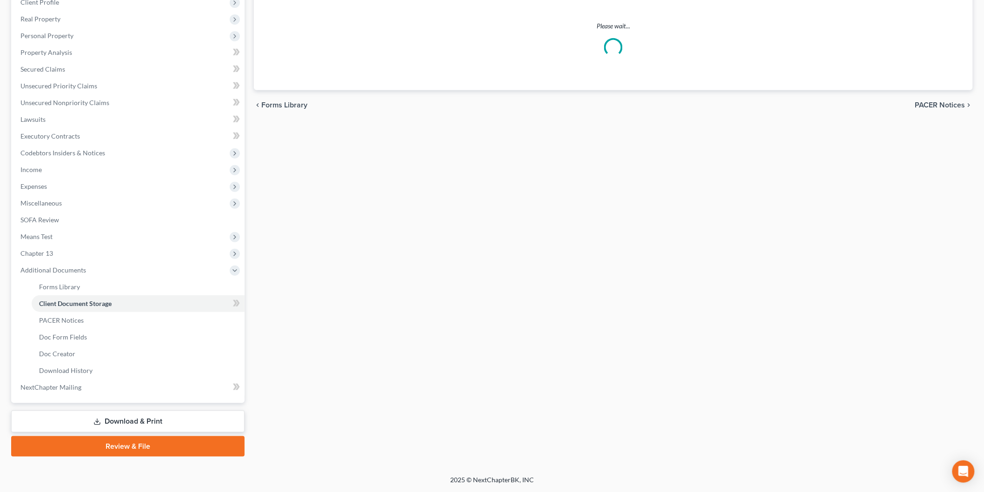
scroll to position [3, 0]
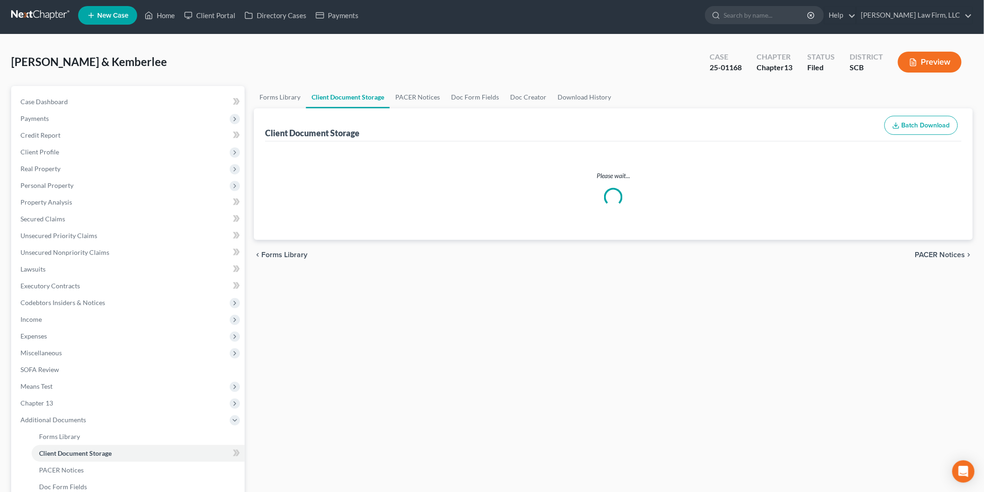
select select "6"
select select "16"
select select "15"
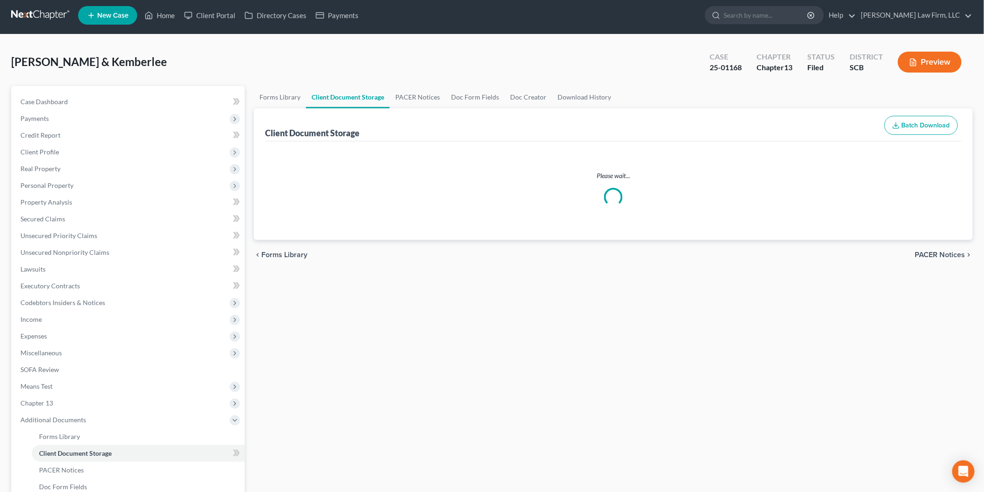
select select "15"
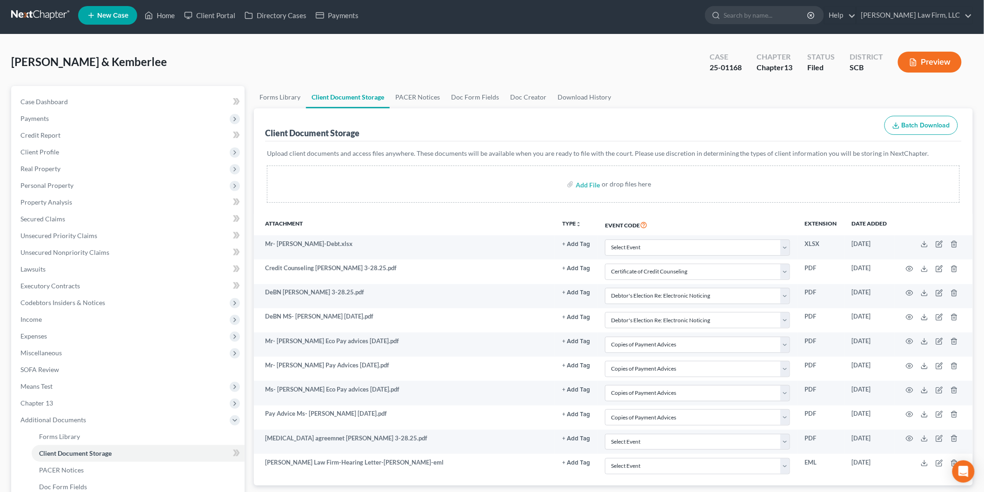
scroll to position [0, 0]
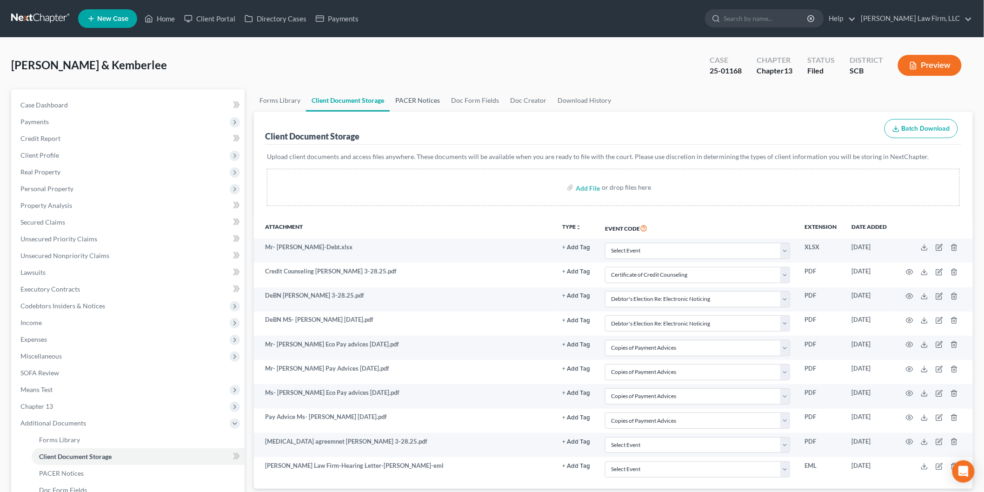
click at [411, 99] on link "PACER Notices" at bounding box center [418, 100] width 56 height 22
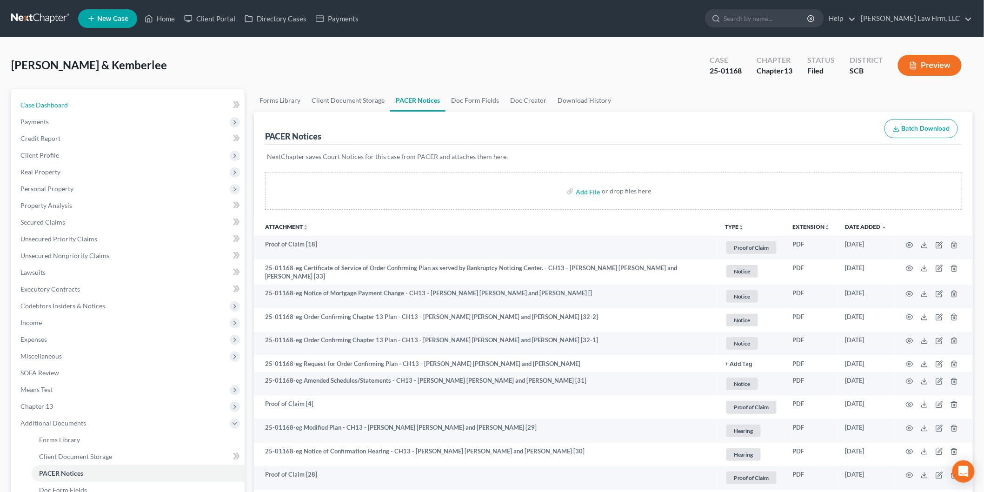
click at [82, 105] on link "Case Dashboard" at bounding box center [129, 105] width 232 height 17
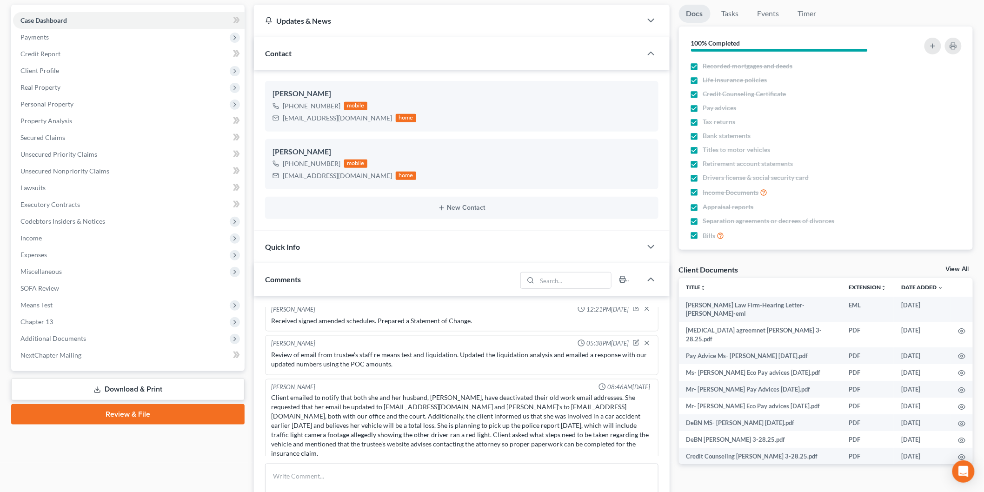
scroll to position [107, 0]
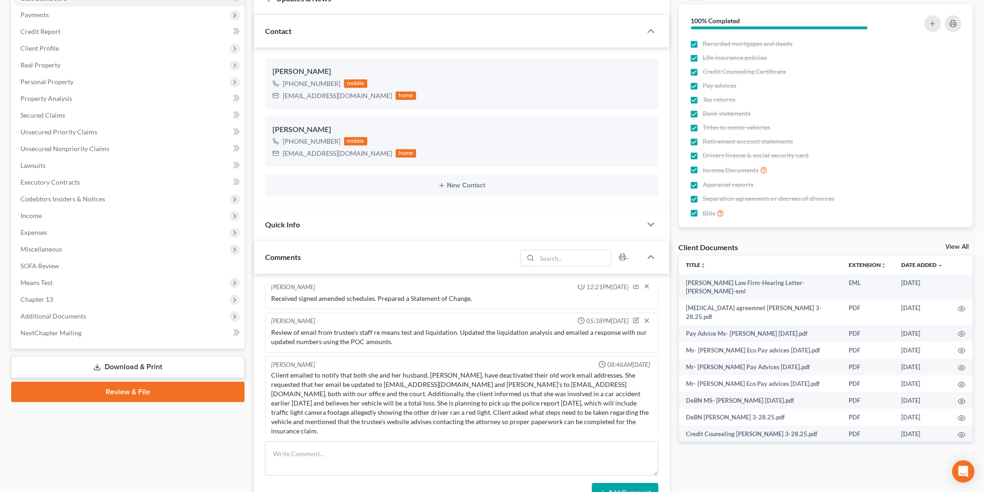
click at [954, 245] on link "View All" at bounding box center [957, 247] width 23 height 7
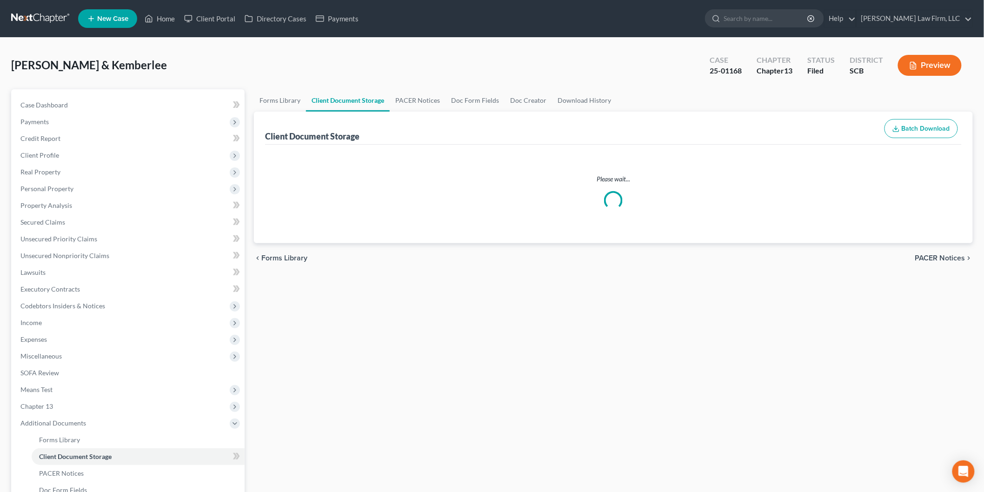
select select "6"
select select "16"
select select "15"
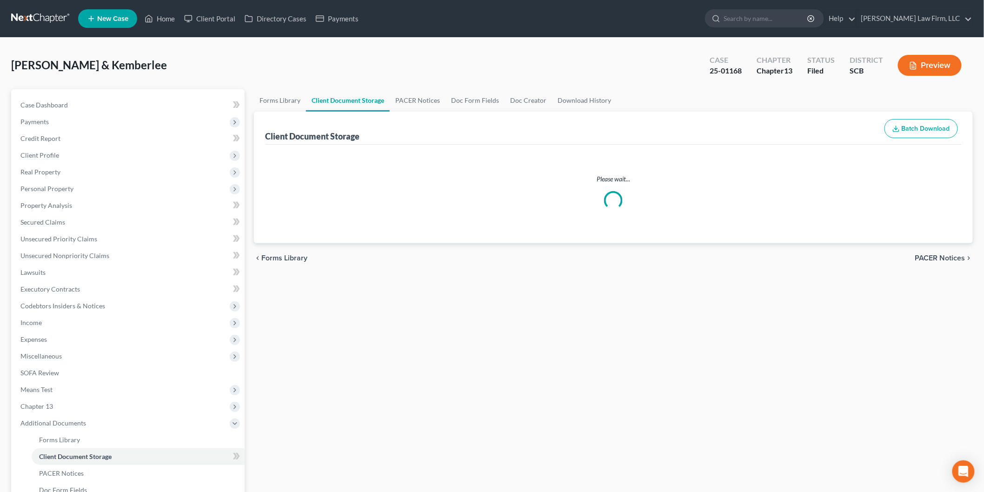
select select "15"
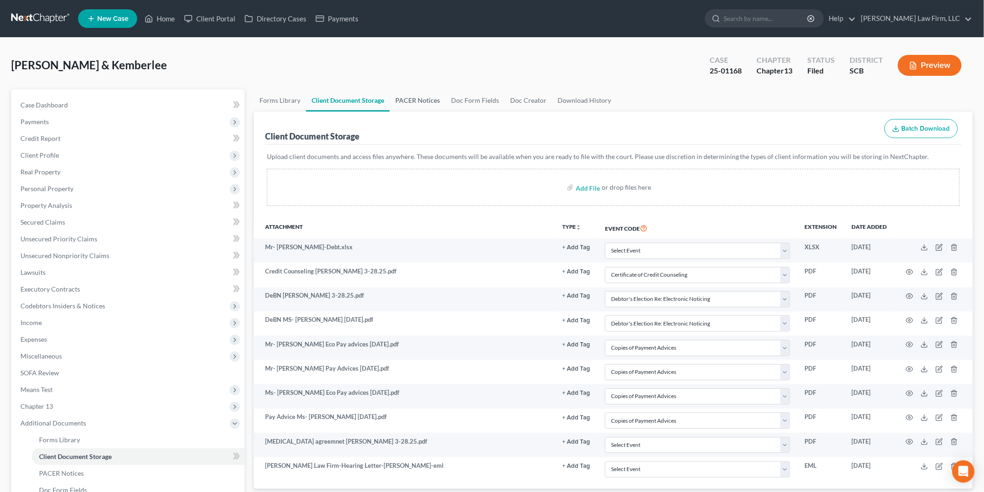
click at [418, 96] on link "PACER Notices" at bounding box center [418, 100] width 56 height 22
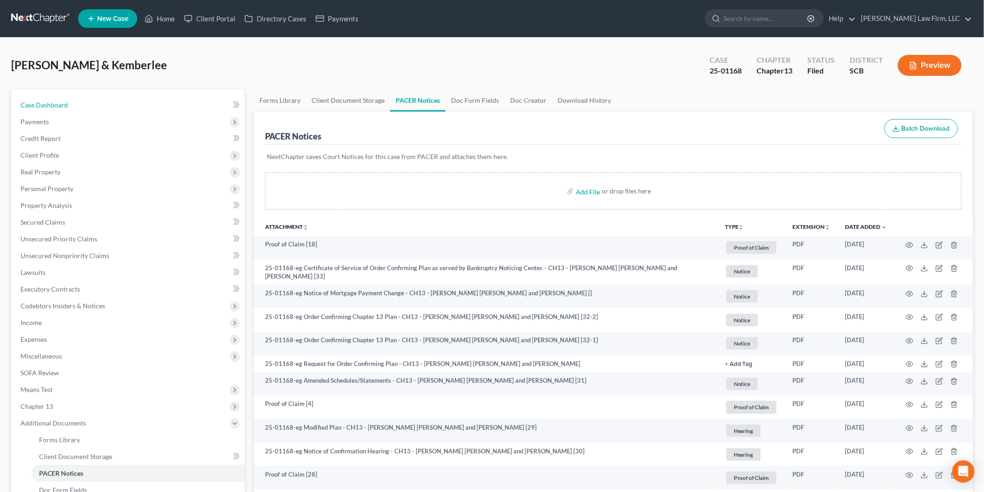
click at [47, 109] on link "Case Dashboard" at bounding box center [129, 105] width 232 height 17
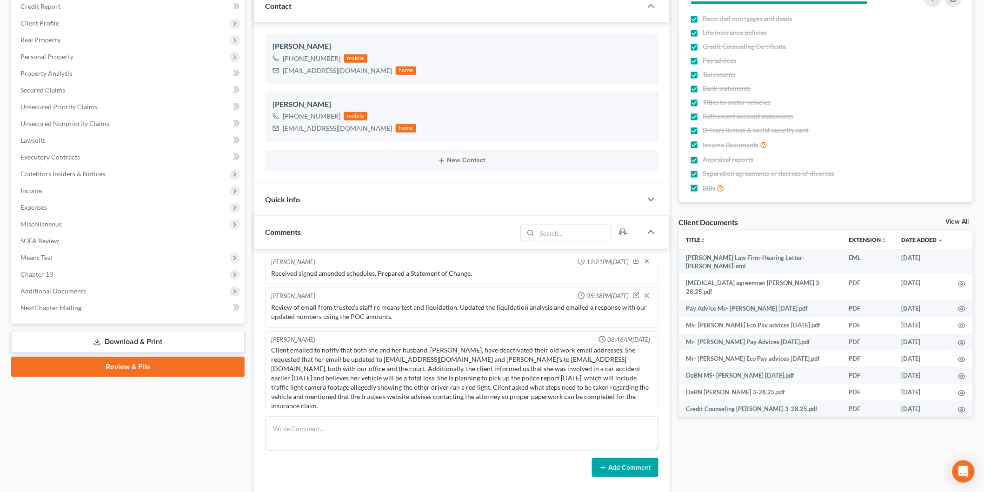
scroll to position [262, 0]
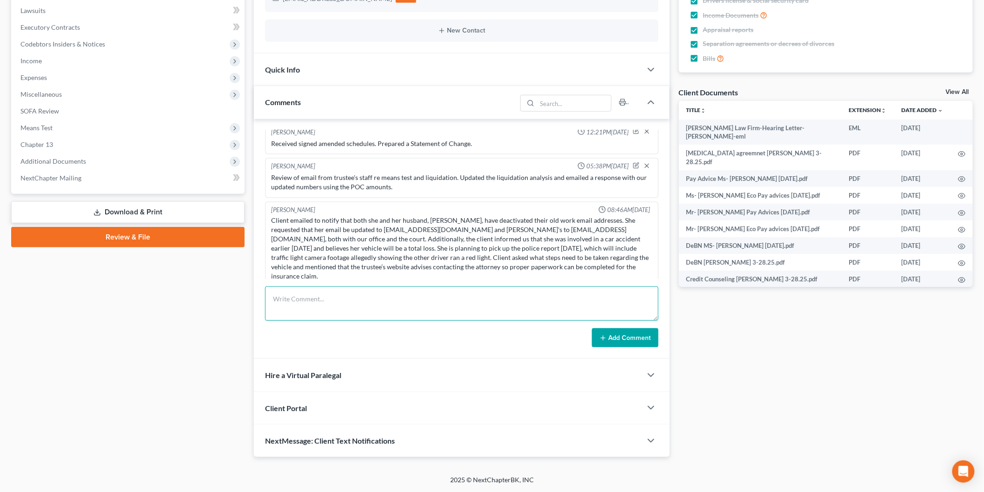
click at [326, 305] on textarea at bounding box center [461, 303] width 393 height 34
type textarea "VM from client re totaled Volvo XC 40. TC with [PERSON_NAME]. Discussed MTSC an…"
click at [644, 343] on button "Add Comment" at bounding box center [625, 338] width 67 height 20
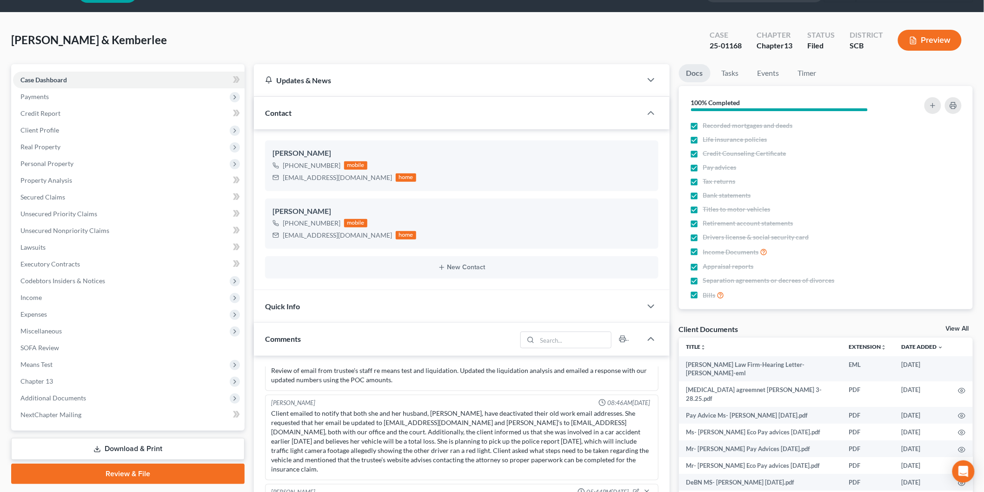
scroll to position [0, 0]
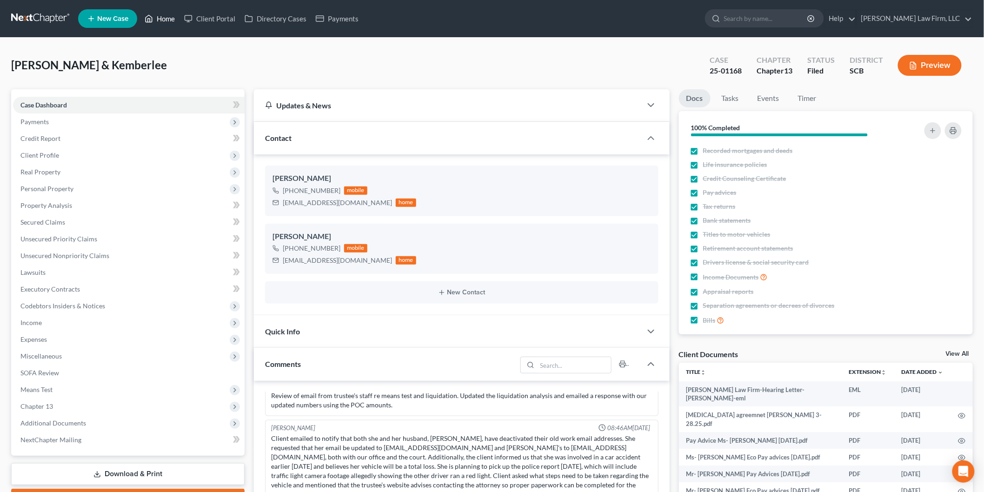
click at [166, 18] on link "Home" at bounding box center [160, 18] width 40 height 17
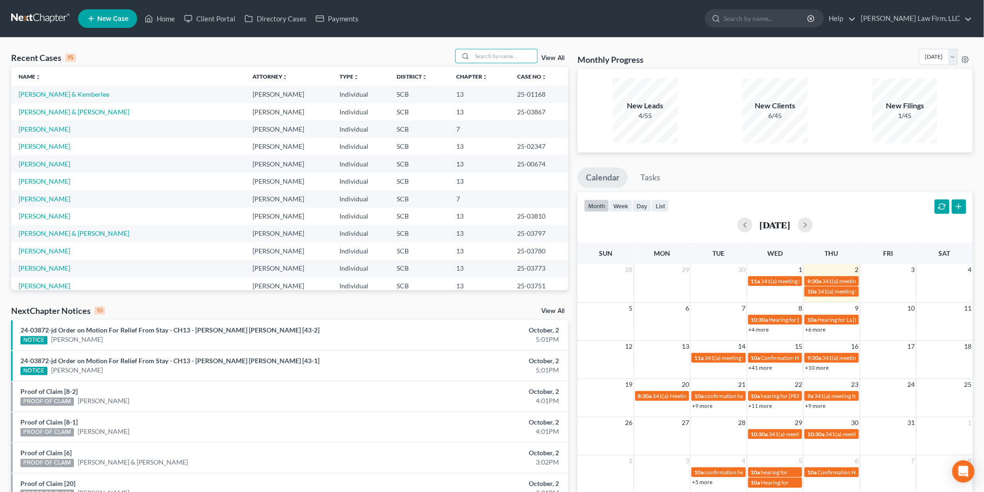
click at [501, 52] on input "search" at bounding box center [504, 55] width 65 height 13
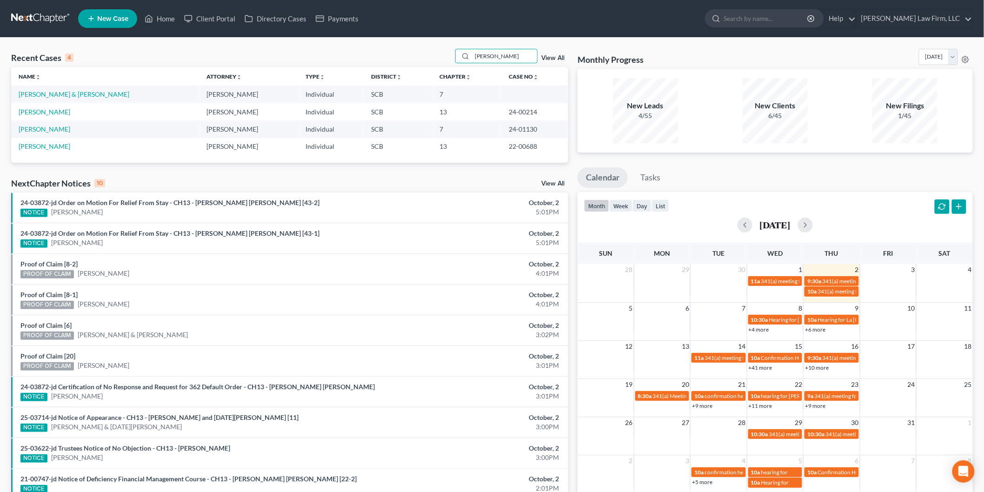
type input "[PERSON_NAME]"
click at [69, 92] on link "[PERSON_NAME] & [PERSON_NAME]" at bounding box center [74, 94] width 111 height 8
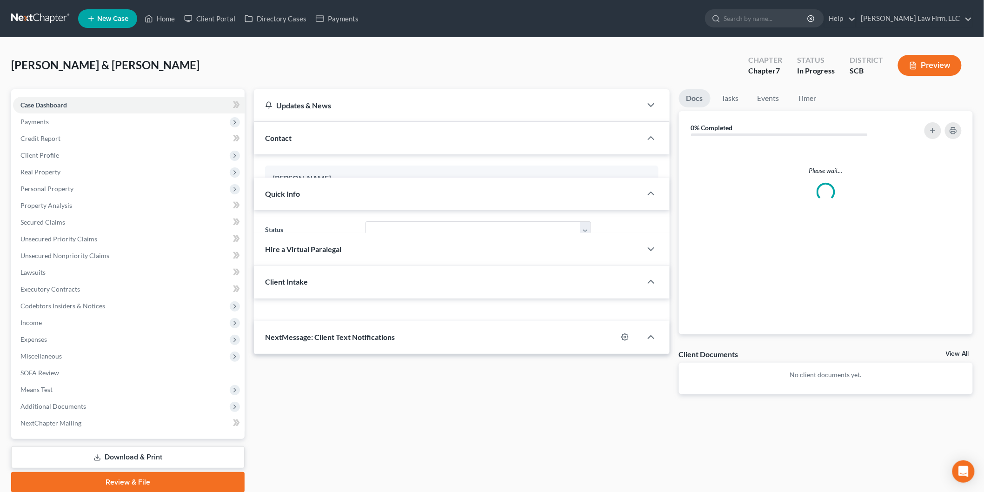
select select "0"
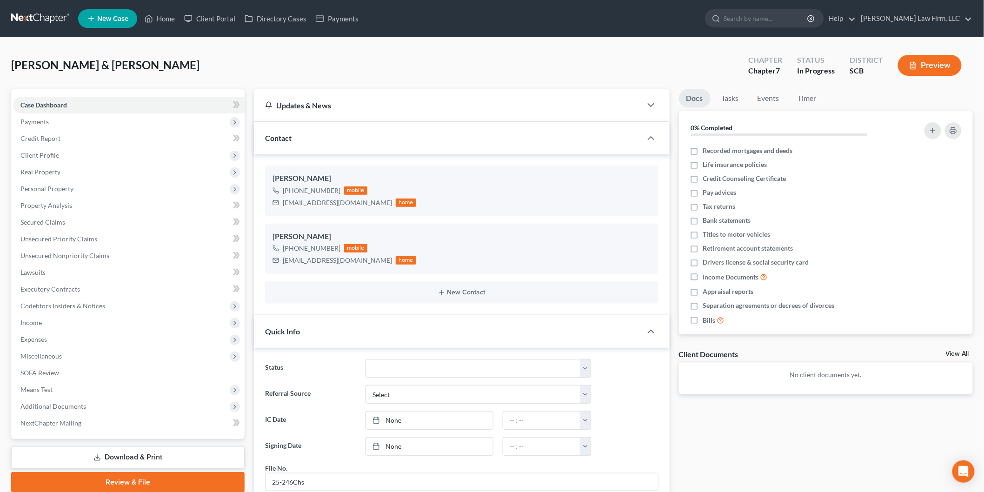
click at [30, 115] on span "Payments" at bounding box center [129, 121] width 232 height 17
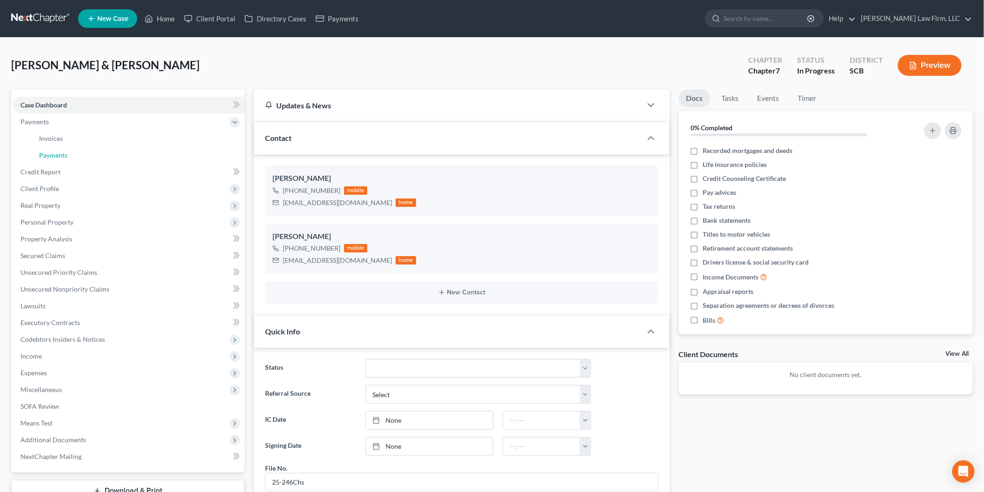
click at [50, 147] on link "Payments" at bounding box center [138, 155] width 213 height 17
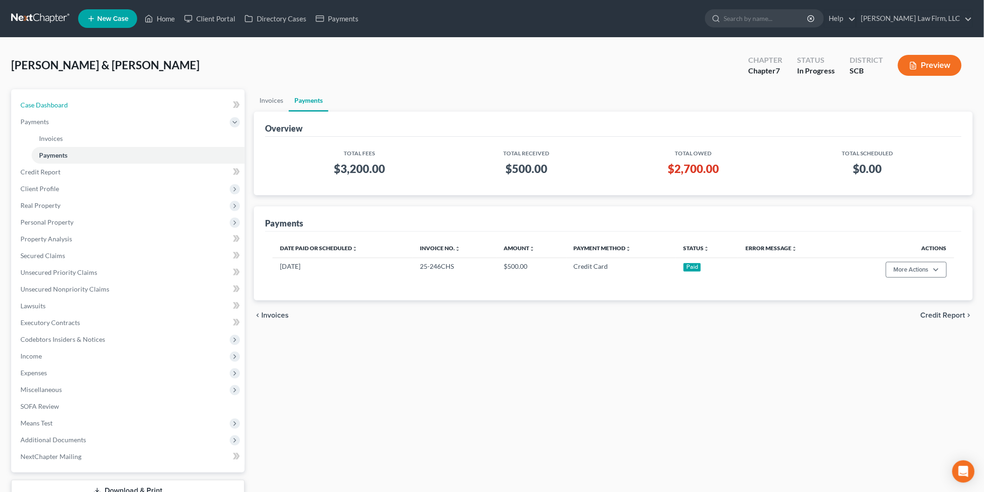
click at [44, 105] on span "Case Dashboard" at bounding box center [43, 105] width 47 height 8
select select "0"
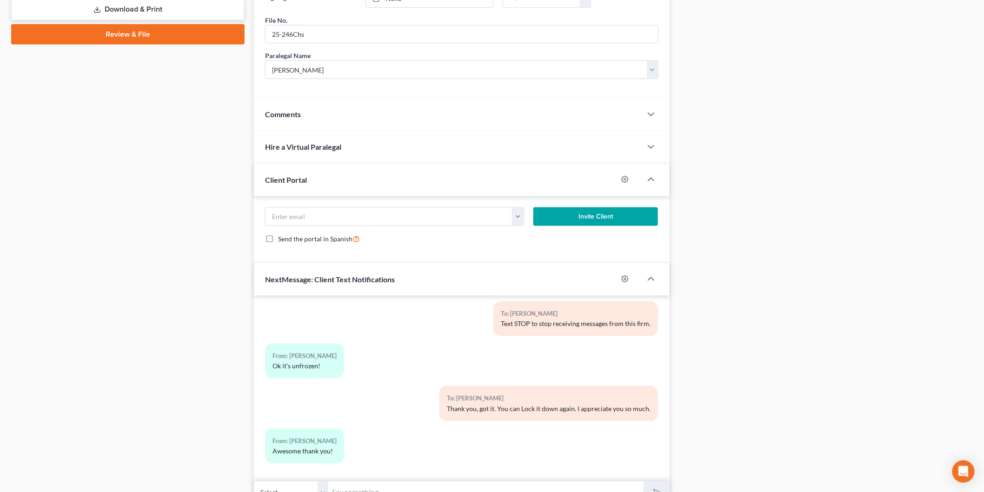
scroll to position [392, 0]
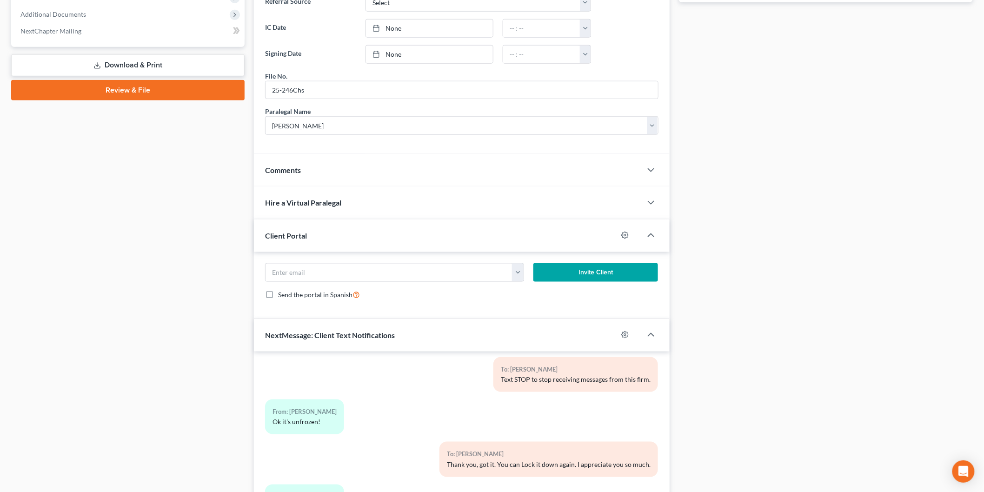
click at [308, 167] on div "Comments" at bounding box center [448, 170] width 388 height 32
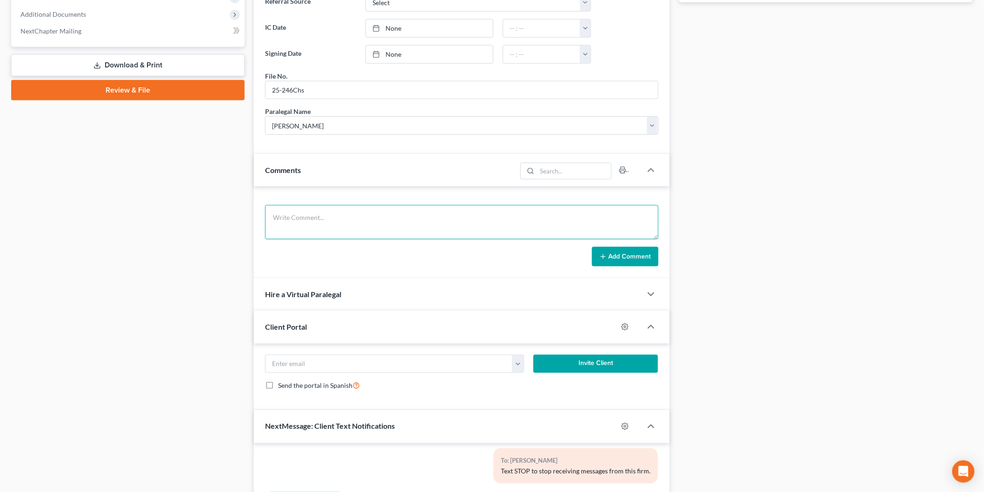
click at [310, 209] on textarea at bounding box center [461, 222] width 393 height 34
drag, startPoint x: 310, startPoint y: 209, endPoint x: 480, endPoint y: 224, distance: 170.4
click at [510, 228] on textarea "VM from [PERSON_NAME] re deductions from the credit union" at bounding box center [461, 222] width 393 height 34
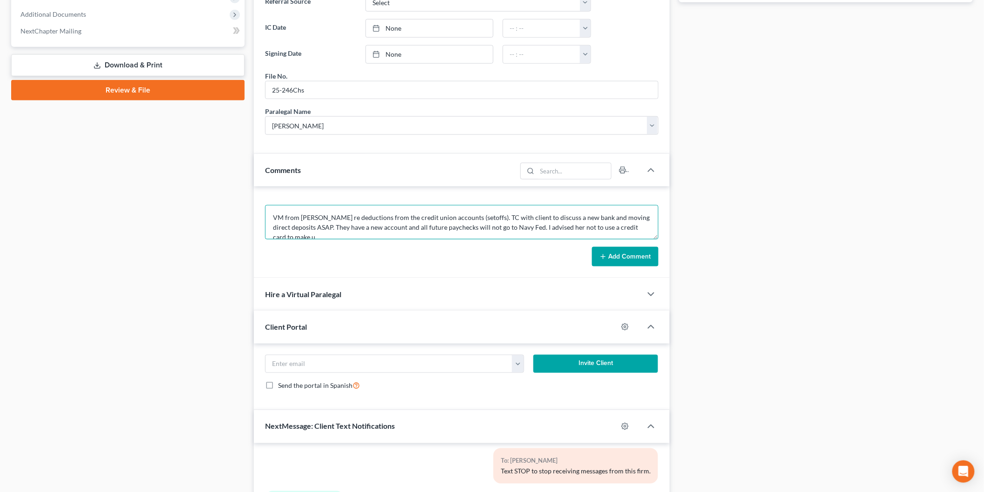
scroll to position [1, 0]
type textarea "VM from [PERSON_NAME] re deductions from the credit union accounts (setoffs). T…"
click at [617, 263] on button "Add Comment" at bounding box center [625, 257] width 67 height 20
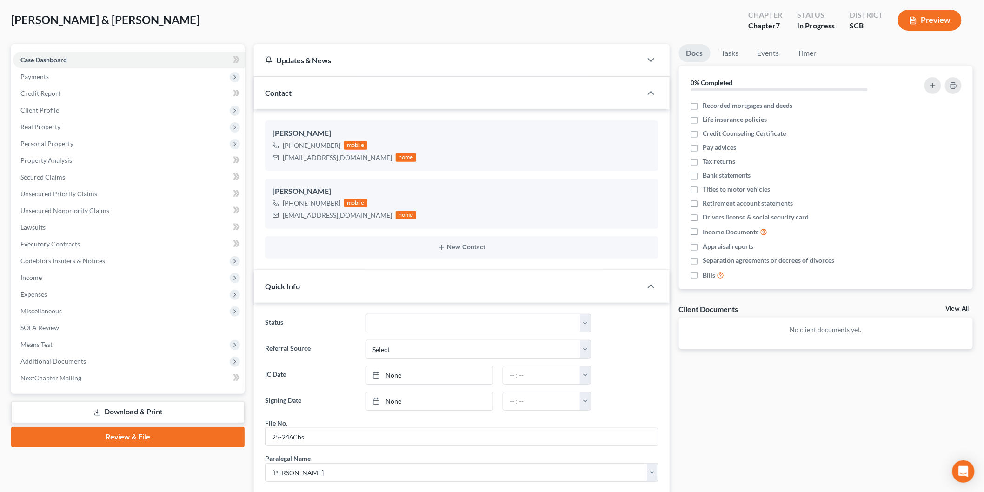
scroll to position [0, 0]
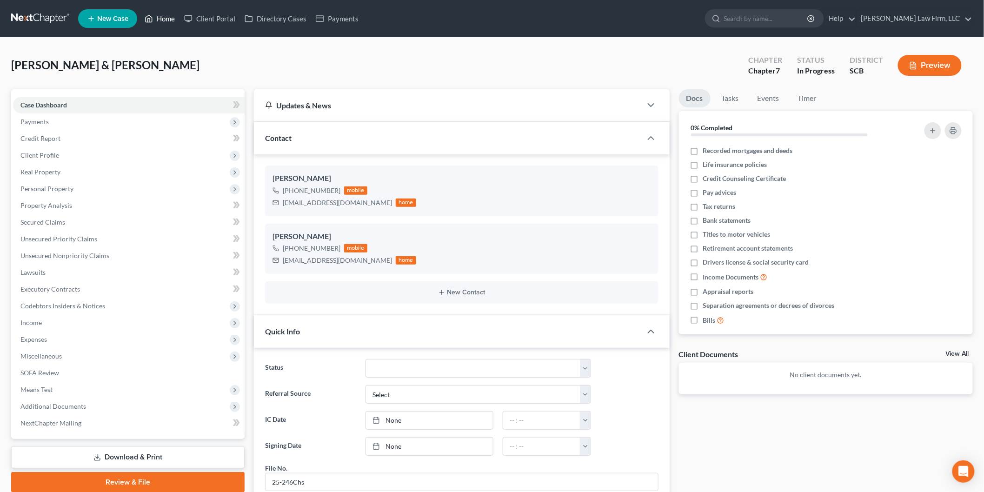
click at [168, 18] on link "Home" at bounding box center [160, 18] width 40 height 17
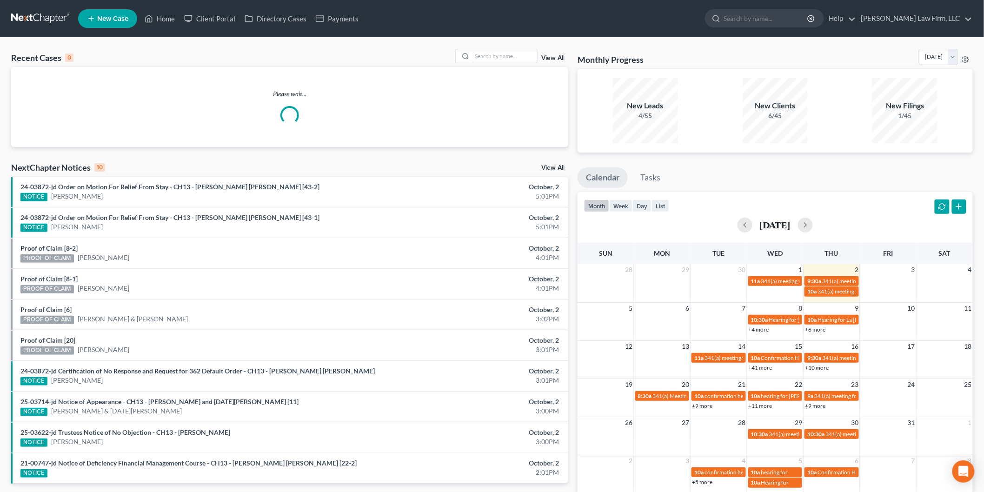
click at [514, 53] on input "search" at bounding box center [504, 55] width 65 height 13
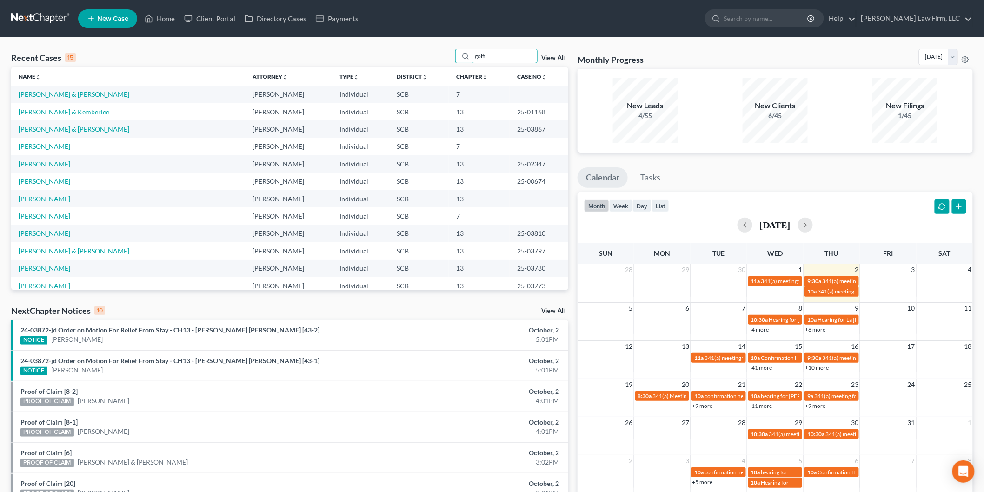
type input "golfin"
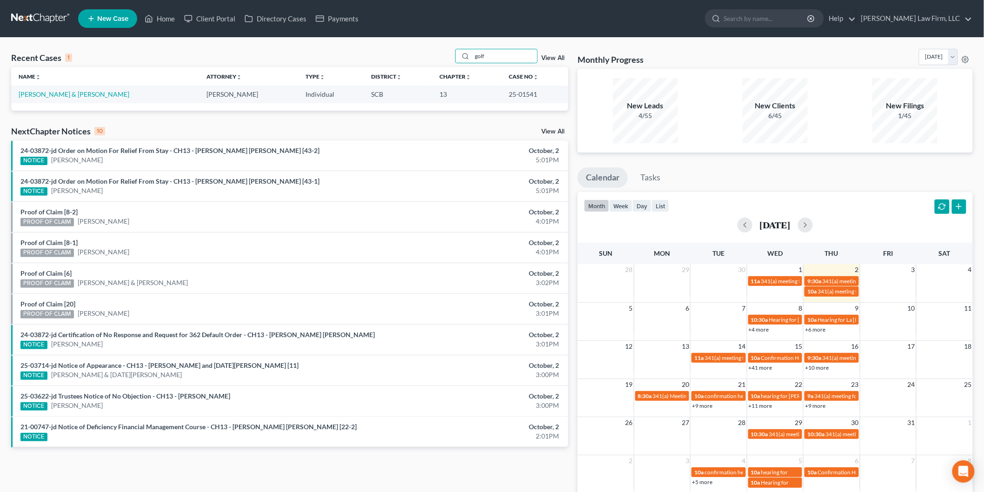
type input "golf"
click at [64, 93] on link "[PERSON_NAME] & [PERSON_NAME]" at bounding box center [74, 94] width 111 height 8
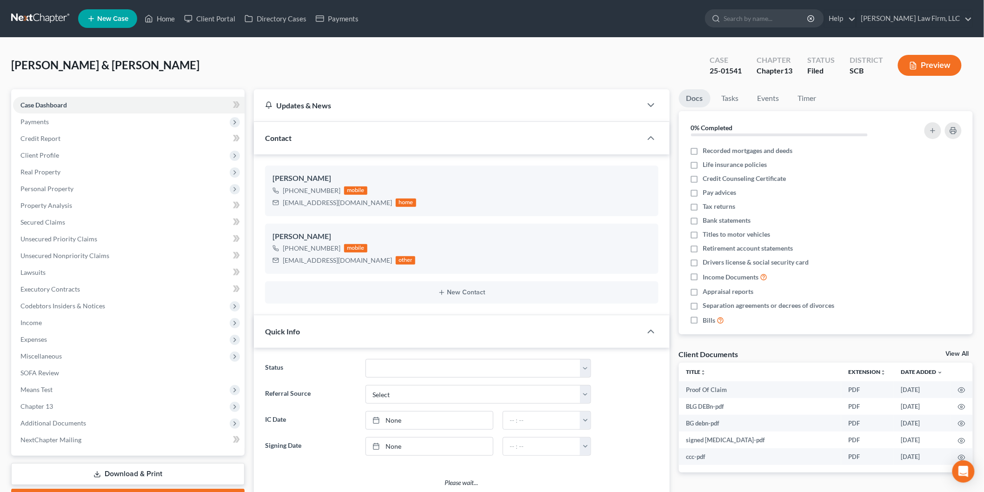
select select "0"
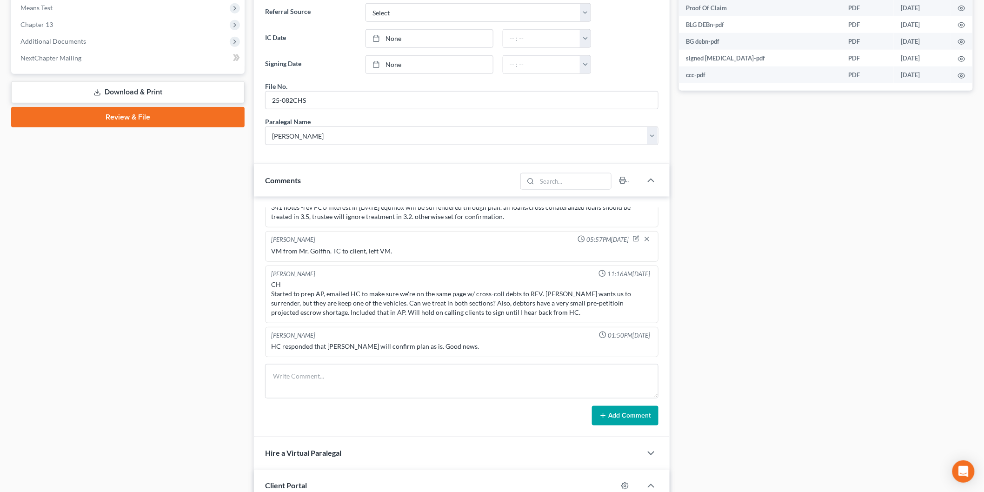
scroll to position [206, 0]
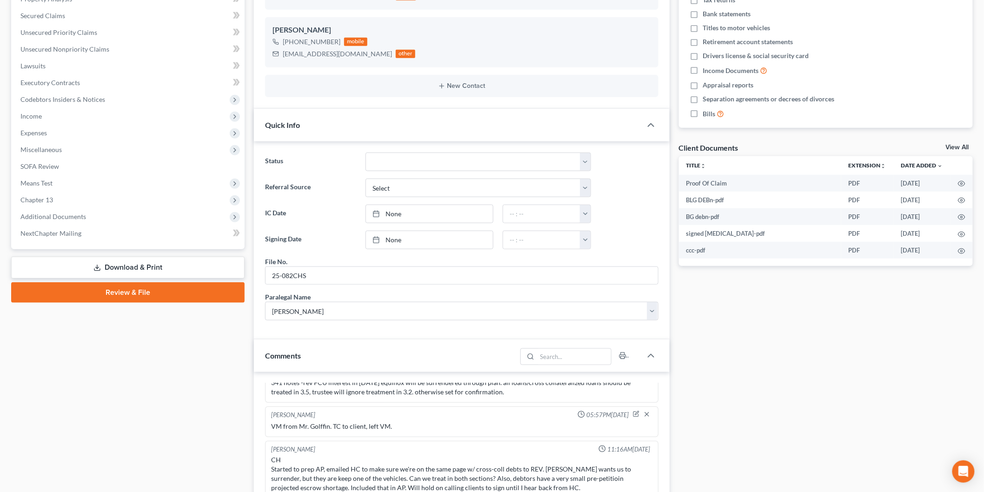
click at [957, 146] on link "View All" at bounding box center [957, 147] width 23 height 7
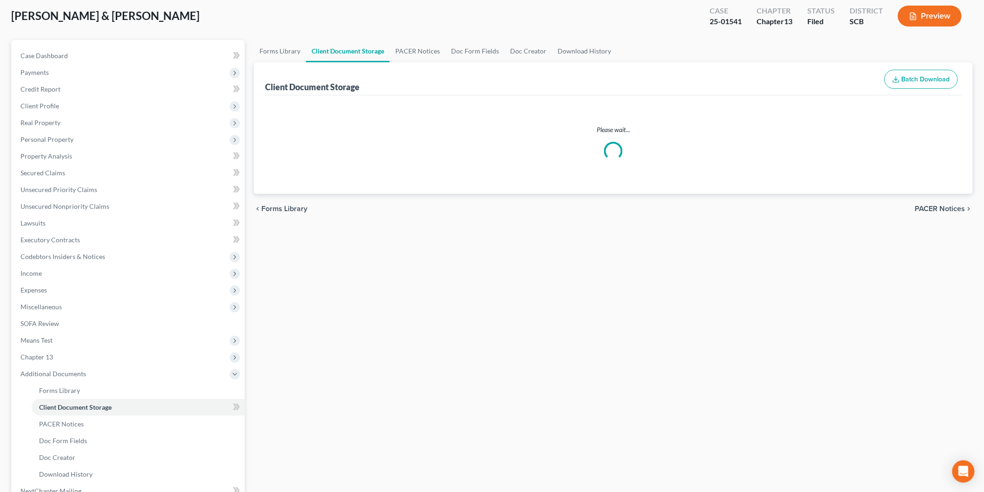
scroll to position [7, 0]
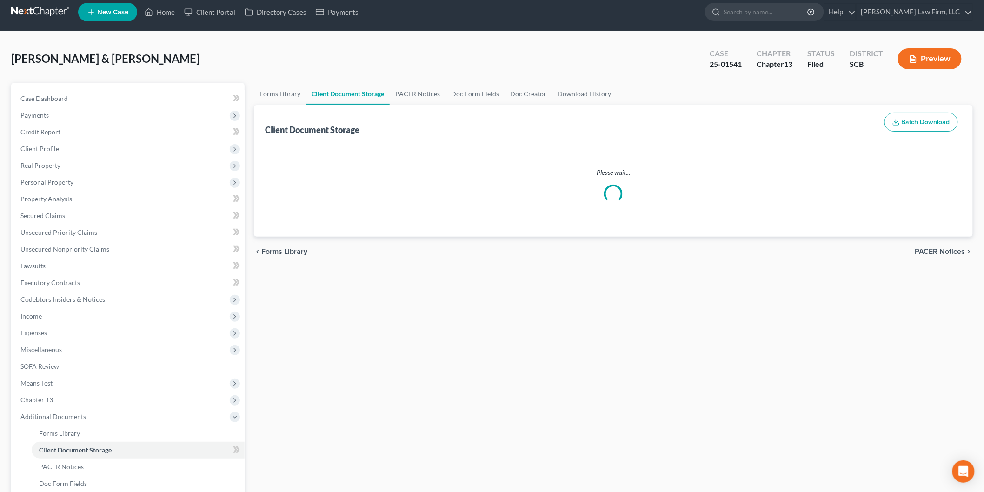
select select "6"
select select "16"
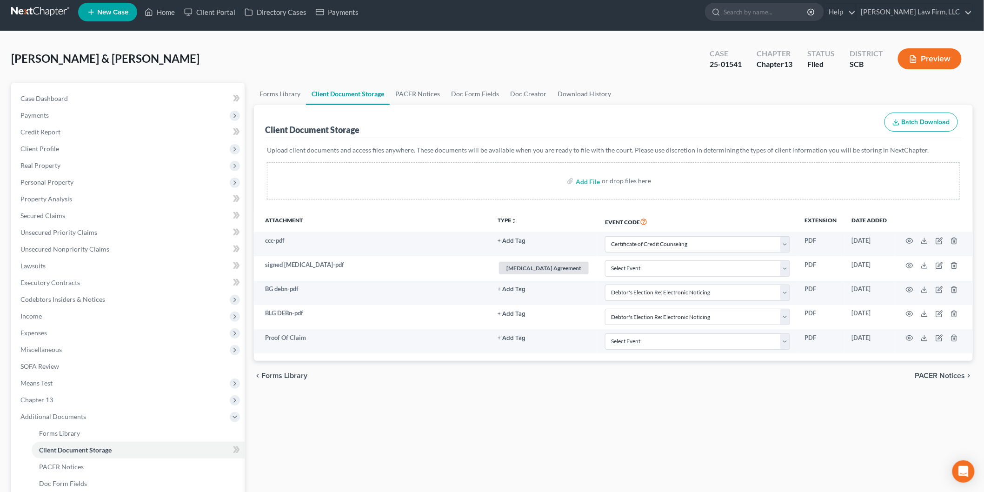
scroll to position [0, 0]
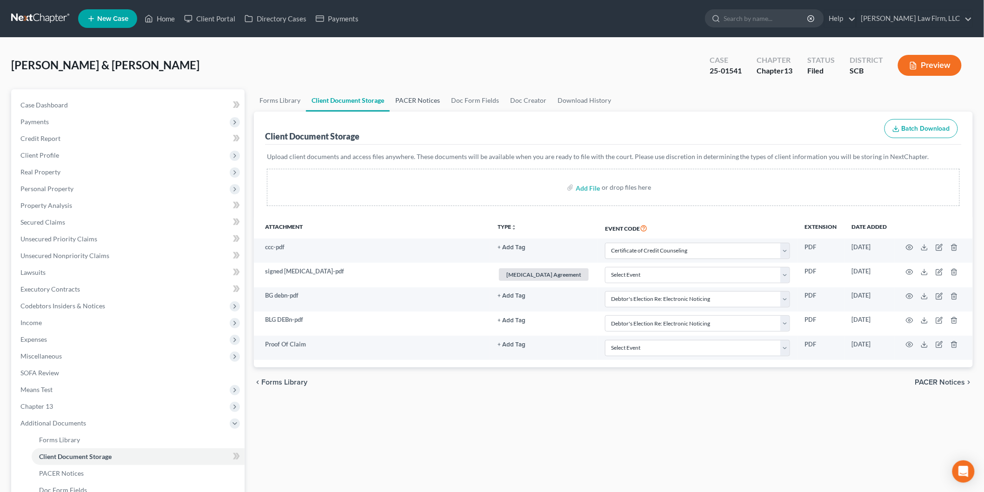
click at [407, 93] on link "PACER Notices" at bounding box center [418, 100] width 56 height 22
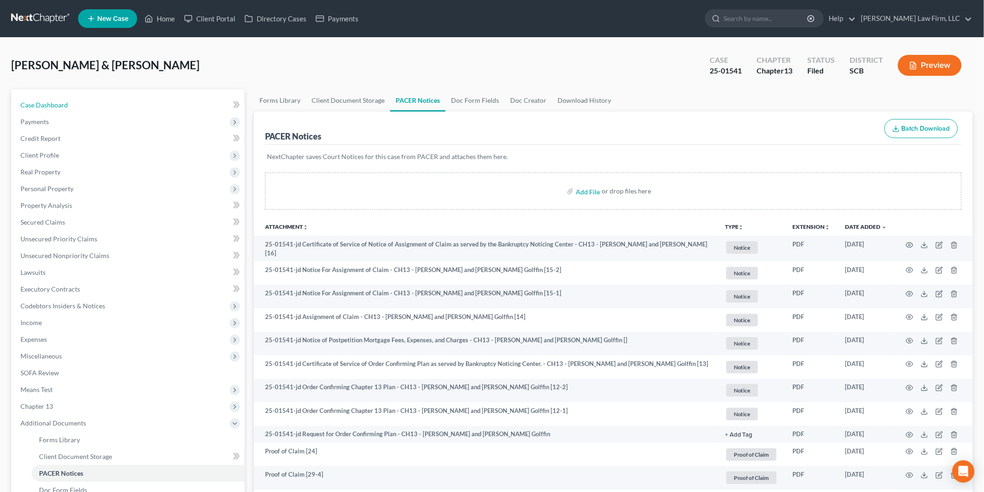
click at [62, 101] on span "Case Dashboard" at bounding box center [43, 105] width 47 height 8
select select "0"
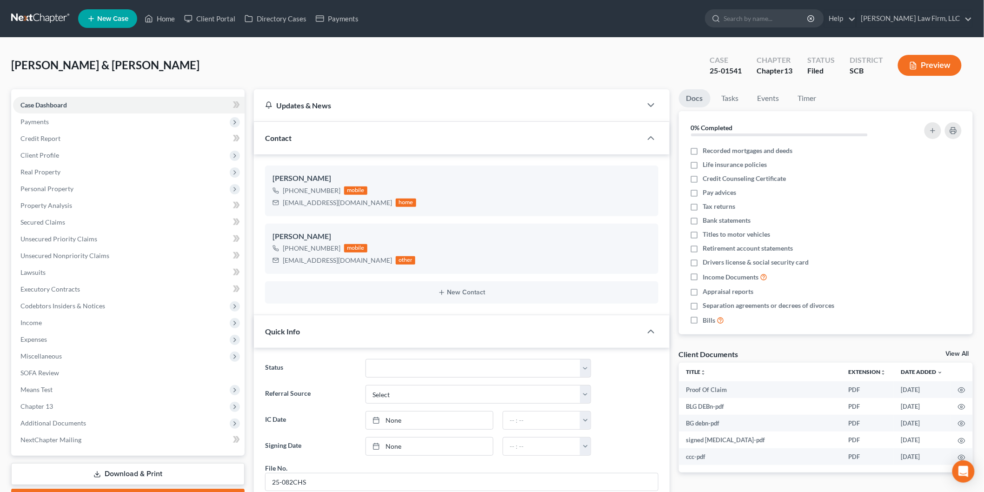
click at [952, 351] on link "View All" at bounding box center [957, 354] width 23 height 7
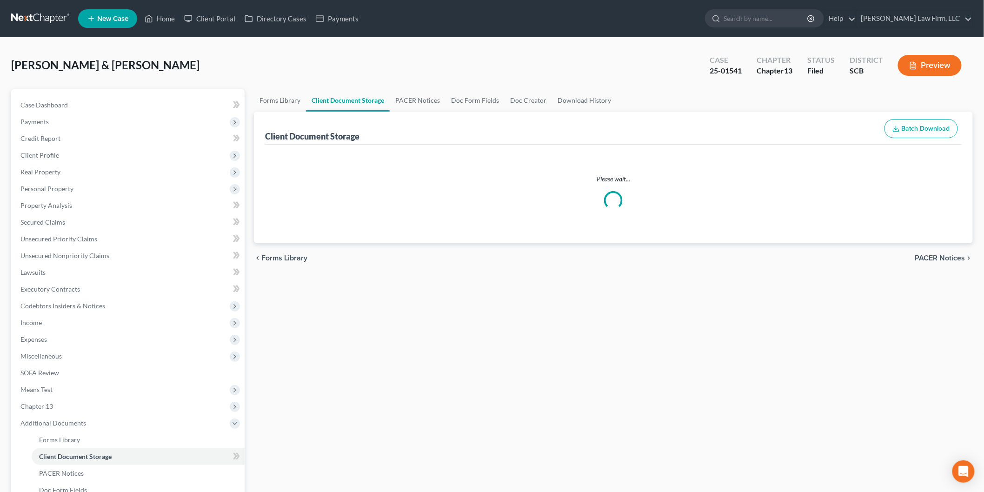
select select "6"
select select "16"
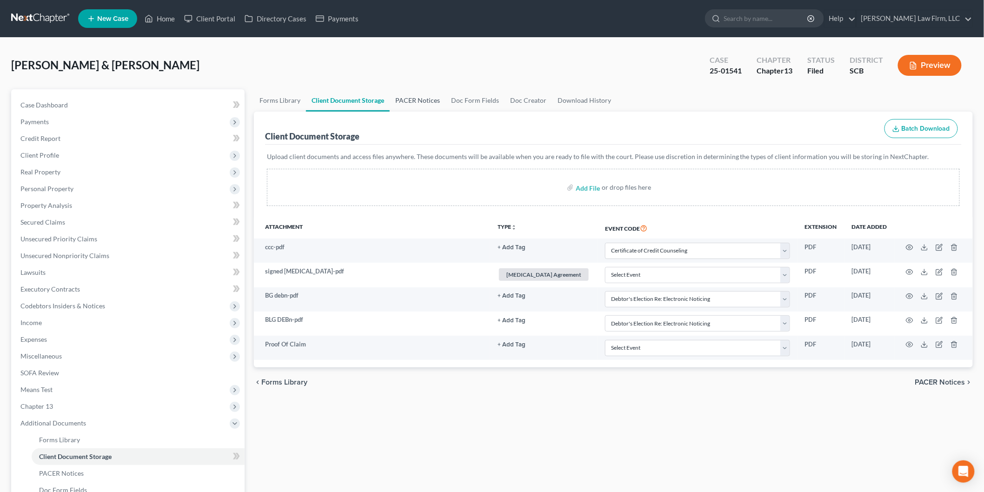
click at [421, 96] on link "PACER Notices" at bounding box center [418, 100] width 56 height 22
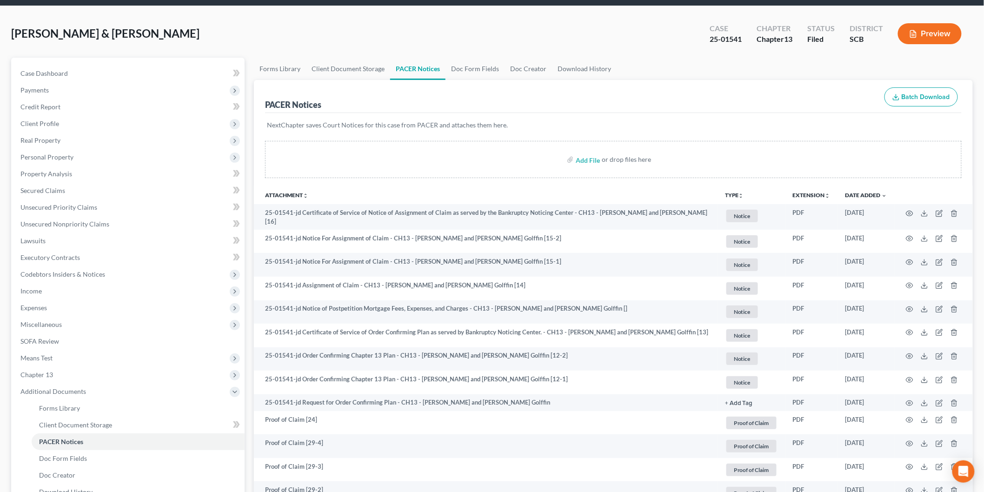
scroll to position [103, 0]
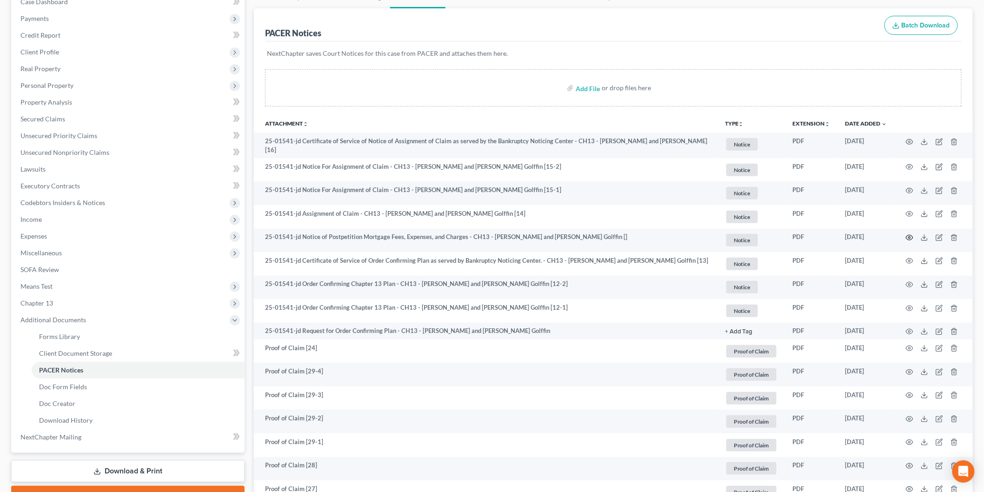
click at [910, 234] on icon "button" at bounding box center [909, 237] width 7 height 7
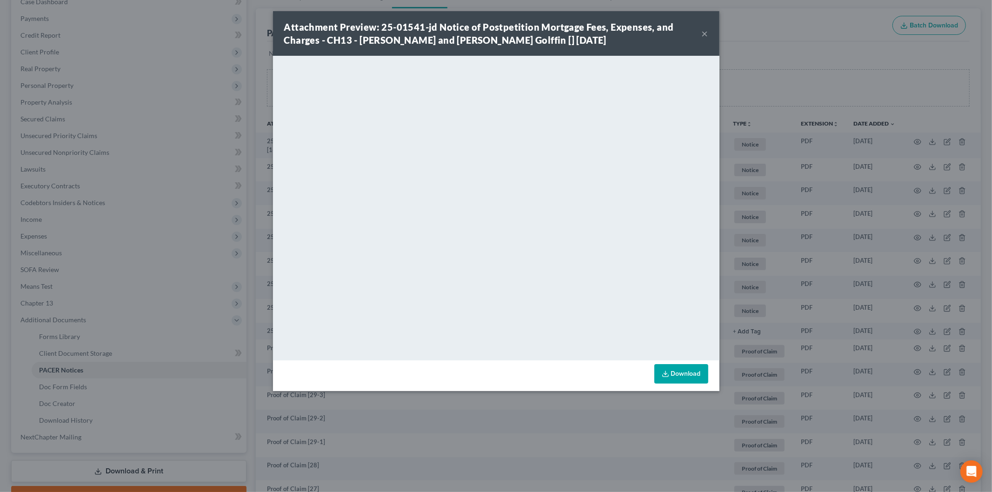
click at [703, 31] on button "×" at bounding box center [705, 33] width 7 height 11
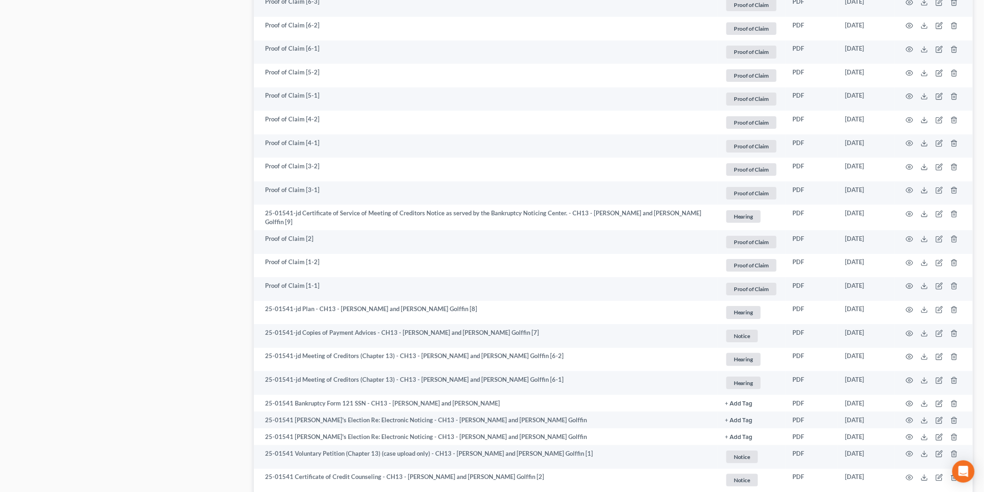
scroll to position [1386, 0]
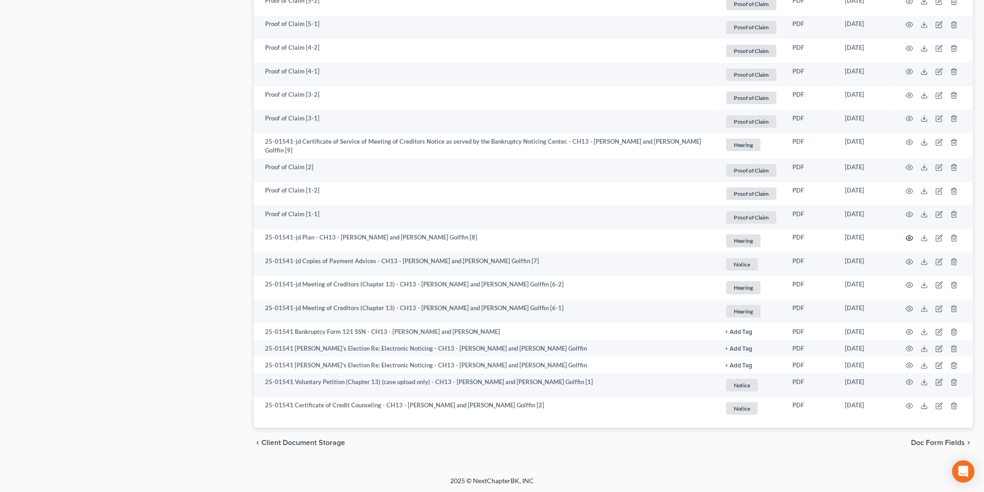
click at [908, 236] on icon "button" at bounding box center [909, 237] width 7 height 7
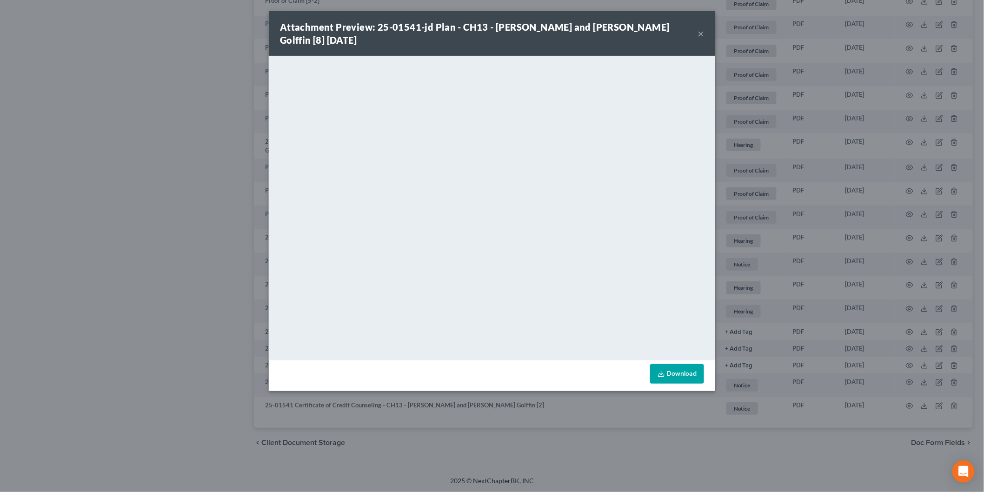
scroll to position [1384, 0]
click at [705, 30] on button "×" at bounding box center [705, 33] width 7 height 11
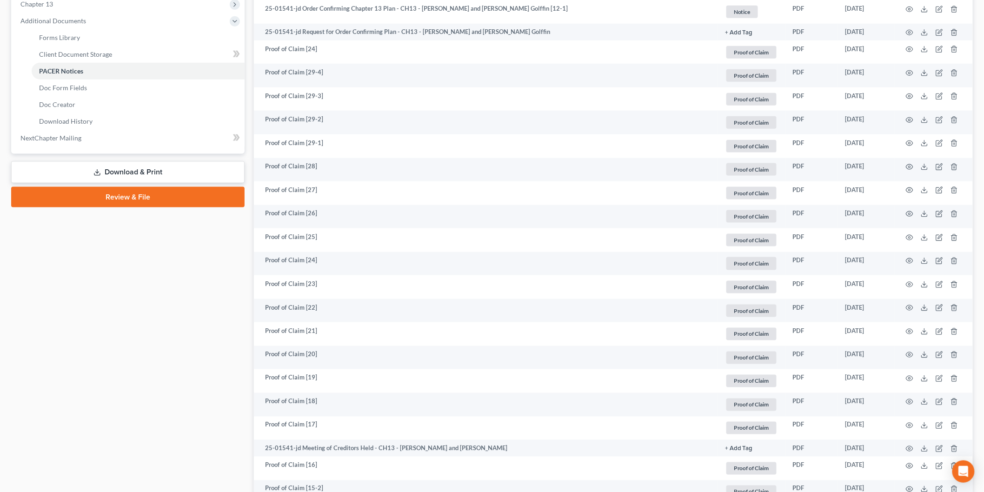
scroll to position [0, 0]
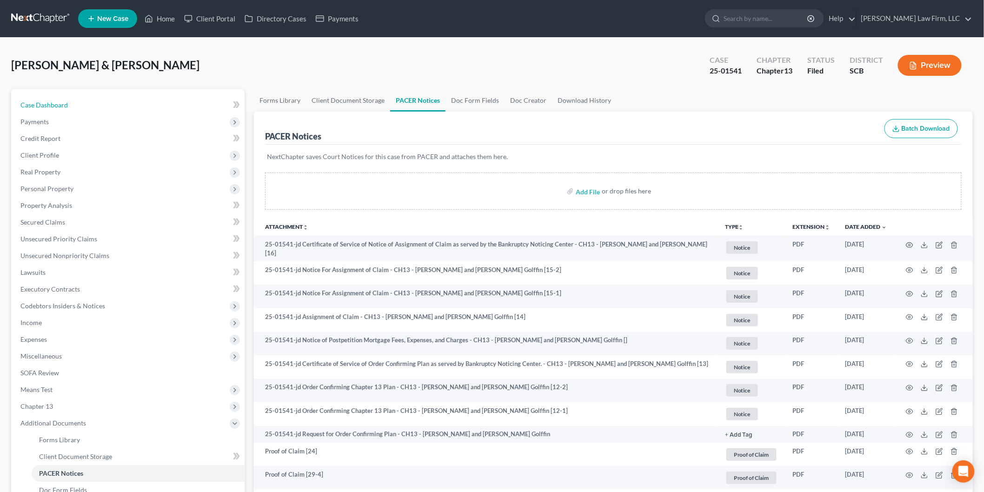
click at [70, 103] on link "Case Dashboard" at bounding box center [129, 105] width 232 height 17
select select "2"
select select "0"
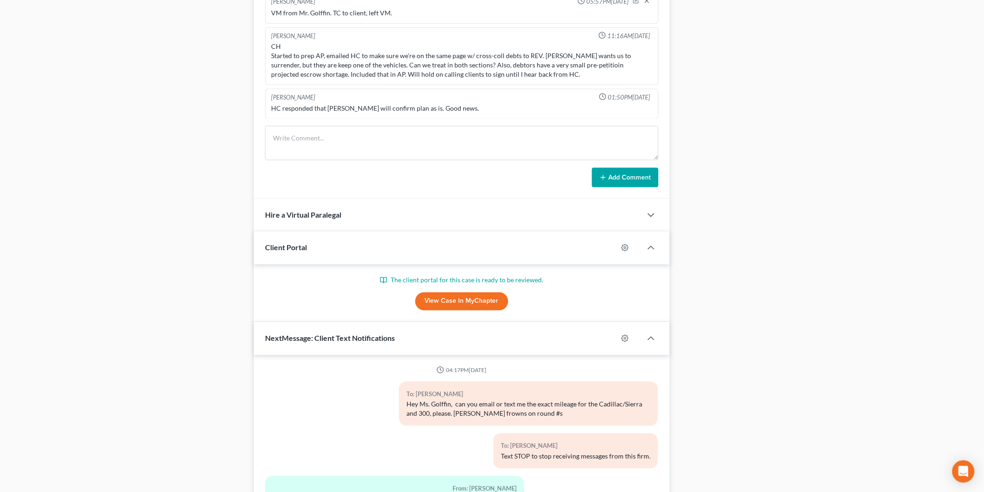
scroll to position [201, 0]
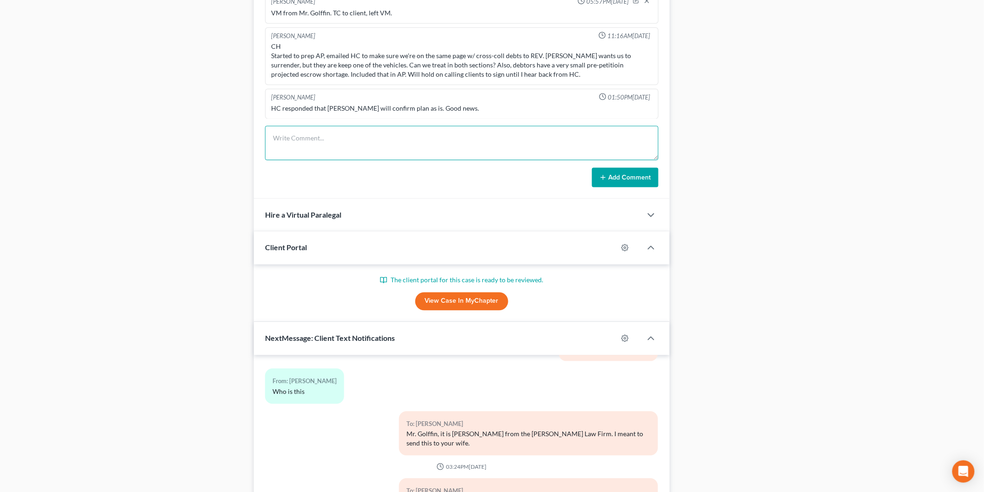
click at [342, 148] on textarea at bounding box center [461, 143] width 393 height 34
type textarea "VM from client re questions. TC with both clients to answer basic questions. Th…"
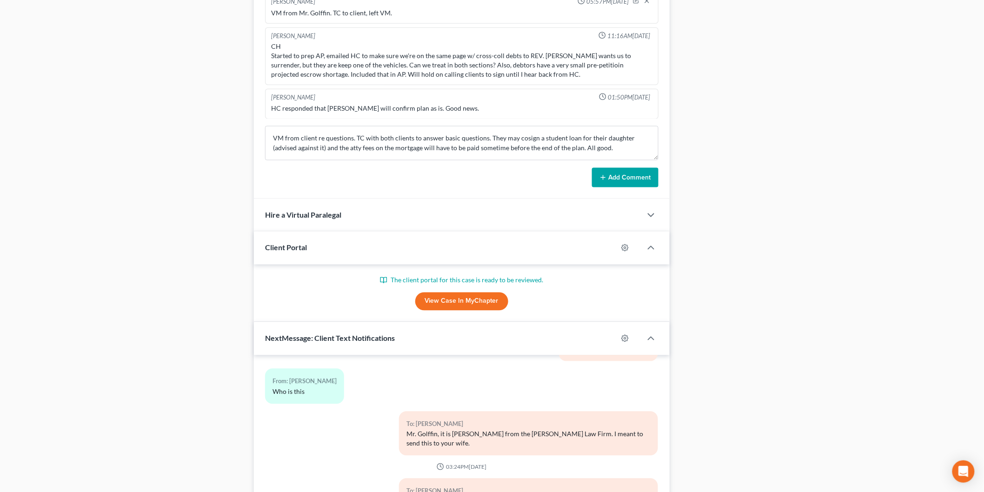
click at [609, 171] on button "Add Comment" at bounding box center [625, 178] width 67 height 20
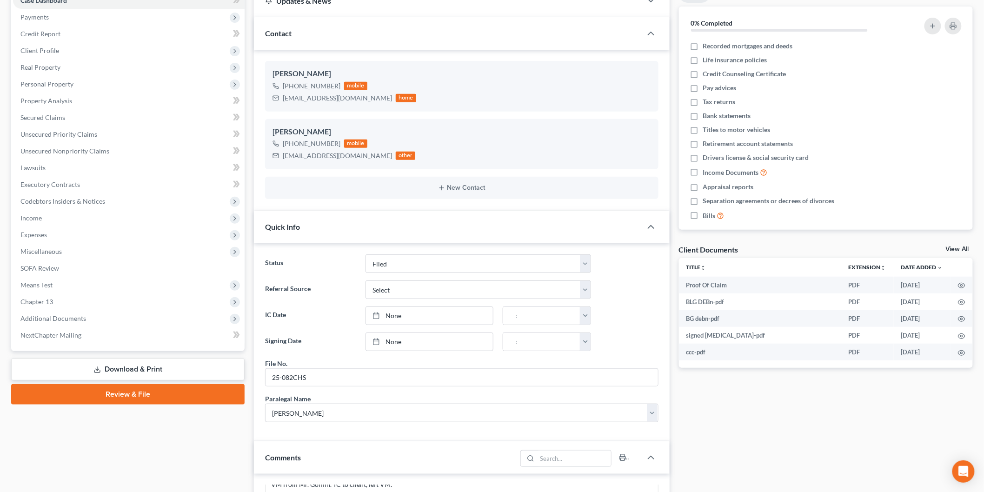
scroll to position [0, 0]
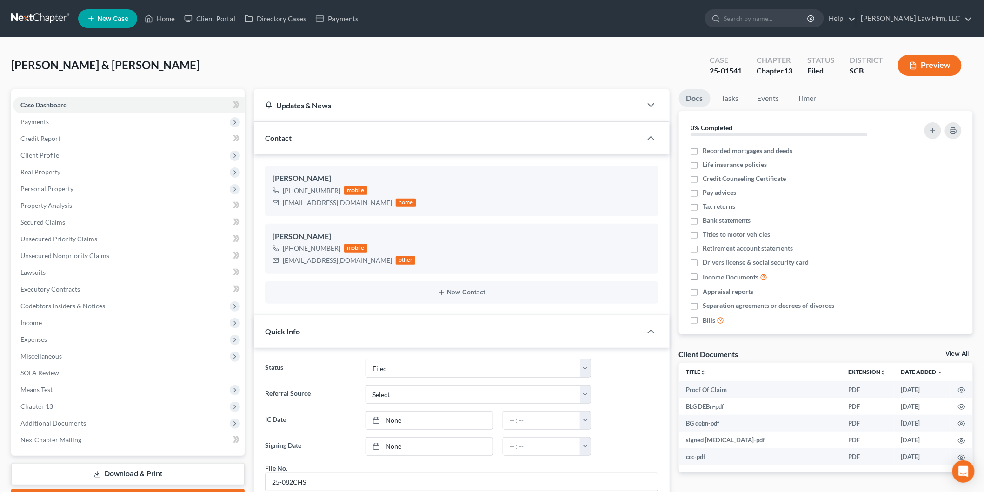
click at [122, 17] on span "New Case" at bounding box center [112, 18] width 31 height 7
select select "72"
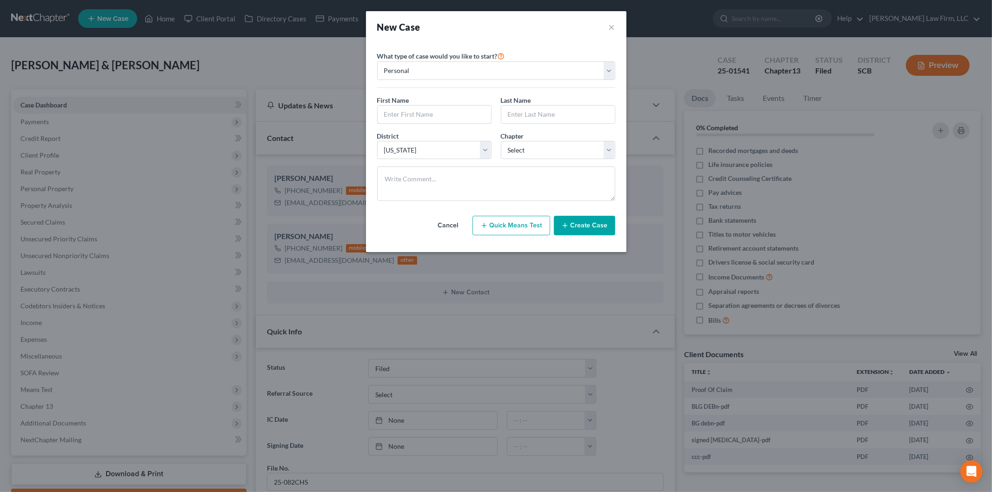
drag, startPoint x: 419, startPoint y: 117, endPoint x: 413, endPoint y: 119, distance: 6.9
click at [419, 117] on input "text" at bounding box center [434, 115] width 113 height 18
type input "[PERSON_NAME]"
type input "Meriam"
drag, startPoint x: 551, startPoint y: 150, endPoint x: 559, endPoint y: 151, distance: 8.0
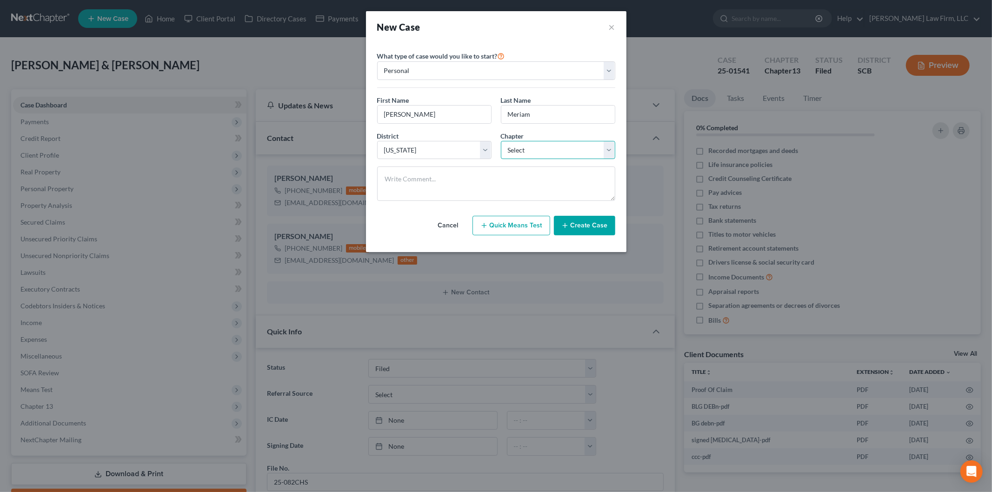
click at [551, 150] on select "Select 7 11 12 13" at bounding box center [558, 150] width 114 height 19
select select "3"
click at [501, 141] on select "Select 7 11 12 13" at bounding box center [558, 150] width 114 height 19
click at [592, 229] on button "Create Case" at bounding box center [584, 226] width 61 height 20
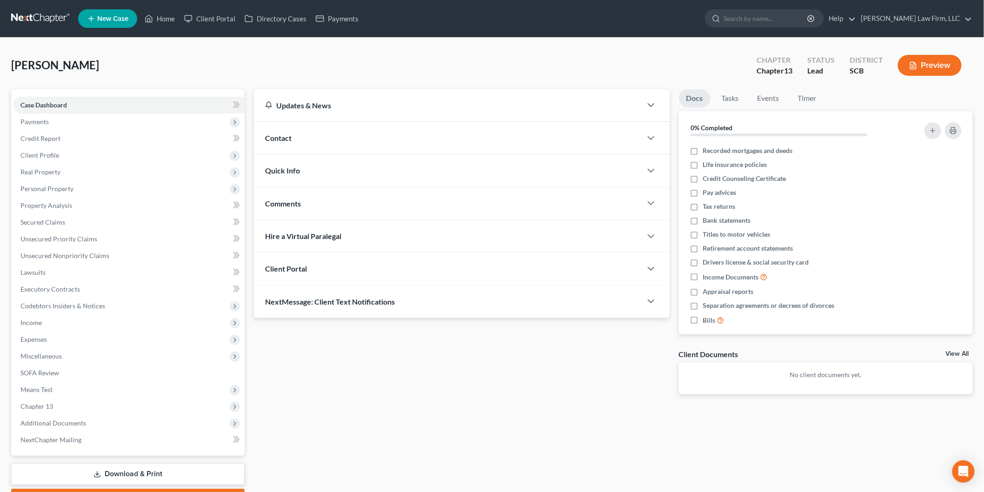
click at [285, 138] on span "Contact" at bounding box center [278, 137] width 27 height 9
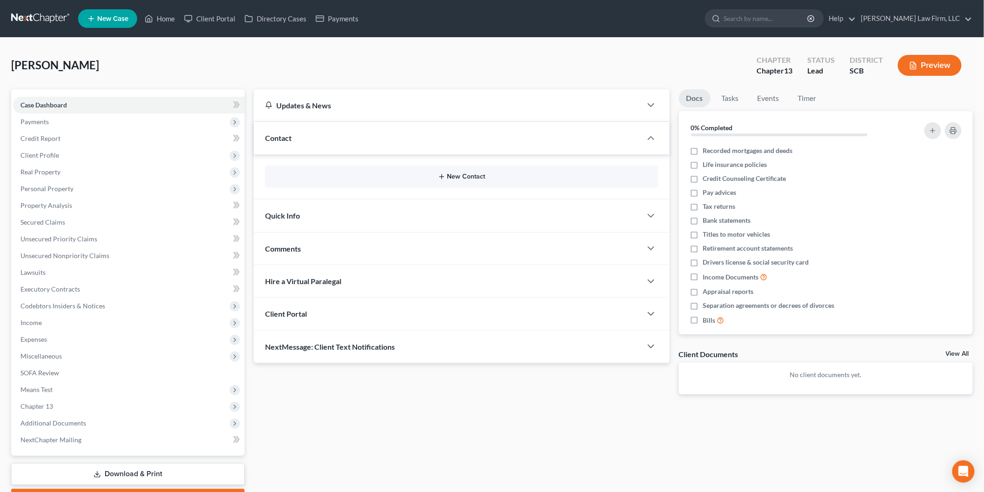
click at [450, 176] on button "New Contact" at bounding box center [462, 176] width 379 height 7
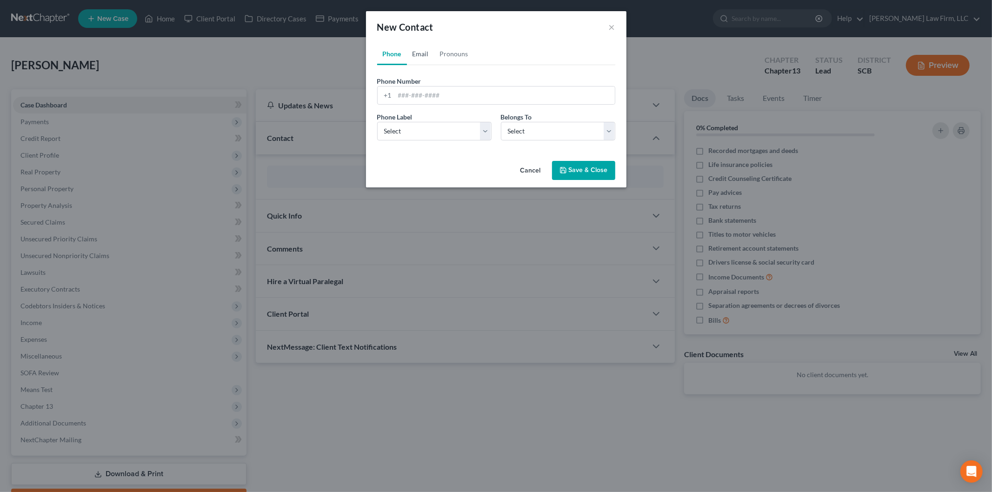
click at [423, 50] on link "Email" at bounding box center [420, 54] width 27 height 22
click at [449, 99] on input "email" at bounding box center [505, 96] width 220 height 18
paste input "dmeriam613@gmail.com"
type input "dmeriam613@gmail.com"
drag, startPoint x: 406, startPoint y: 129, endPoint x: 403, endPoint y: 139, distance: 10.2
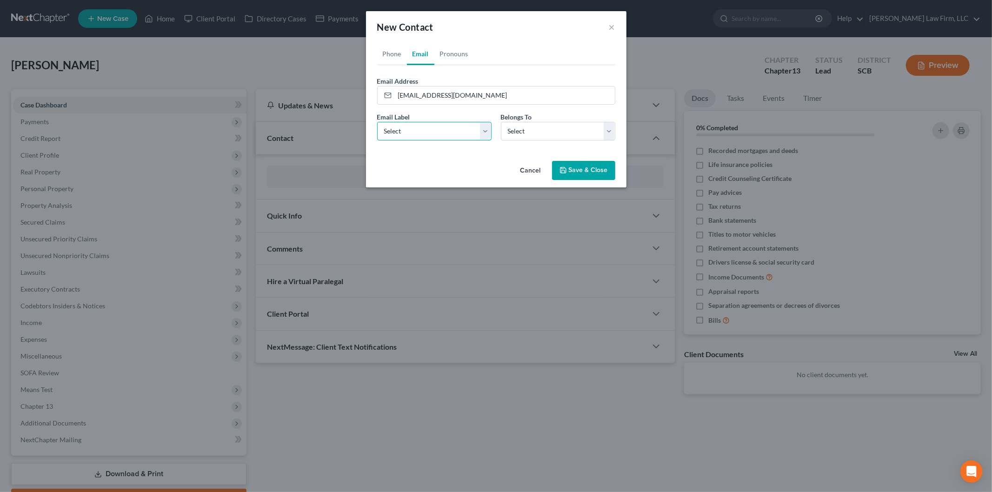
click at [406, 129] on select "Select Home Work Other" at bounding box center [434, 131] width 114 height 19
select select "2"
click at [377, 122] on select "Select Home Work Other" at bounding box center [434, 131] width 114 height 19
click at [515, 134] on select "Select Client Other" at bounding box center [558, 131] width 114 height 19
select select "0"
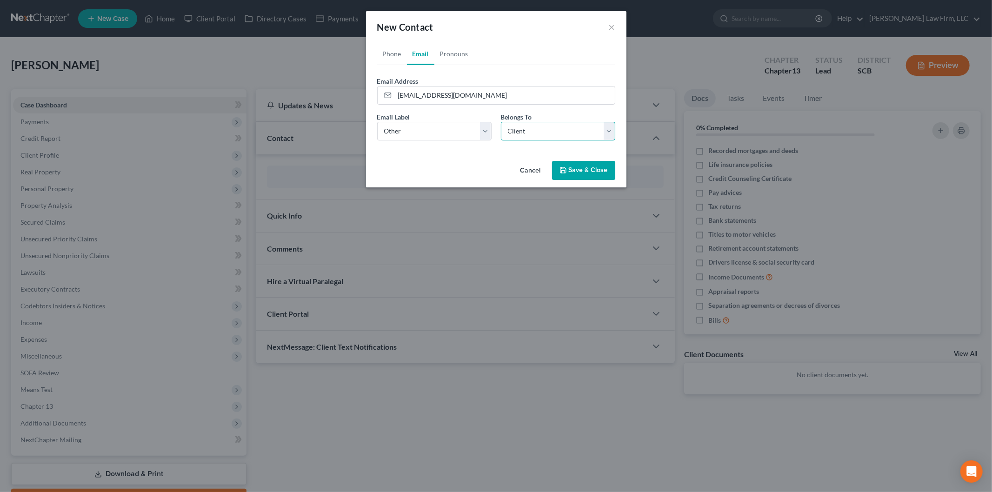
click at [501, 122] on select "Select Client Other" at bounding box center [558, 131] width 114 height 19
drag, startPoint x: 591, startPoint y: 164, endPoint x: 81, endPoint y: 150, distance: 509.9
click at [591, 164] on button "Save & Close" at bounding box center [583, 171] width 63 height 20
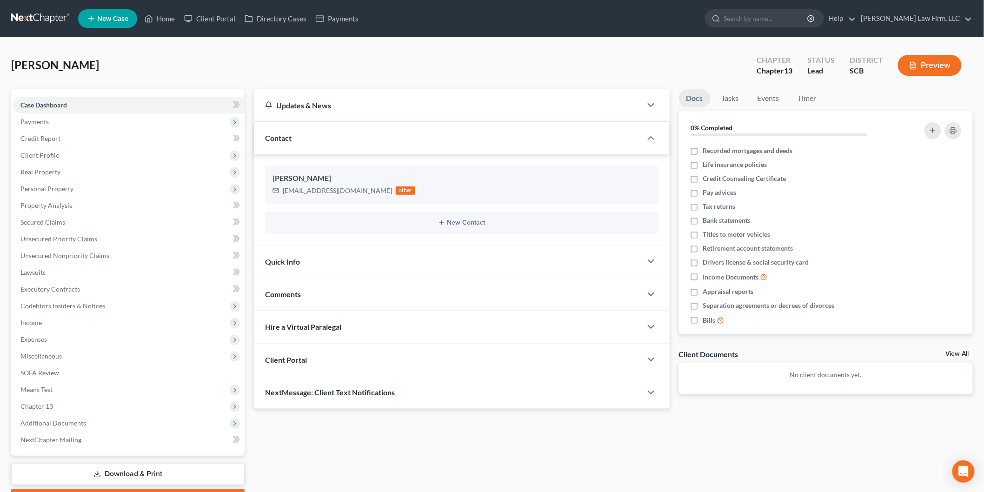
click at [363, 369] on div "Client Portal" at bounding box center [448, 360] width 388 height 32
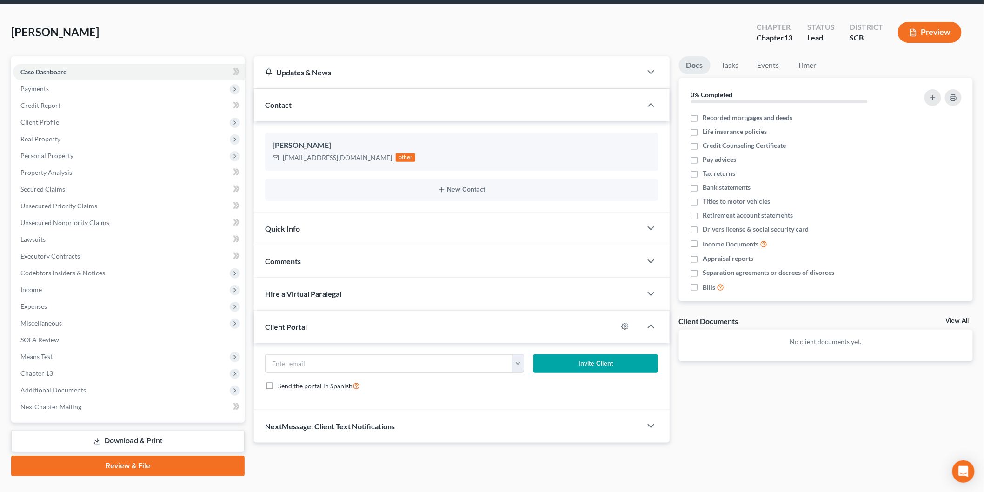
scroll to position [51, 0]
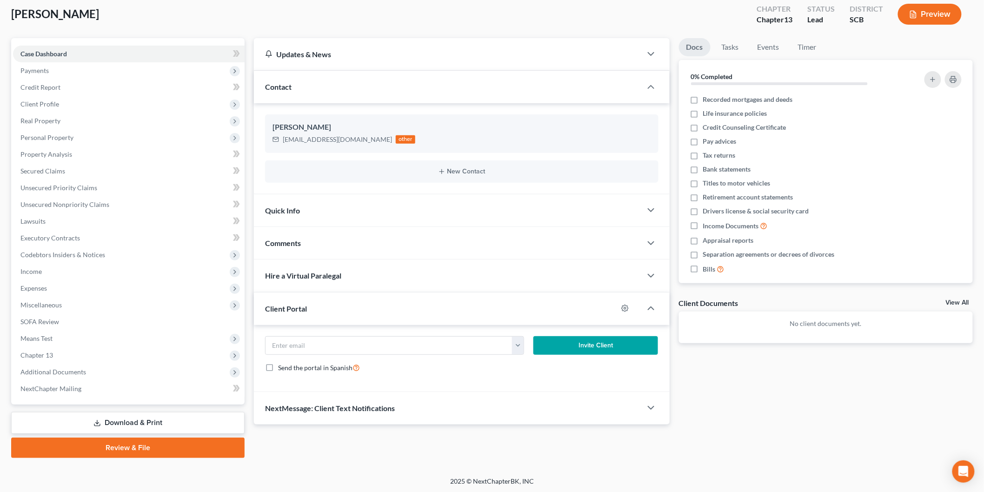
click at [517, 341] on button "button" at bounding box center [518, 346] width 12 height 18
click at [576, 365] on link "dmeriam613@gmail.com" at bounding box center [575, 366] width 127 height 16
type input "dmeriam613@gmail.com"
click at [579, 345] on button "Invite Client" at bounding box center [595, 345] width 125 height 19
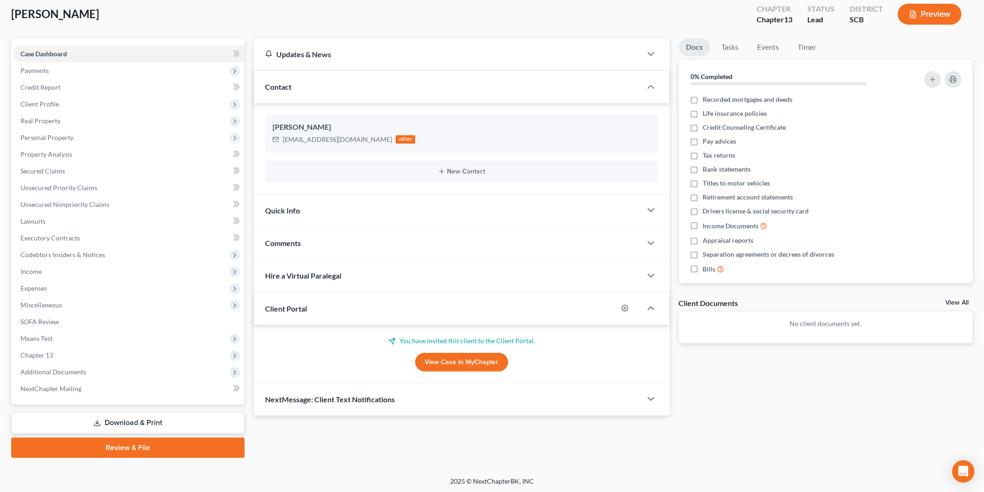
drag, startPoint x: 344, startPoint y: 206, endPoint x: 332, endPoint y: 236, distance: 32.3
click at [344, 206] on div "Quick Info" at bounding box center [448, 210] width 388 height 32
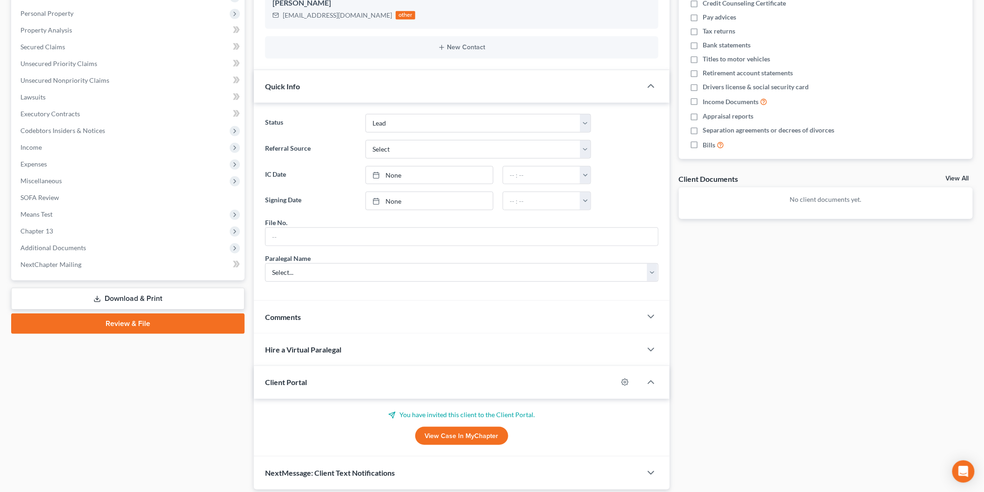
scroll to position [206, 0]
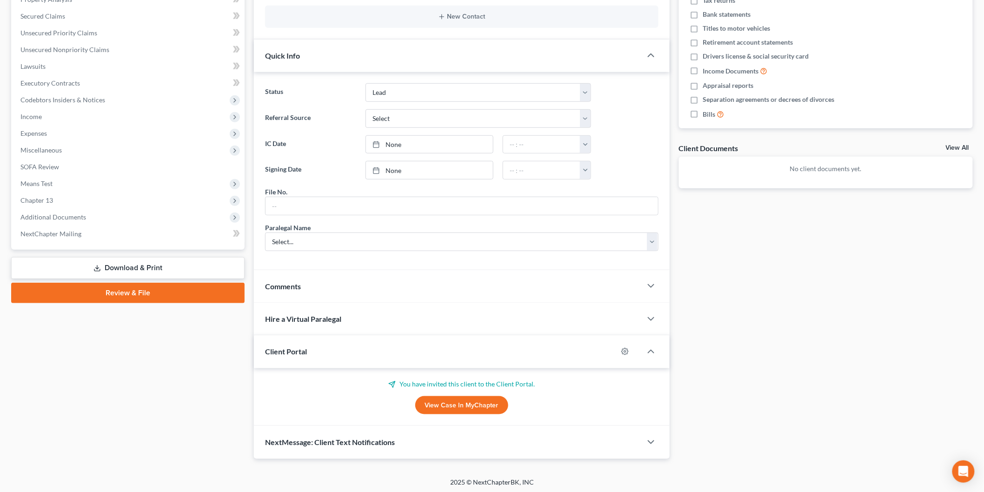
click at [319, 286] on div "Comments" at bounding box center [448, 286] width 388 height 32
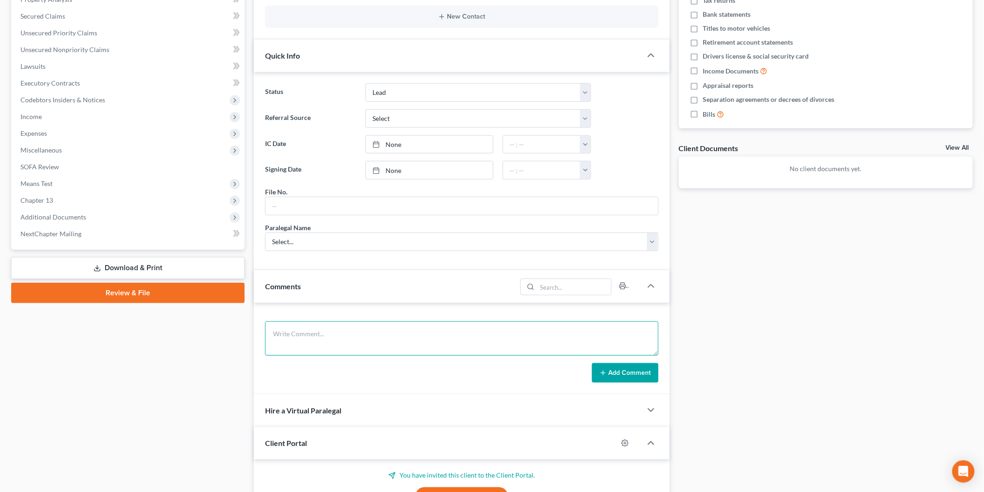
click at [326, 348] on textarea at bounding box center [461, 338] width 393 height 34
type textarea "Emergency Chapter 13. Atty fee $2,500/$5,000."
click at [629, 368] on button "Add Comment" at bounding box center [625, 373] width 67 height 20
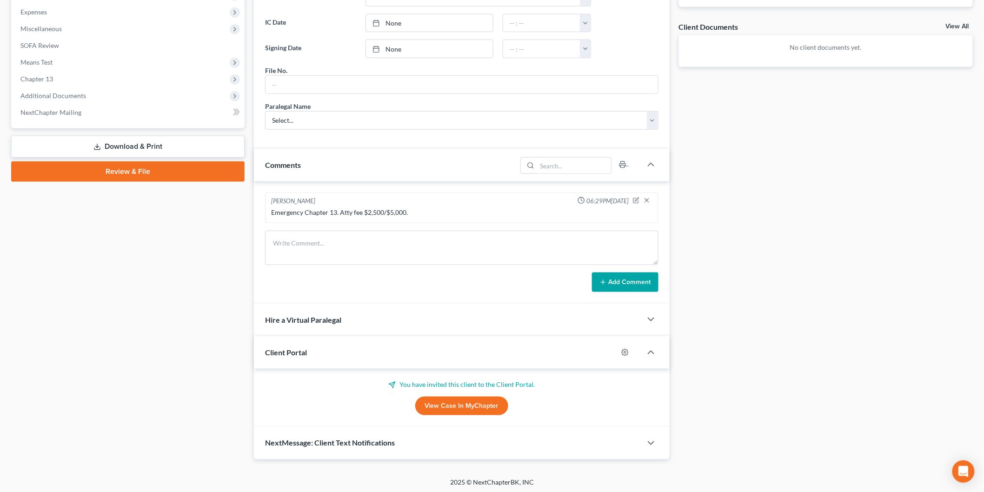
scroll to position [175, 0]
